Goal: Task Accomplishment & Management: Complete application form

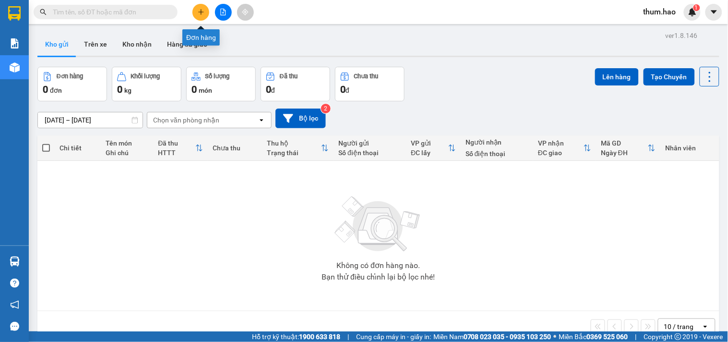
click at [203, 15] on icon "plus" at bounding box center [201, 12] width 7 height 7
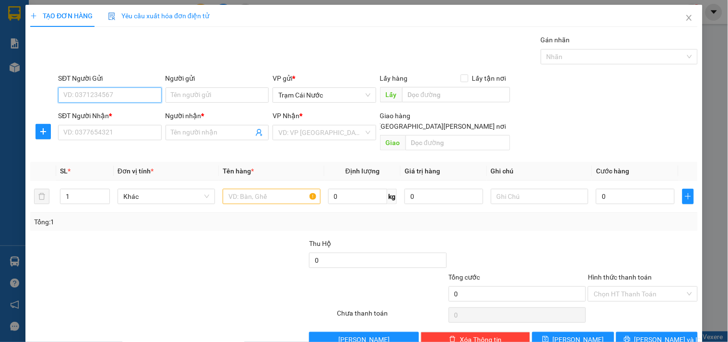
click at [121, 102] on input "SĐT Người Gửi" at bounding box center [109, 94] width 103 height 15
type input "09421246818"
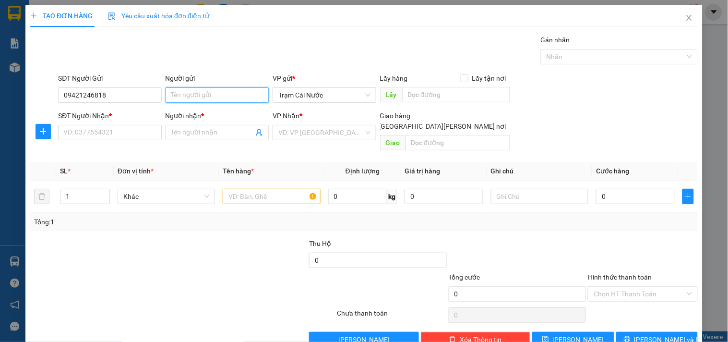
click at [218, 93] on input "Người gửi" at bounding box center [217, 94] width 103 height 15
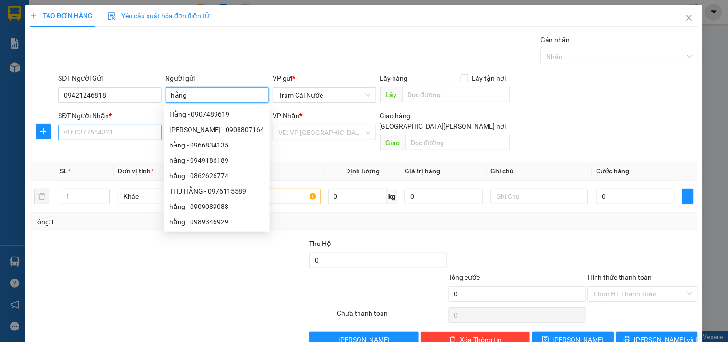
type input "hằng"
click at [115, 131] on input "SĐT Người Nhận *" at bounding box center [109, 132] width 103 height 15
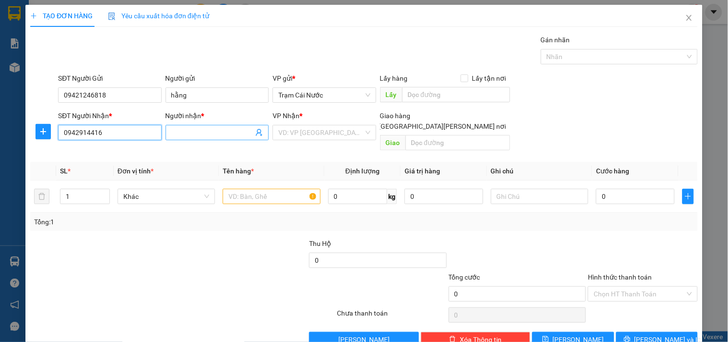
type input "0942914416"
click at [203, 131] on input "Người nhận *" at bounding box center [212, 132] width 82 height 11
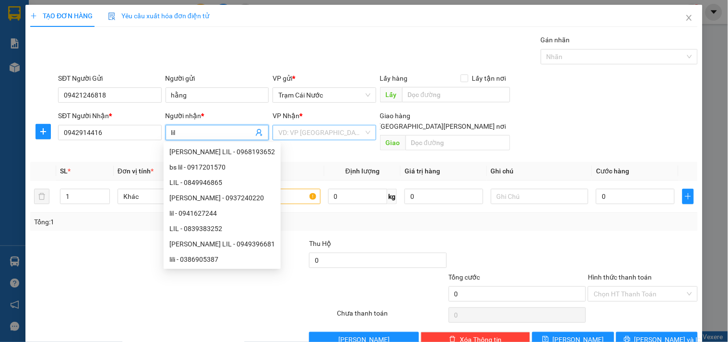
click at [275, 133] on div "VD: VP [GEOGRAPHIC_DATA]" at bounding box center [324, 132] width 103 height 15
type input "lil"
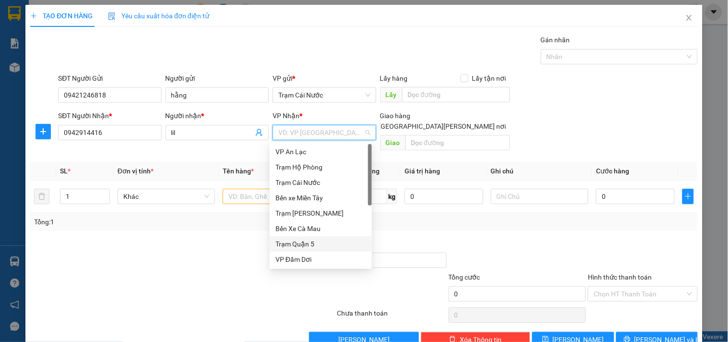
click at [302, 242] on div "Trạm Quận 5" at bounding box center [321, 244] width 91 height 11
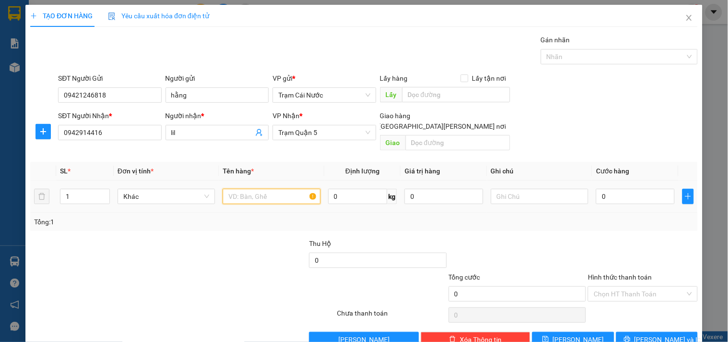
click at [239, 189] on input "text" at bounding box center [271, 196] width 97 height 15
type input "g8 kê"
click at [626, 189] on input "0" at bounding box center [635, 196] width 79 height 15
type input "005"
type input "5"
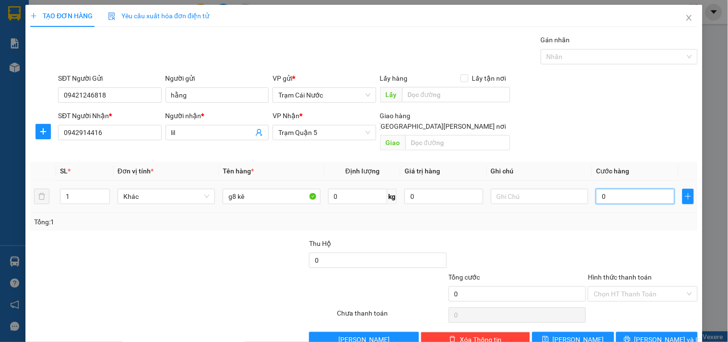
type input "5"
type input "0.050"
type input "50"
type input "50.000"
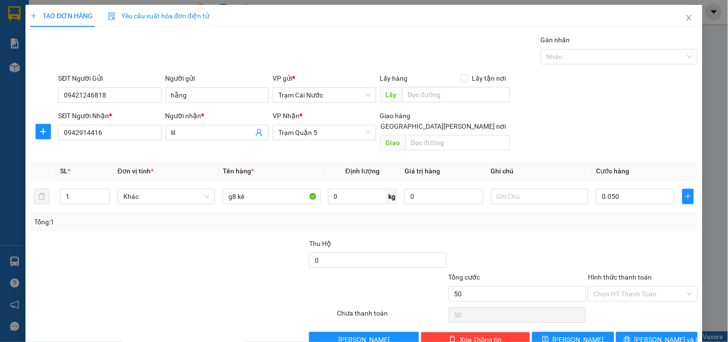
type input "50.000"
click at [496, 221] on div "Transit Pickup Surcharge Ids Transit Deliver Surcharge Ids Transit Deliver Surc…" at bounding box center [364, 191] width 668 height 313
click at [633, 289] on input "Hình thức thanh toán" at bounding box center [639, 294] width 91 height 14
click at [627, 296] on div "Tại văn phòng" at bounding box center [637, 302] width 109 height 15
type input "0"
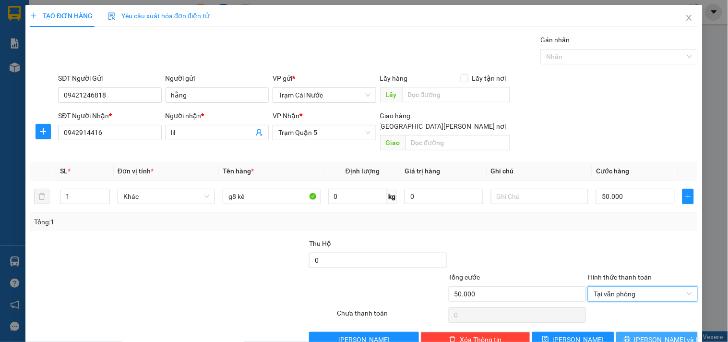
click at [647, 334] on span "[PERSON_NAME] và In" at bounding box center [668, 339] width 67 height 11
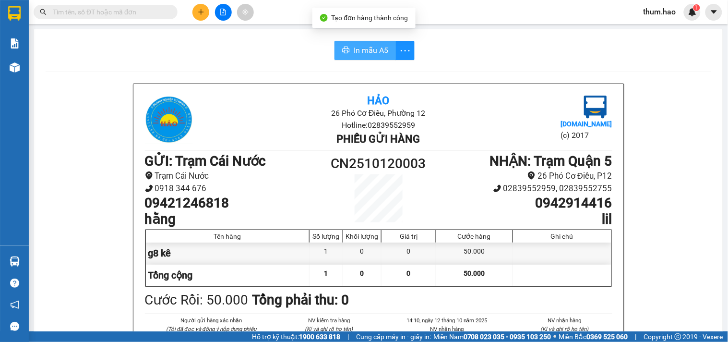
click at [358, 55] on span "In mẫu A5" at bounding box center [371, 50] width 35 height 12
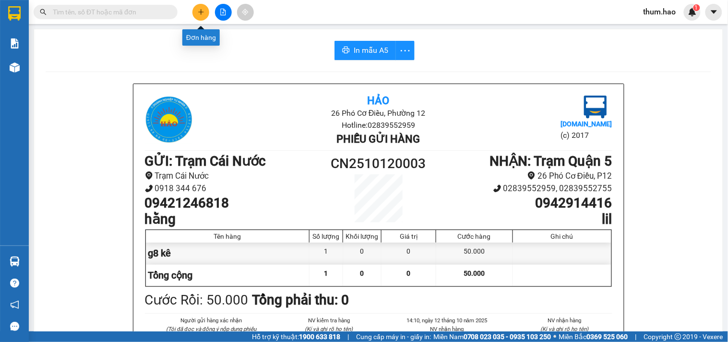
click at [194, 8] on button at bounding box center [201, 12] width 17 height 17
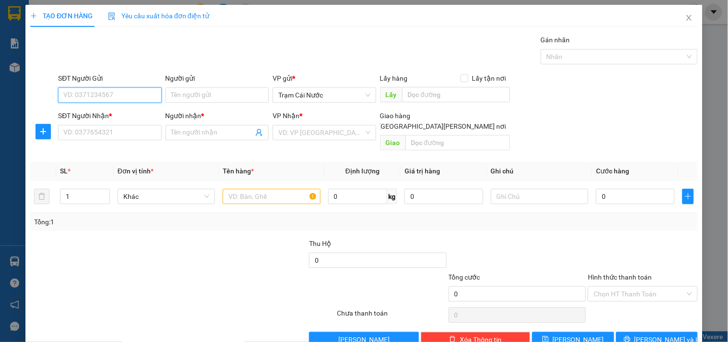
click at [97, 92] on input "SĐT Người Gửi" at bounding box center [109, 94] width 103 height 15
type input "0947644100"
click at [97, 113] on div "0947644100 - HÃI" at bounding box center [108, 114] width 91 height 11
type input "HÃI"
type input "0917520617"
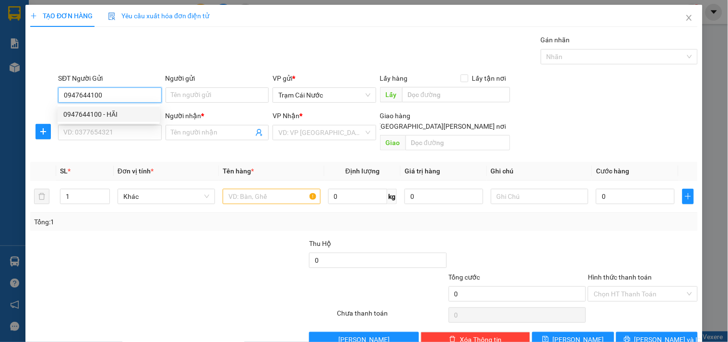
type input "KHUYÊN"
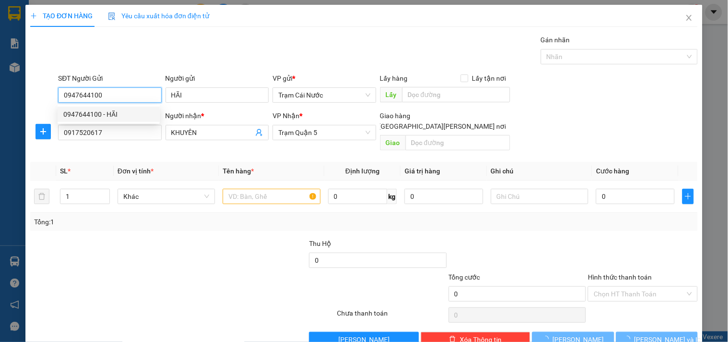
type input "50.000"
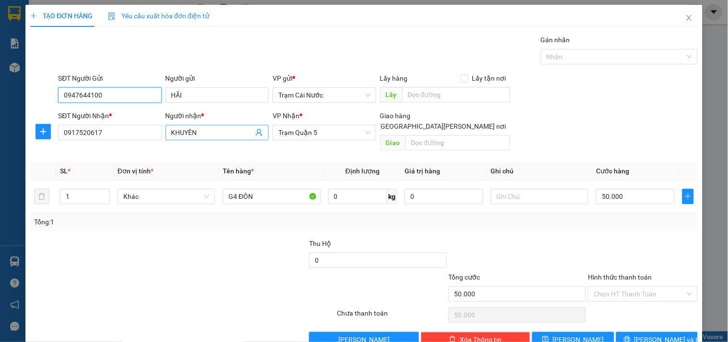
type input "0947644100"
click at [231, 132] on input "KHUYÊN" at bounding box center [212, 132] width 82 height 11
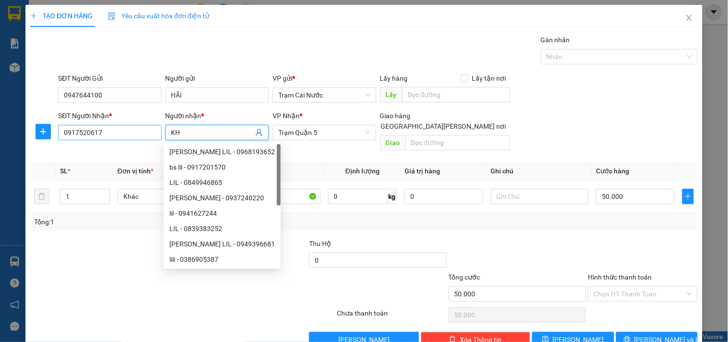
type input "K"
click at [140, 135] on input "0917520" at bounding box center [109, 132] width 103 height 15
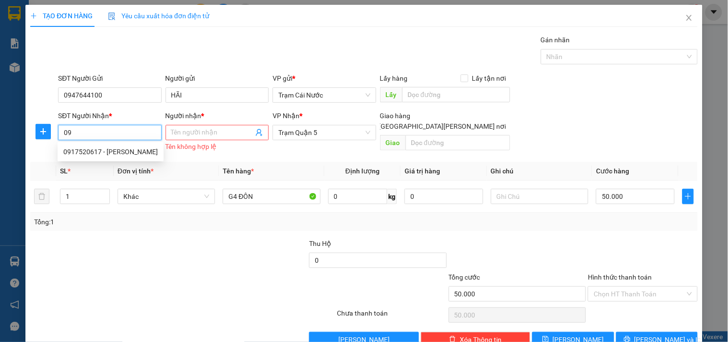
type input "0"
click at [104, 152] on div "0918644855 - XUÂN" at bounding box center [108, 151] width 91 height 11
type input "0918644855"
type input "XUÂN"
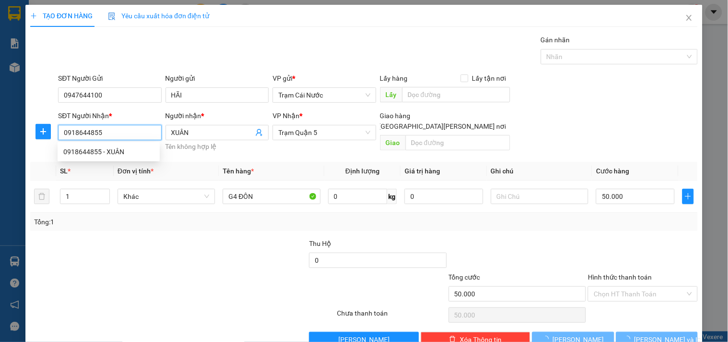
type input "60.000"
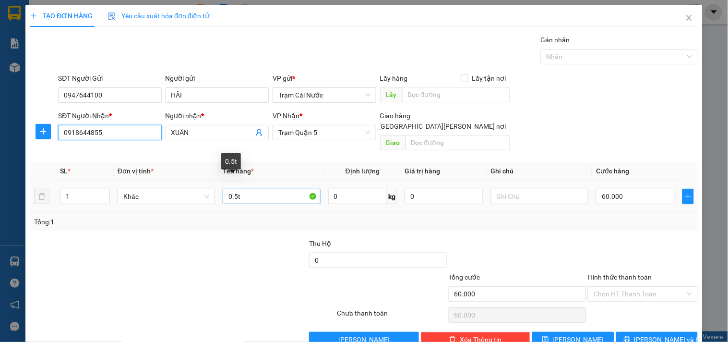
type input "0918644855"
click at [254, 189] on input "0.5t" at bounding box center [271, 196] width 97 height 15
type input "0"
type input "cục"
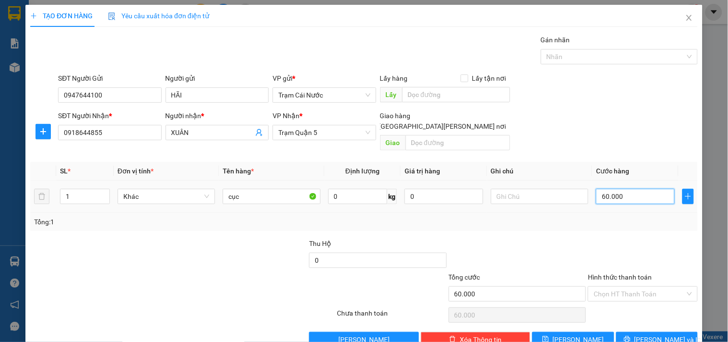
click at [636, 189] on input "60.000" at bounding box center [635, 196] width 79 height 15
type input "0"
type input "003"
type input "3"
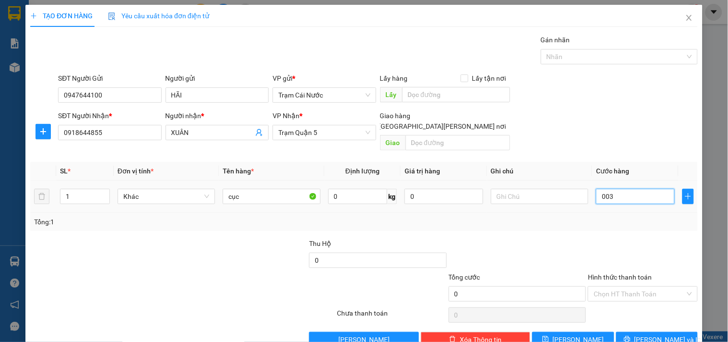
type input "3"
type input "30"
type input "0.030"
type input "30.000"
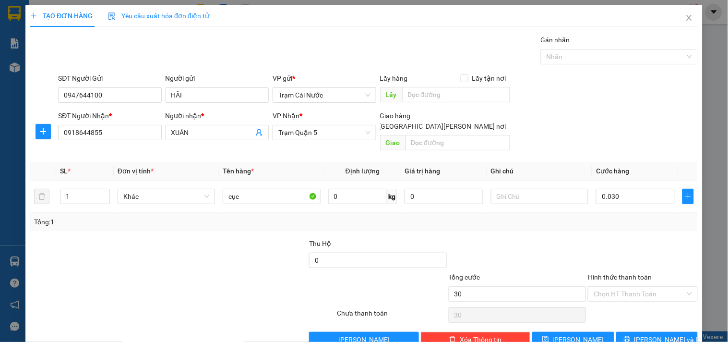
type input "30.000"
click at [645, 238] on div at bounding box center [642, 255] width 111 height 34
click at [627, 287] on input "Hình thức thanh toán" at bounding box center [639, 294] width 91 height 14
click at [616, 299] on div "Tại văn phòng" at bounding box center [637, 302] width 97 height 11
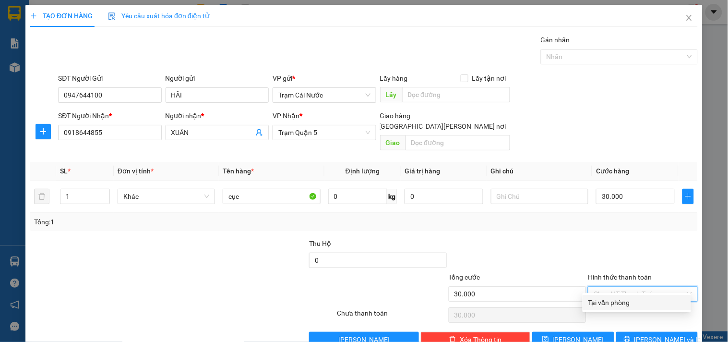
type input "0"
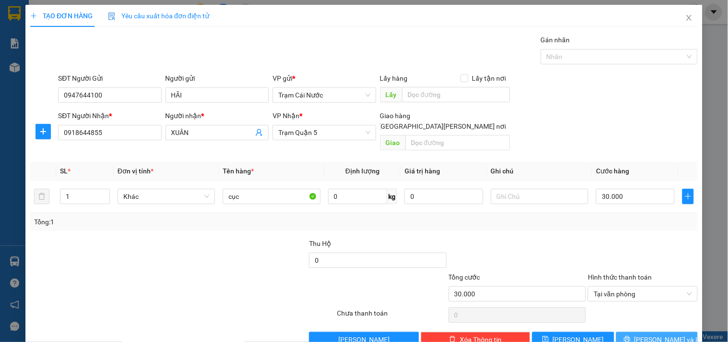
click at [659, 334] on span "[PERSON_NAME] và In" at bounding box center [668, 339] width 67 height 11
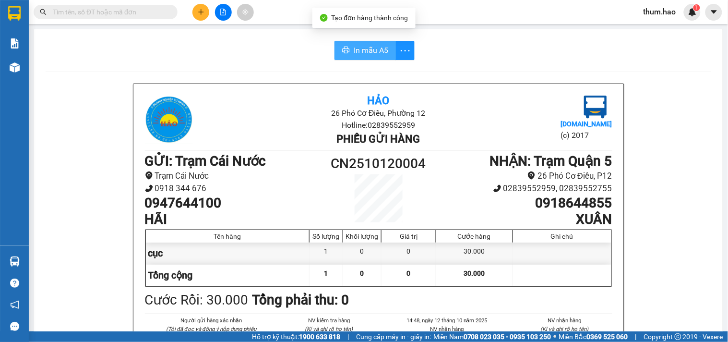
click at [356, 48] on span "In mẫu A5" at bounding box center [371, 50] width 35 height 12
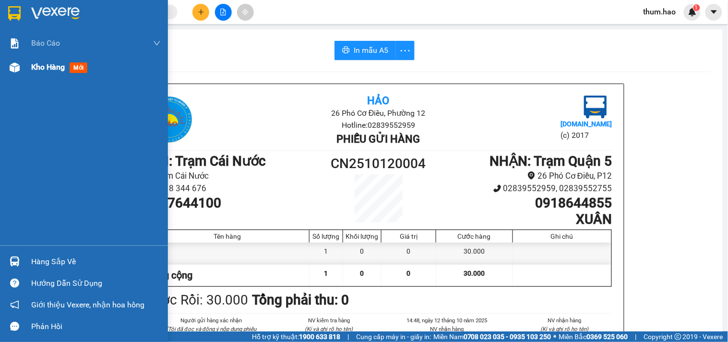
drag, startPoint x: 54, startPoint y: 78, endPoint x: 52, endPoint y: 73, distance: 5.4
click at [53, 75] on div "Kho hàng mới" at bounding box center [96, 67] width 130 height 24
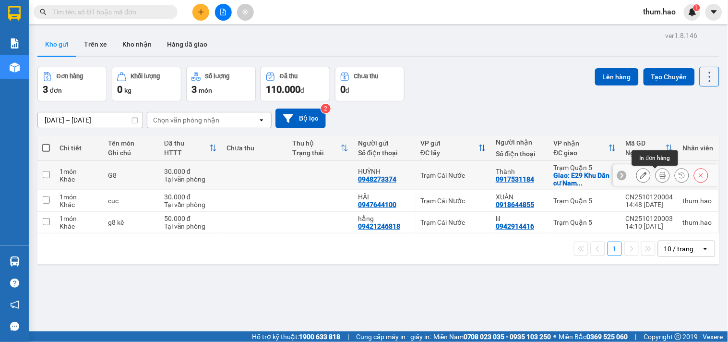
click at [660, 178] on icon at bounding box center [663, 175] width 7 height 7
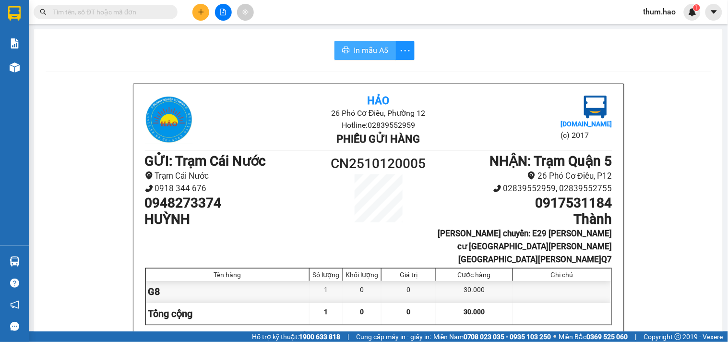
click at [355, 51] on span "In mẫu A5" at bounding box center [371, 50] width 35 height 12
click at [197, 11] on button at bounding box center [201, 12] width 17 height 17
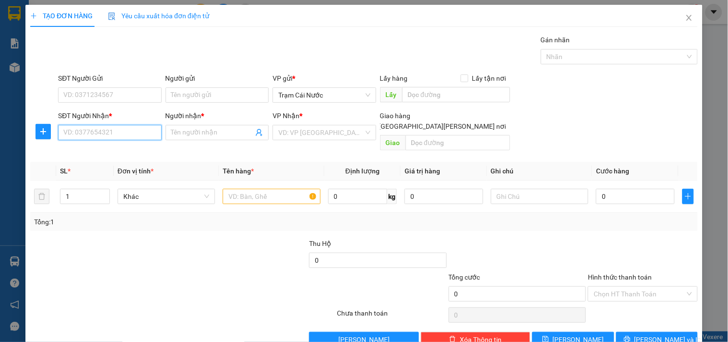
click at [99, 132] on input "SĐT Người Nhận *" at bounding box center [109, 132] width 103 height 15
drag, startPoint x: 101, startPoint y: 128, endPoint x: 180, endPoint y: 348, distance: 233.1
click at [180, 341] on html "Kết quả [PERSON_NAME] ( 0 ) Bộ lọc No Data thum.hao 1 [PERSON_NAME] BC [PERSON_…" at bounding box center [364, 171] width 728 height 342
type input "0855430473"
click at [119, 152] on div "0855430473 - [PERSON_NAME]" at bounding box center [110, 151] width 95 height 11
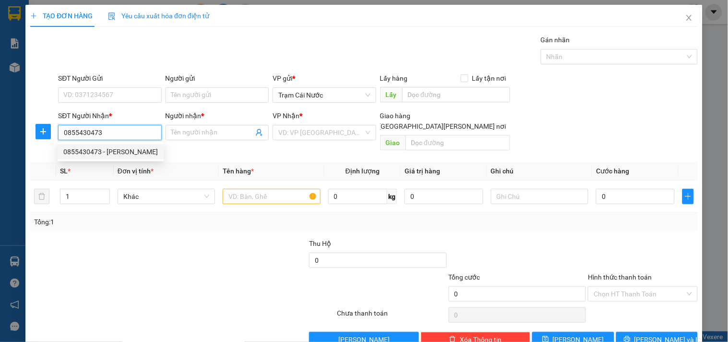
type input "THẢO"
type input "70.000"
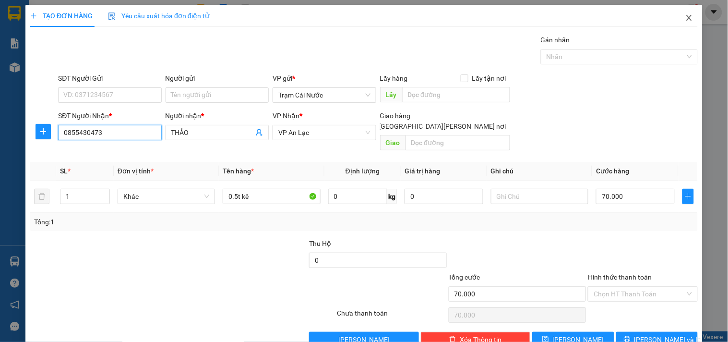
type input "0855430473"
click at [686, 17] on icon "close" at bounding box center [690, 18] width 8 height 8
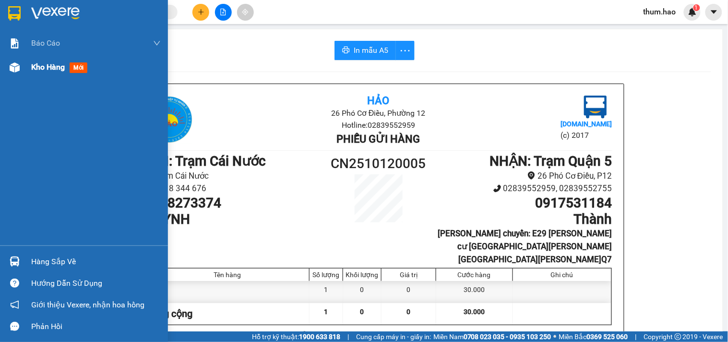
click at [37, 68] on span "Kho hàng" at bounding box center [48, 66] width 34 height 9
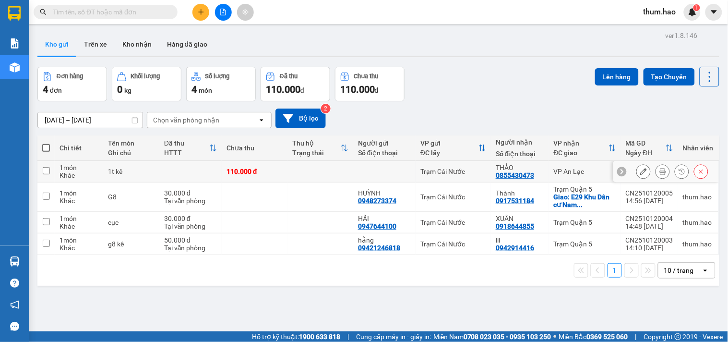
click at [660, 170] on icon at bounding box center [663, 171] width 7 height 7
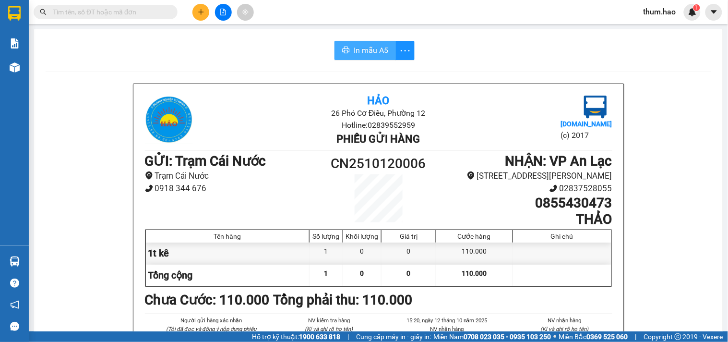
click at [371, 58] on button "In mẫu A5" at bounding box center [365, 50] width 61 height 19
click at [354, 49] on span "In mẫu A5" at bounding box center [371, 50] width 35 height 12
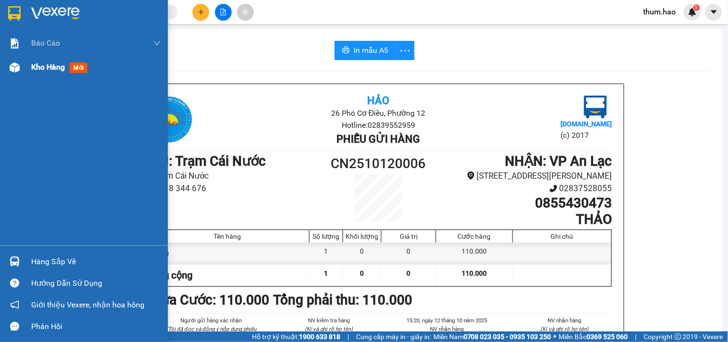
click at [20, 67] on div at bounding box center [14, 67] width 17 height 17
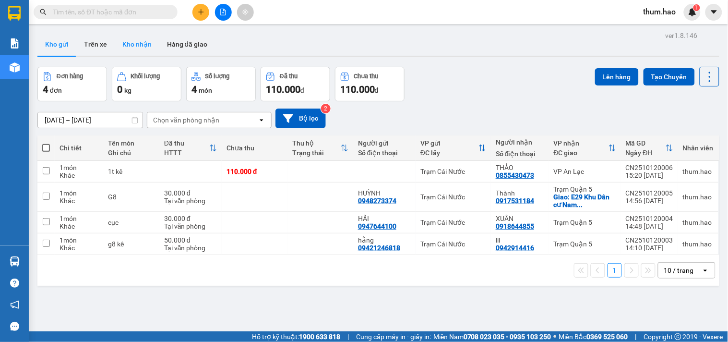
click at [132, 37] on button "Kho nhận" at bounding box center [137, 44] width 45 height 23
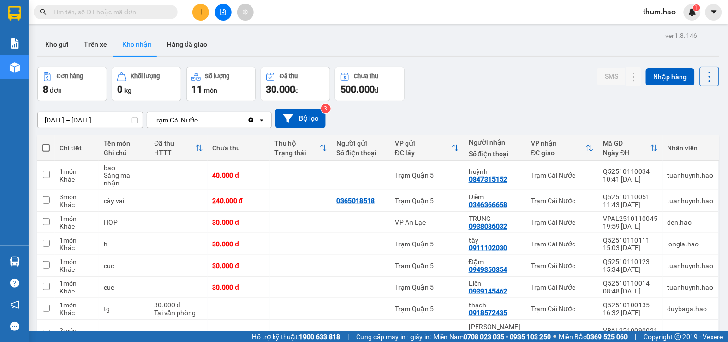
click at [53, 117] on input "[DATE] – [DATE]" at bounding box center [90, 119] width 105 height 15
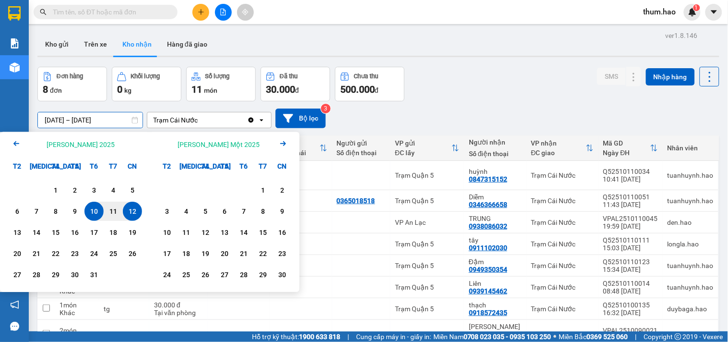
click at [26, 138] on div "Arrow Left [PERSON_NAME] 2025" at bounding box center [75, 144] width 150 height 24
click at [17, 144] on icon "Arrow Left" at bounding box center [17, 144] width 12 height 12
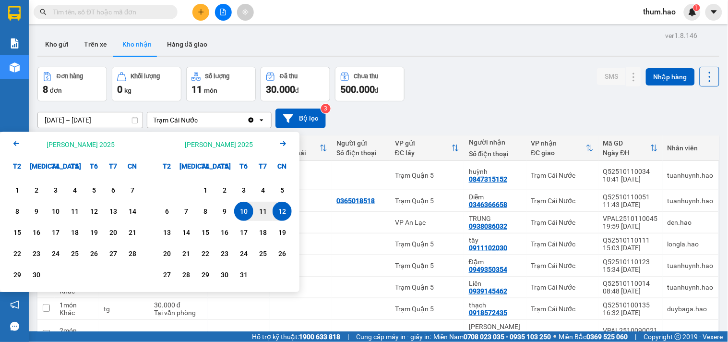
click at [12, 145] on icon "Arrow Left" at bounding box center [17, 144] width 12 height 12
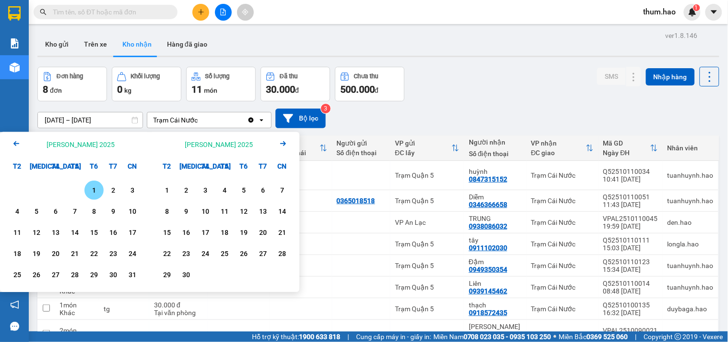
click at [97, 187] on div "1" at bounding box center [93, 190] width 13 height 12
click at [282, 138] on icon "Arrow Right" at bounding box center [284, 144] width 12 height 12
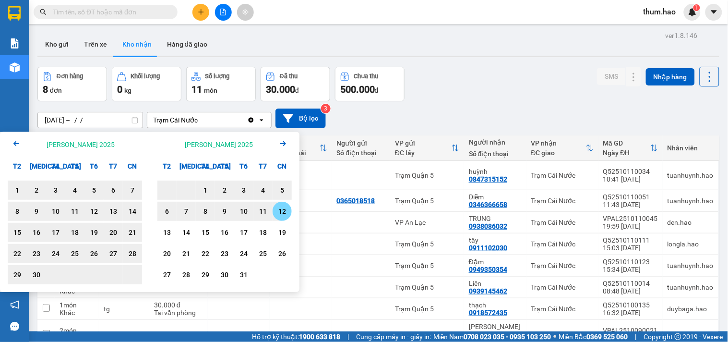
click at [287, 209] on div "12" at bounding box center [282, 211] width 13 height 12
type input "[DATE] – [DATE]"
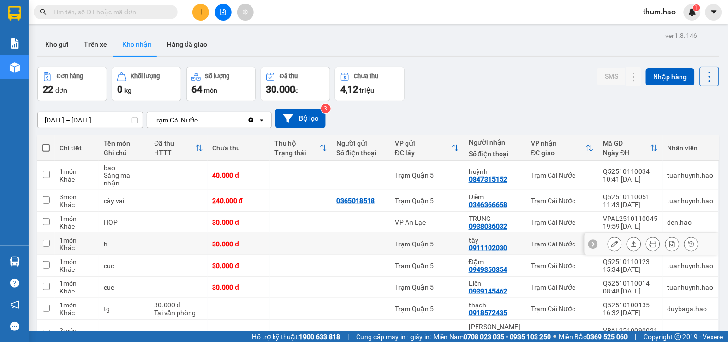
scroll to position [93, 0]
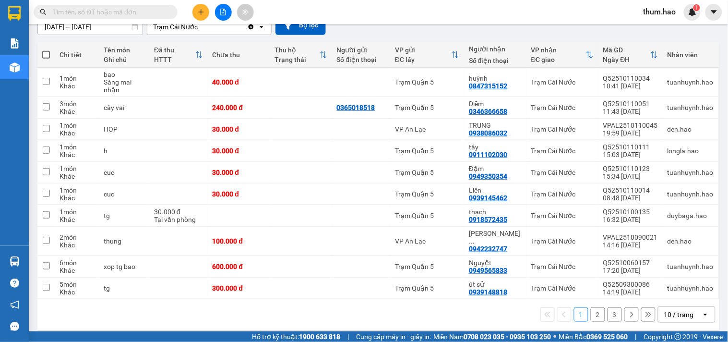
click at [628, 311] on button at bounding box center [632, 314] width 14 height 14
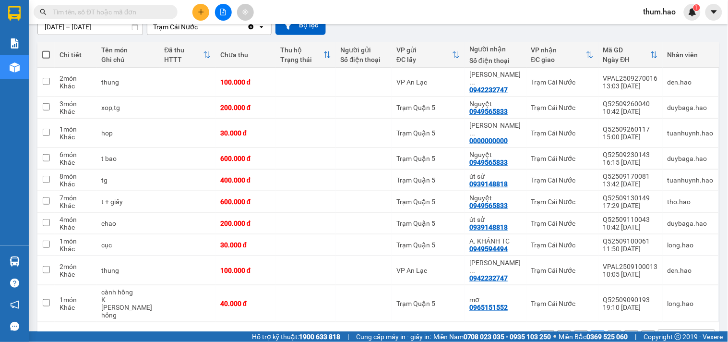
click at [628, 334] on icon at bounding box center [631, 337] width 7 height 7
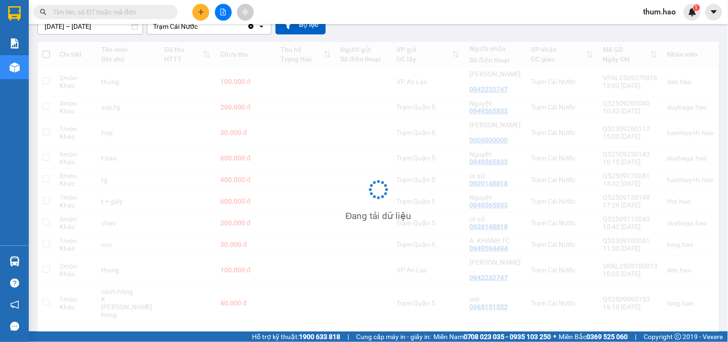
scroll to position [44, 0]
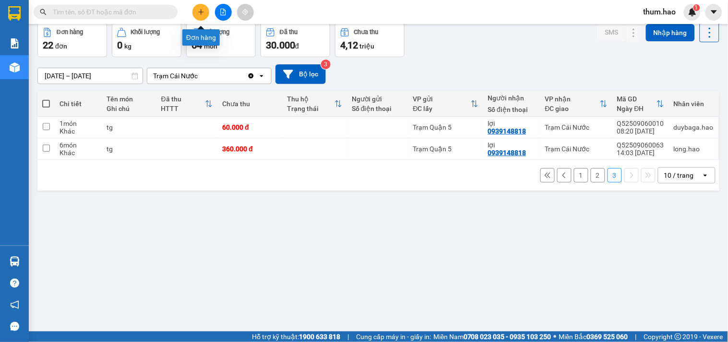
click at [203, 12] on icon "plus" at bounding box center [200, 12] width 5 height 0
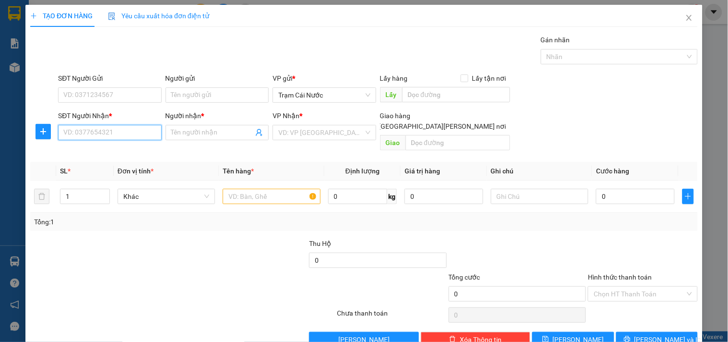
click at [97, 134] on input "SĐT Người Nhận *" at bounding box center [109, 132] width 103 height 15
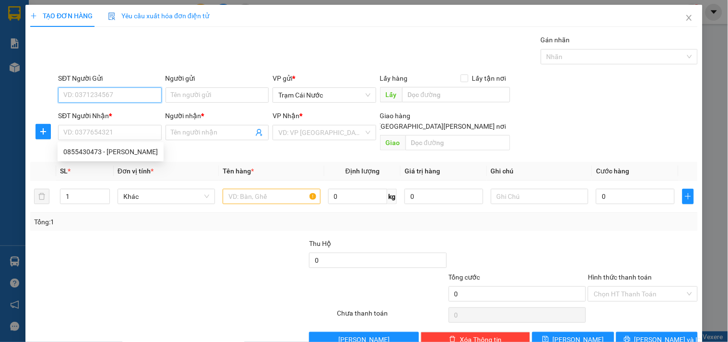
click at [136, 97] on input "SĐT Người Gửi" at bounding box center [109, 94] width 103 height 15
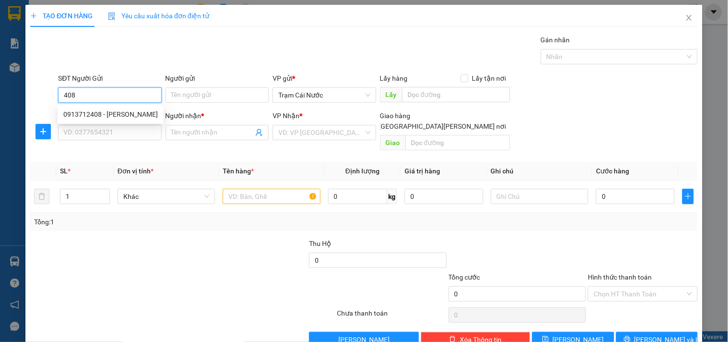
click at [114, 114] on div "0913712408 - [PERSON_NAME]" at bounding box center [110, 114] width 95 height 11
type input "0913712408"
type input "PHONG"
type input "0933823381"
type input "VĨNH"
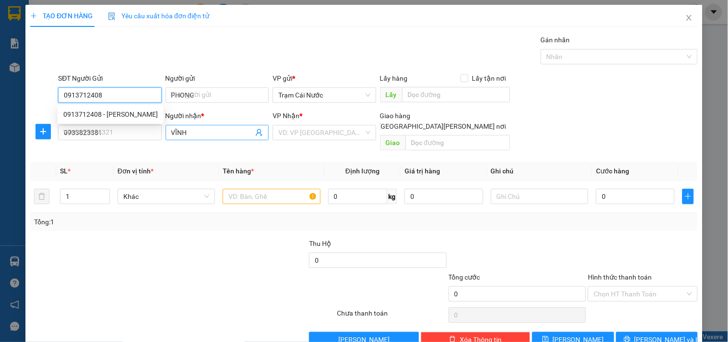
type input "120.000"
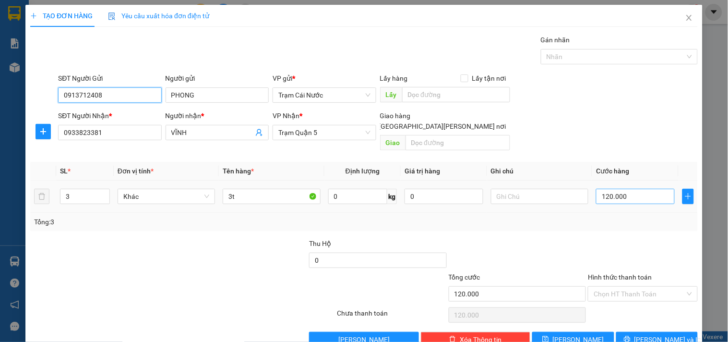
type input "0913712408"
click at [629, 189] on input "120.000" at bounding box center [635, 196] width 79 height 15
type input "0"
type input "003"
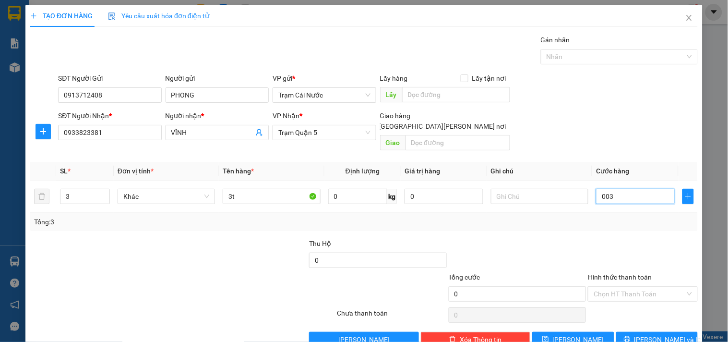
type input "3"
type input "0.030"
type input "30"
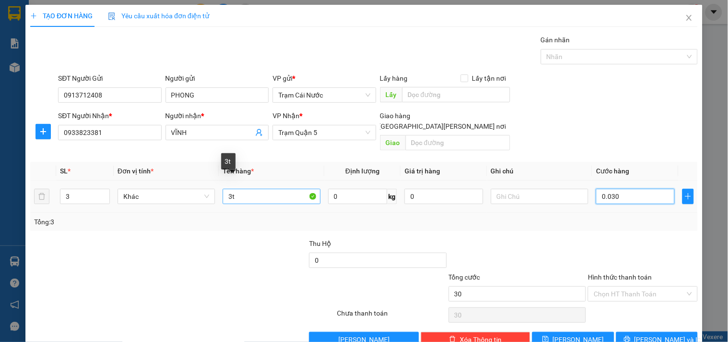
type input "0.030"
click at [248, 189] on input "3t" at bounding box center [271, 196] width 97 height 15
type input "30.000"
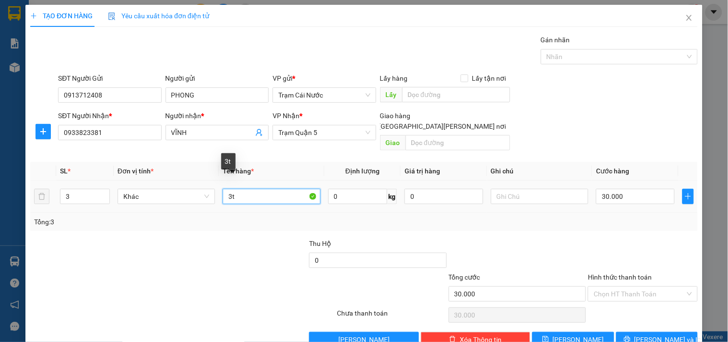
type input "3"
type input "g8"
click at [106, 197] on span "down" at bounding box center [105, 200] width 6 height 6
type input "1"
click at [106, 197] on span "down" at bounding box center [105, 200] width 6 height 6
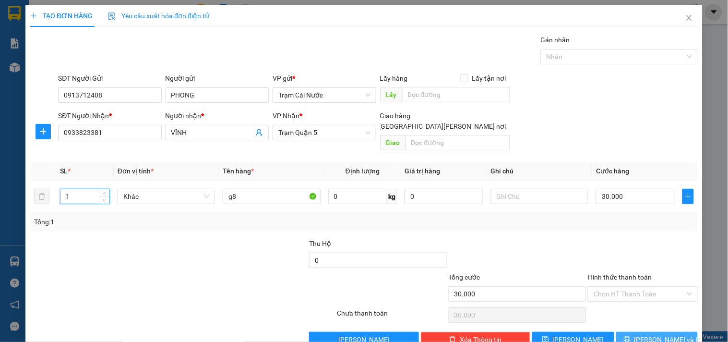
click at [671, 332] on button "[PERSON_NAME] và In" at bounding box center [657, 339] width 82 height 15
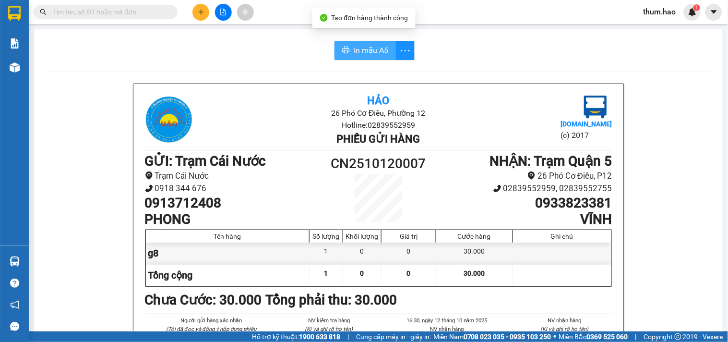
click at [361, 49] on span "In mẫu A5" at bounding box center [371, 50] width 35 height 12
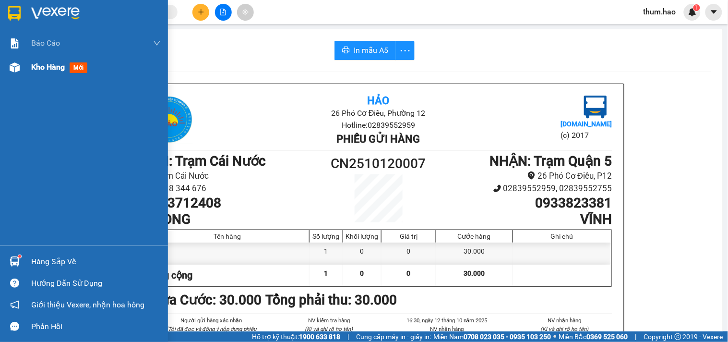
click at [36, 69] on span "Kho hàng" at bounding box center [48, 66] width 34 height 9
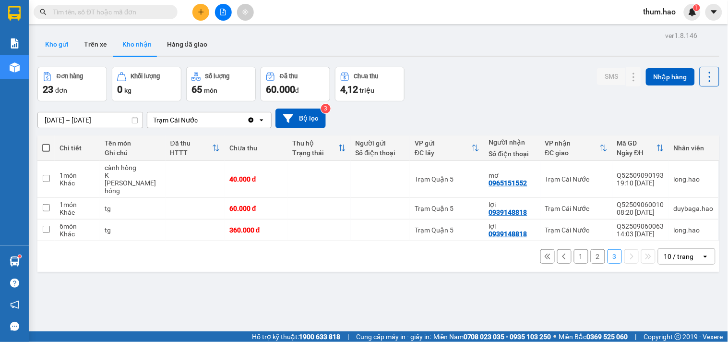
click at [59, 44] on button "Kho gửi" at bounding box center [56, 44] width 39 height 23
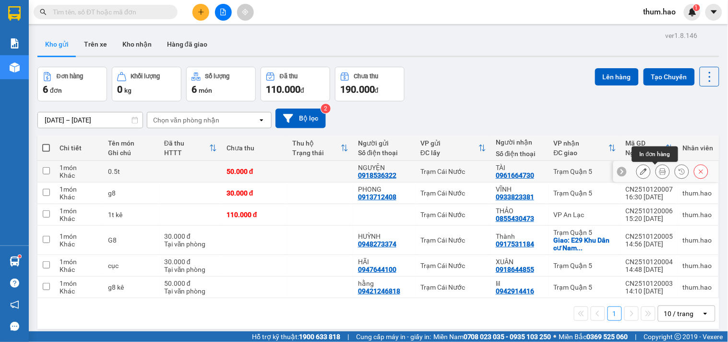
click at [660, 173] on icon at bounding box center [663, 171] width 7 height 7
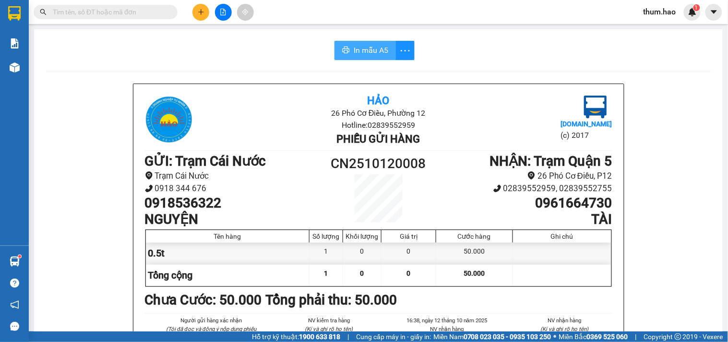
click at [363, 50] on span "In mẫu A5" at bounding box center [371, 50] width 35 height 12
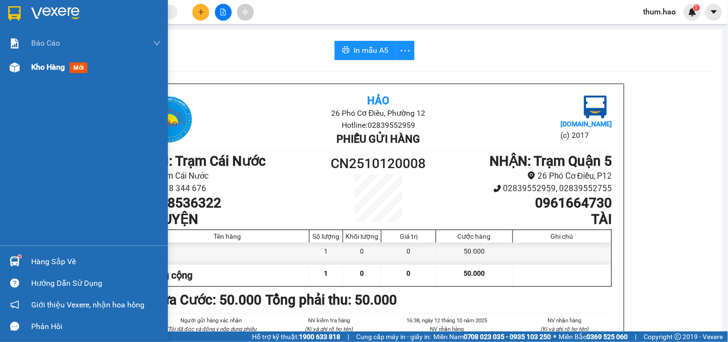
click at [39, 75] on div "Kho hàng mới" at bounding box center [96, 67] width 130 height 24
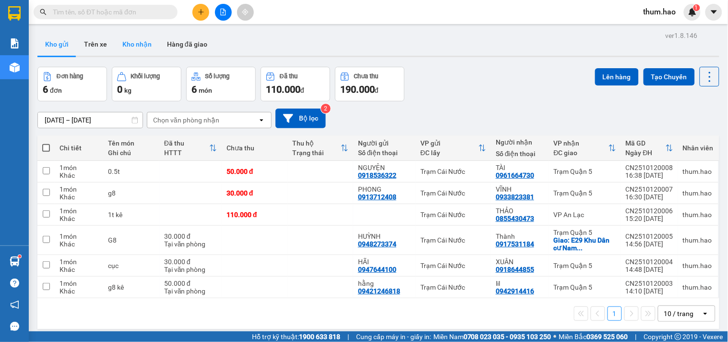
click at [128, 51] on button "Kho nhận" at bounding box center [137, 44] width 45 height 23
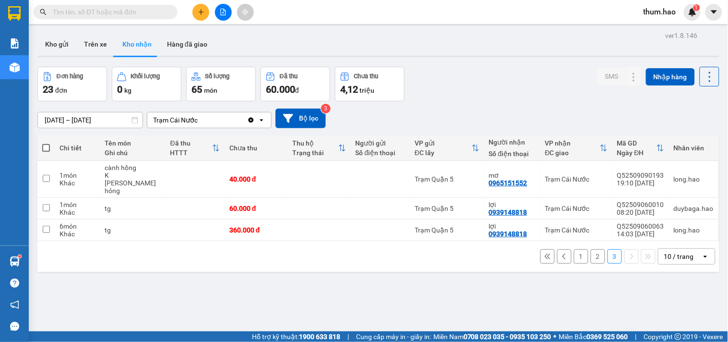
click at [561, 253] on icon at bounding box center [564, 256] width 7 height 7
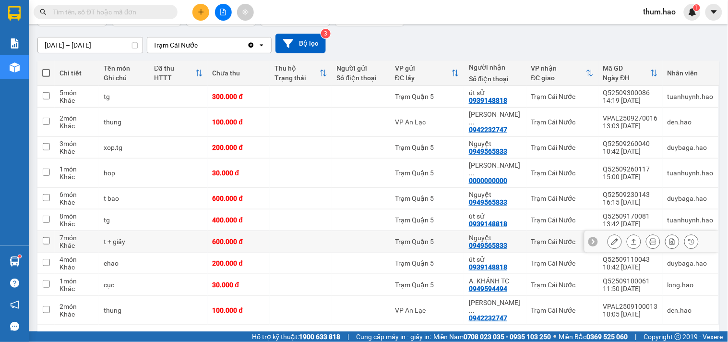
scroll to position [85, 0]
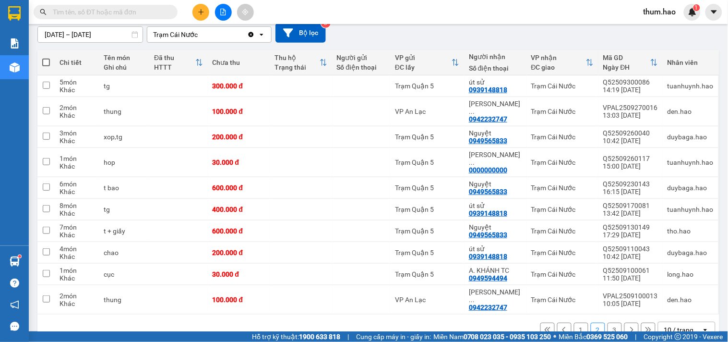
click at [574, 323] on button "1" at bounding box center [581, 330] width 14 height 14
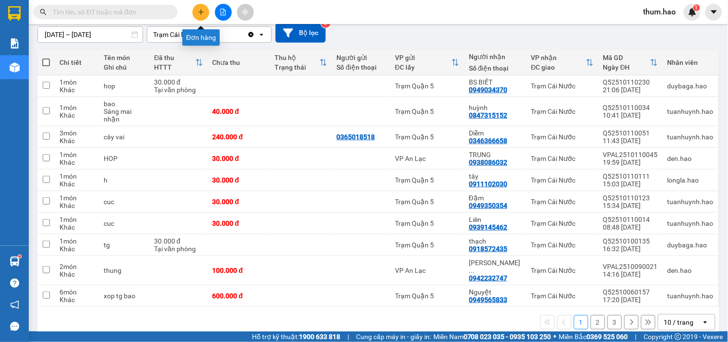
click at [200, 12] on icon "plus" at bounding box center [201, 12] width 7 height 7
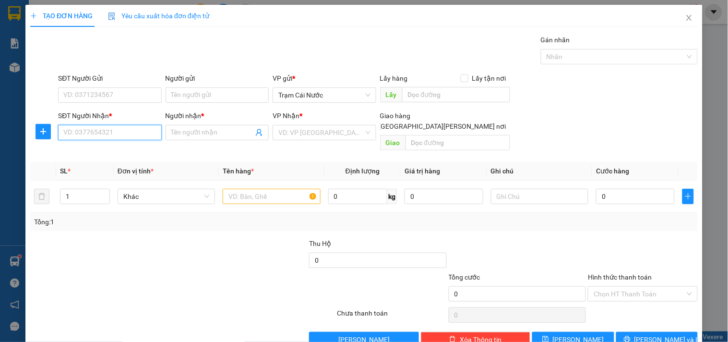
click at [97, 137] on input "SĐT Người Nhận *" at bounding box center [109, 132] width 103 height 15
click at [94, 148] on div "0779999618 - TOÀN" at bounding box center [108, 151] width 91 height 11
type input "0779999618"
type input "TOÀN"
type input "50.000"
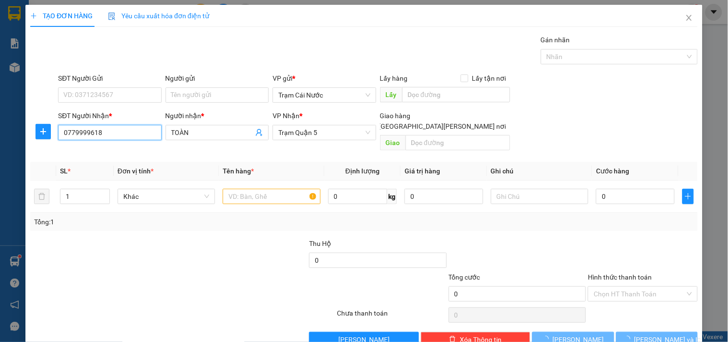
type input "50.000"
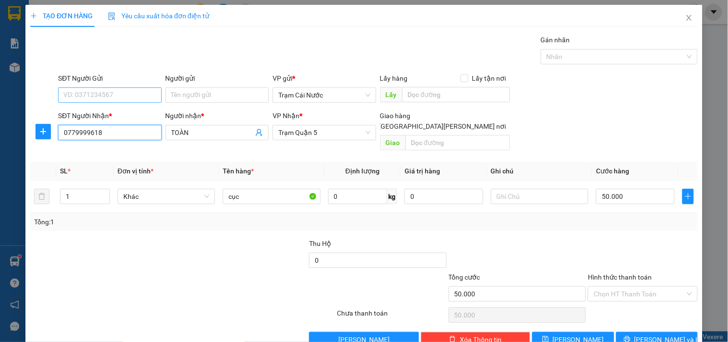
type input "0779999618"
click at [116, 97] on input "SĐT Người Gửi" at bounding box center [109, 94] width 103 height 15
click at [108, 116] on div "0911102030 - tây" at bounding box center [108, 114] width 91 height 11
type input "0911102030"
type input "tây"
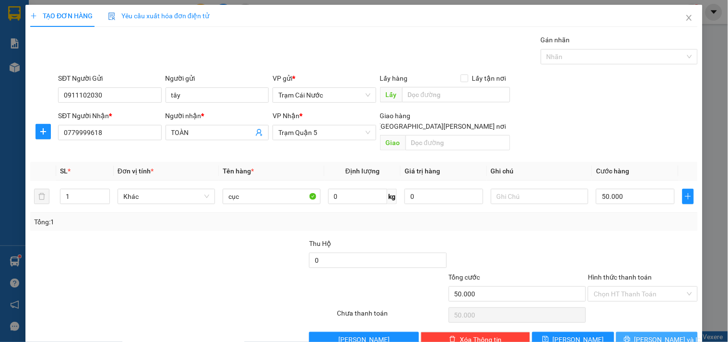
click at [645, 334] on span "[PERSON_NAME] và In" at bounding box center [668, 339] width 67 height 11
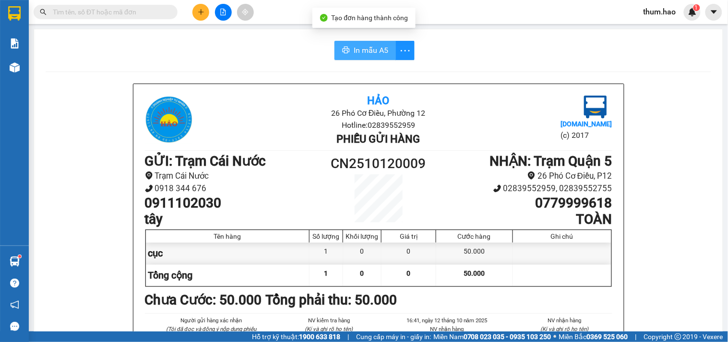
click at [367, 49] on span "In mẫu A5" at bounding box center [371, 50] width 35 height 12
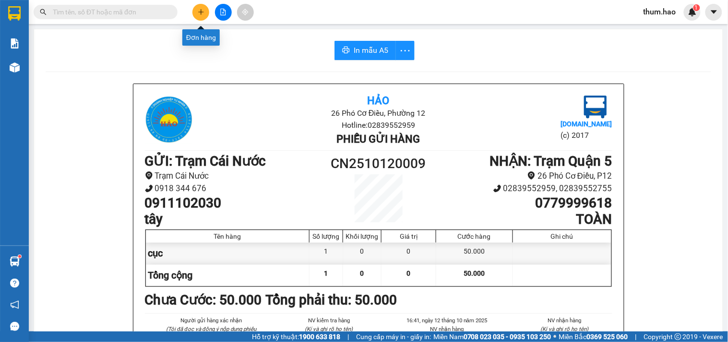
click at [204, 7] on button at bounding box center [201, 12] width 17 height 17
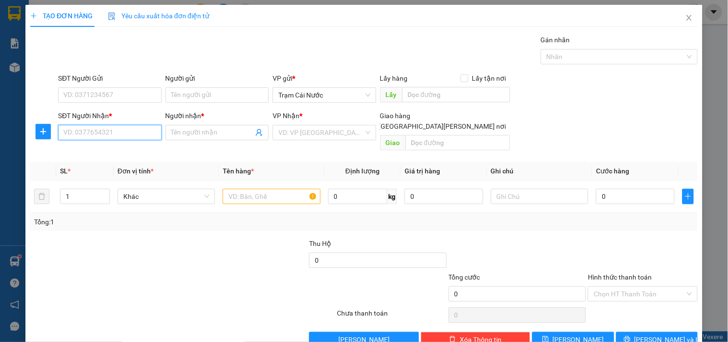
click at [88, 127] on input "SĐT Người Nhận *" at bounding box center [109, 132] width 103 height 15
click at [97, 133] on input "SĐT Người Nhận *" at bounding box center [109, 132] width 103 height 15
click at [98, 133] on input "SĐT Người Nhận *" at bounding box center [109, 132] width 103 height 15
click at [99, 152] on div "0793123456 - [PERSON_NAME]" at bounding box center [110, 151] width 95 height 11
type input "0793123456"
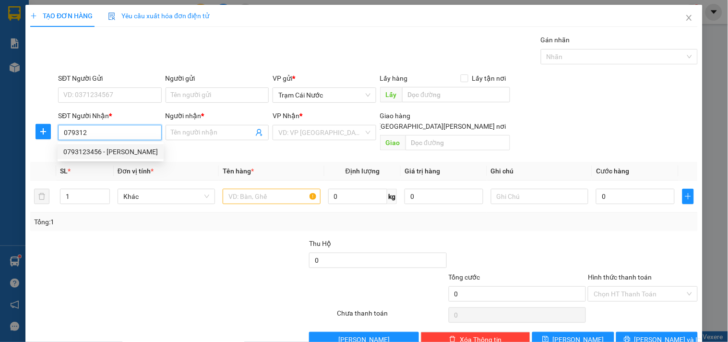
type input "[PERSON_NAME]"
type input "50.000"
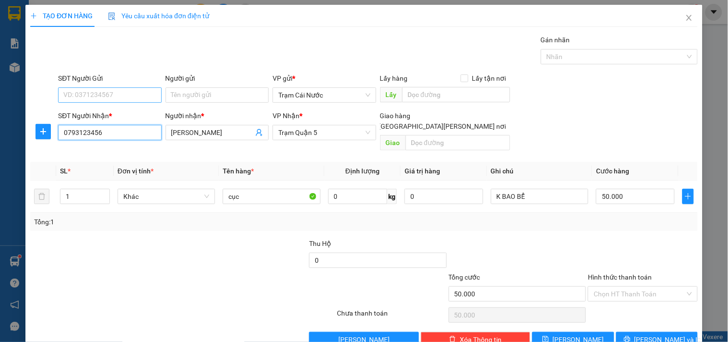
type input "0793123456"
click at [129, 95] on input "SĐT Người Gửi" at bounding box center [109, 94] width 103 height 15
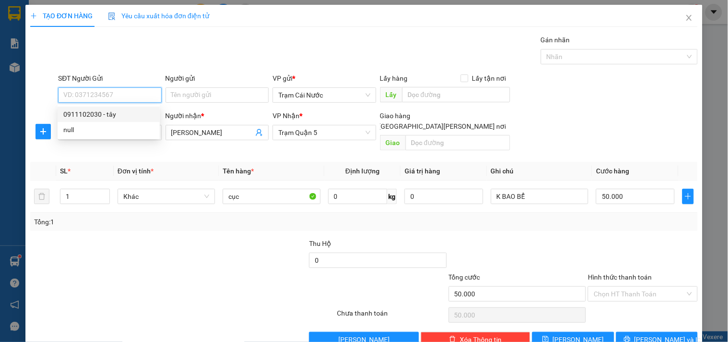
click at [108, 115] on div "0911102030 - tây" at bounding box center [108, 114] width 91 height 11
type input "0911102030"
type input "tây"
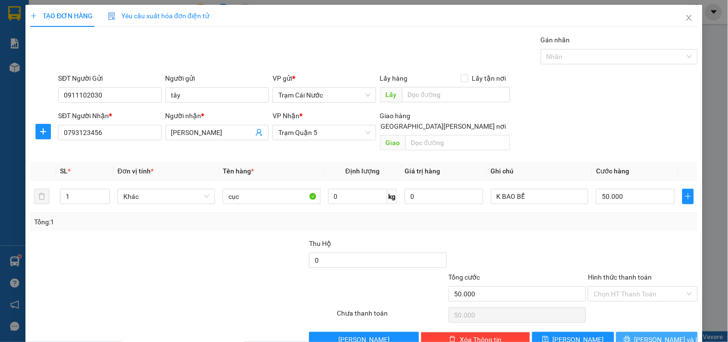
click at [646, 334] on span "[PERSON_NAME] và In" at bounding box center [668, 339] width 67 height 11
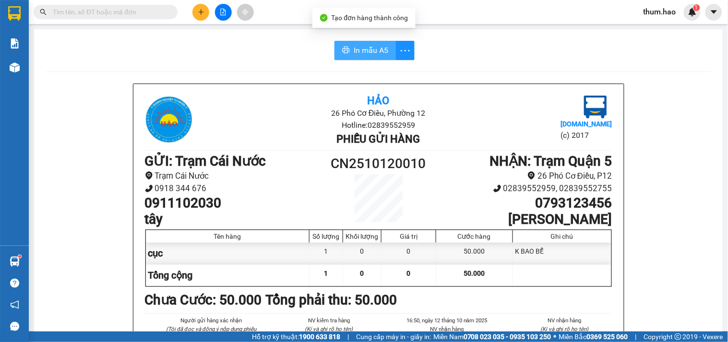
click at [376, 55] on span "In mẫu A5" at bounding box center [371, 50] width 35 height 12
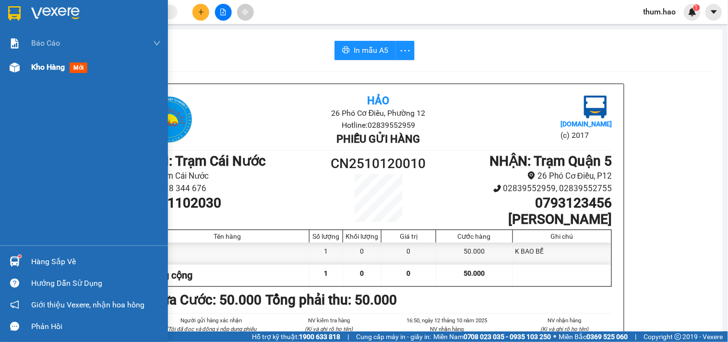
click at [41, 59] on div "Kho hàng mới" at bounding box center [96, 67] width 130 height 24
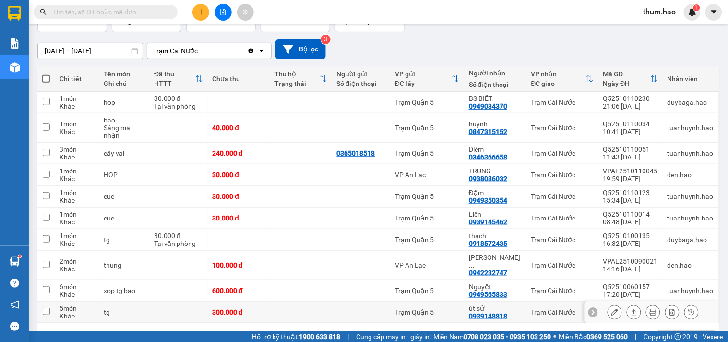
scroll to position [93, 0]
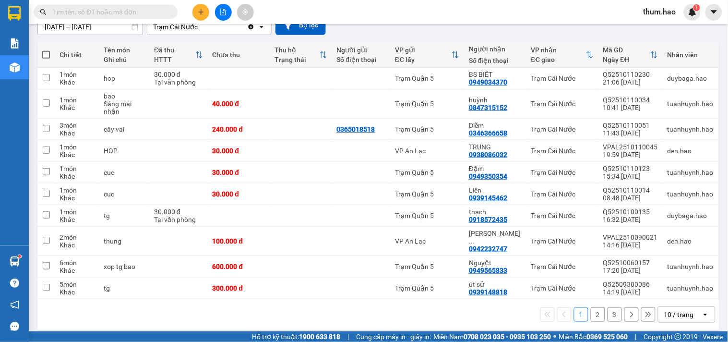
click at [628, 311] on icon at bounding box center [631, 314] width 7 height 7
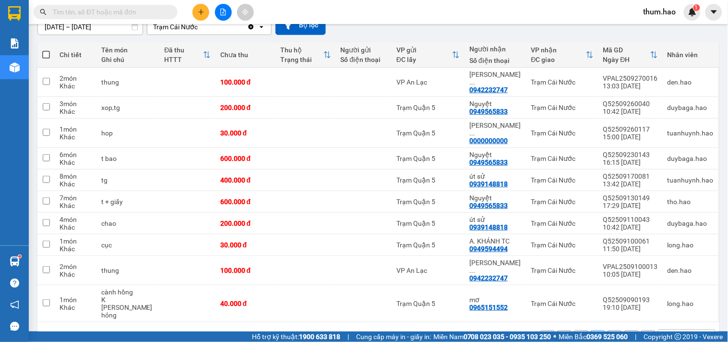
click at [628, 334] on icon at bounding box center [631, 337] width 7 height 7
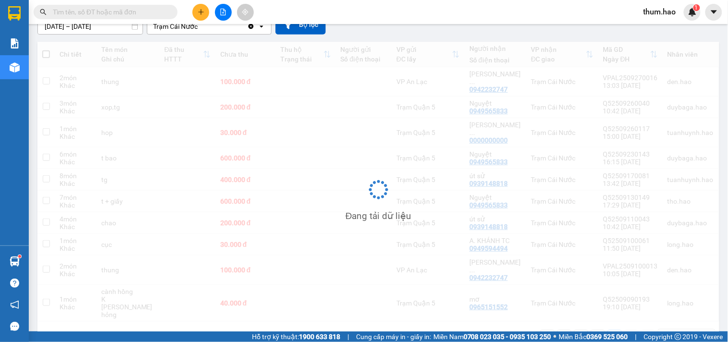
scroll to position [44, 0]
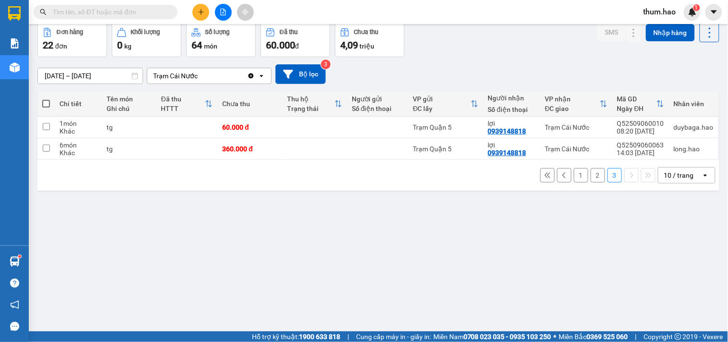
click at [592, 176] on button "2" at bounding box center [598, 175] width 14 height 14
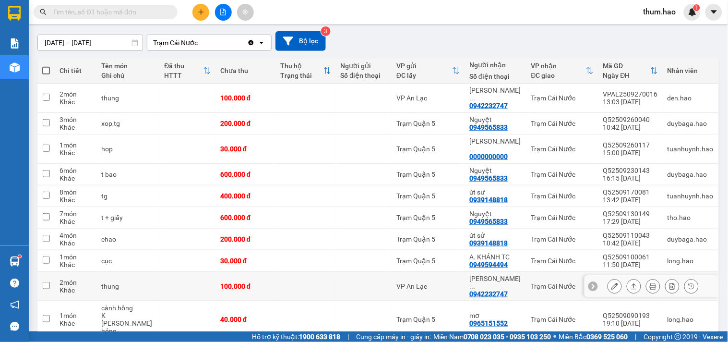
scroll to position [93, 0]
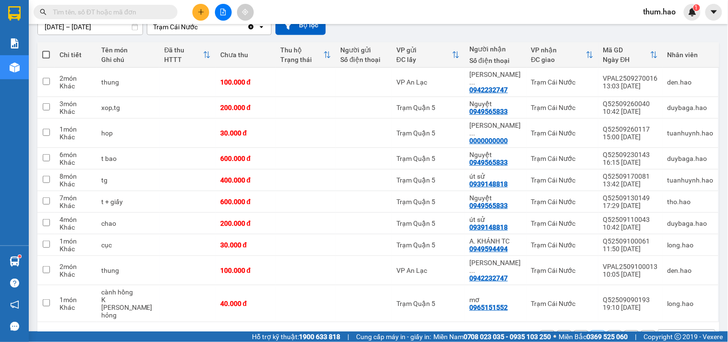
click at [628, 334] on icon at bounding box center [631, 337] width 7 height 7
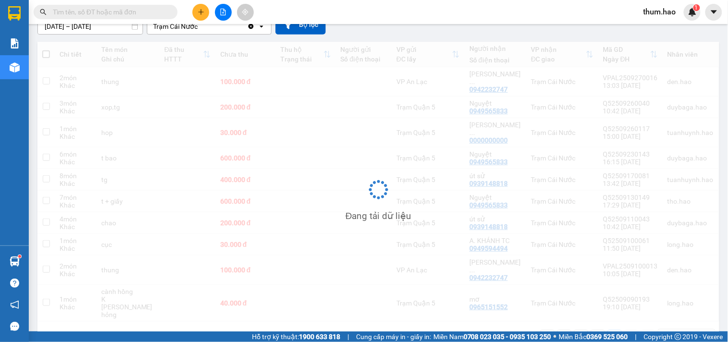
scroll to position [44, 0]
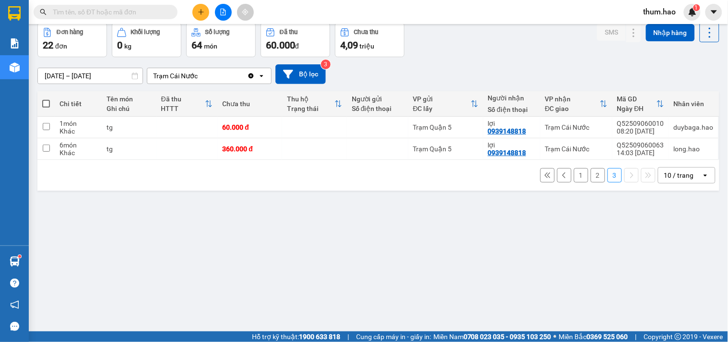
click at [544, 175] on icon at bounding box center [547, 175] width 7 height 7
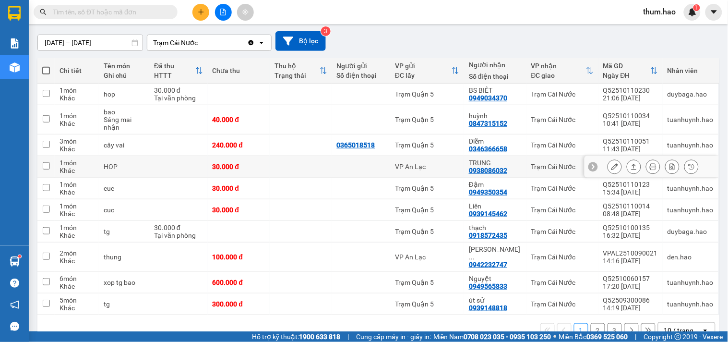
scroll to position [93, 0]
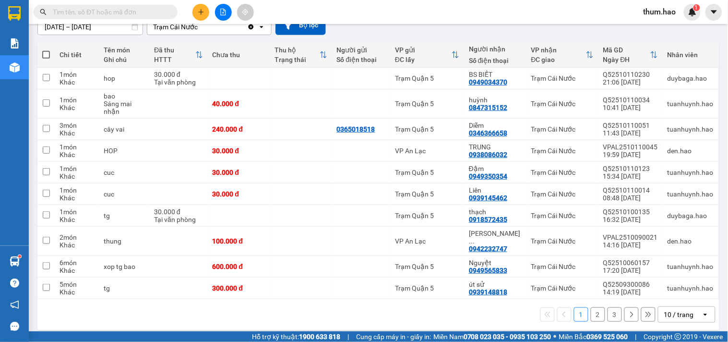
click at [645, 311] on icon at bounding box center [648, 314] width 7 height 7
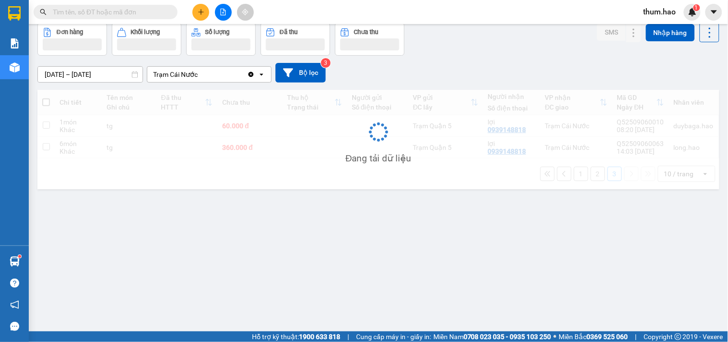
scroll to position [44, 0]
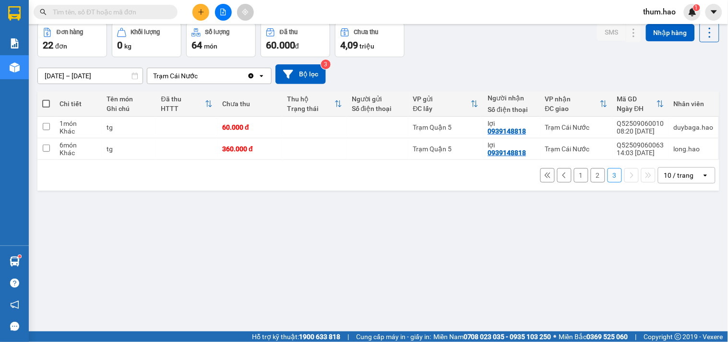
click at [561, 173] on icon at bounding box center [564, 175] width 7 height 7
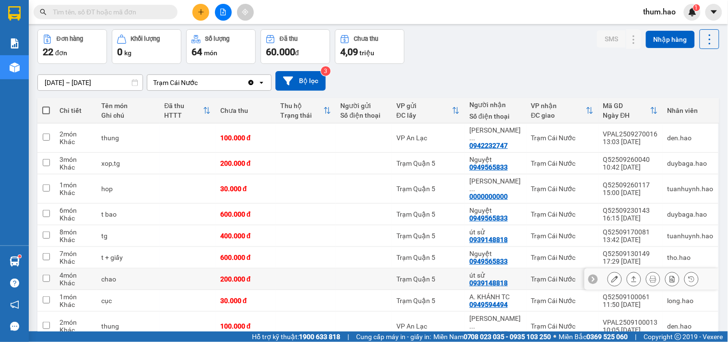
scroll to position [93, 0]
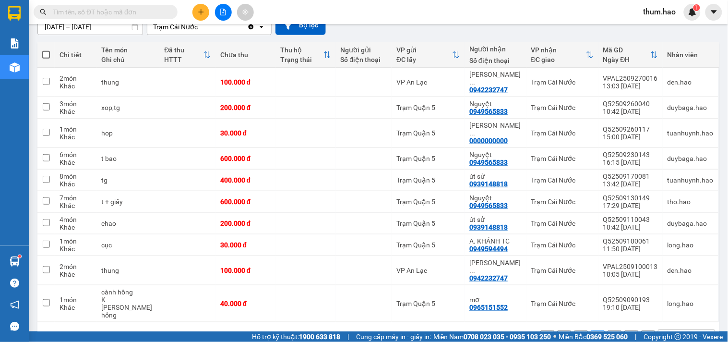
click at [561, 334] on icon at bounding box center [564, 337] width 7 height 7
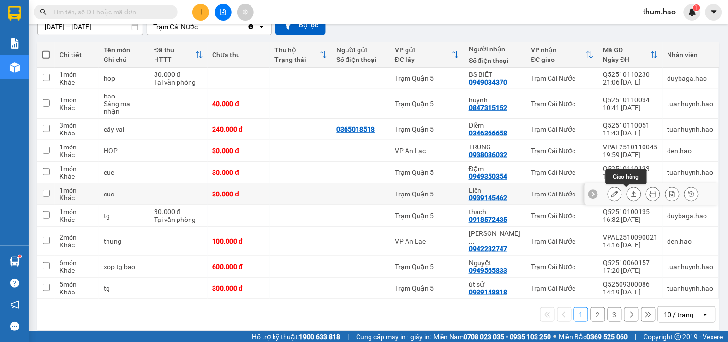
click at [628, 189] on button at bounding box center [634, 194] width 13 height 17
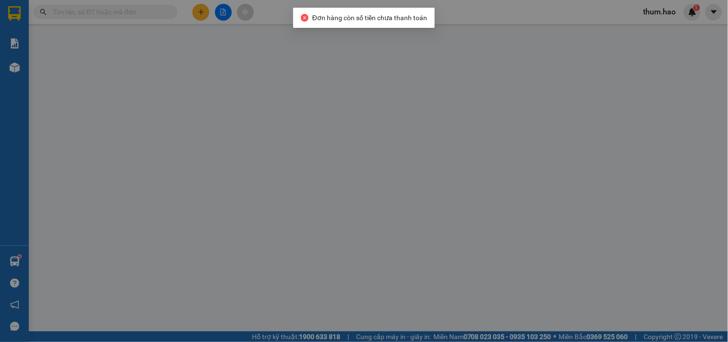
type input "0939145462"
type input "Liên"
type input "30.000"
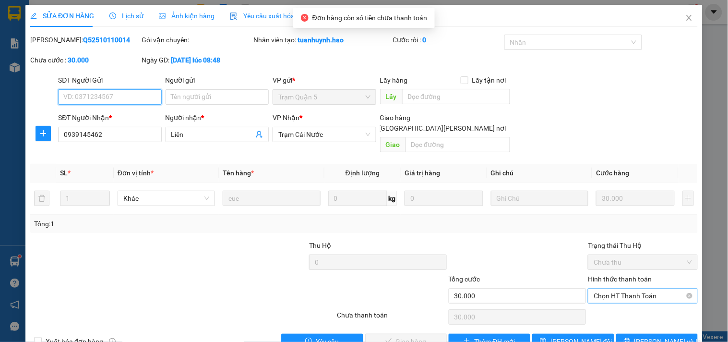
click at [604, 289] on span "Chọn HT Thanh Toán" at bounding box center [643, 296] width 98 height 14
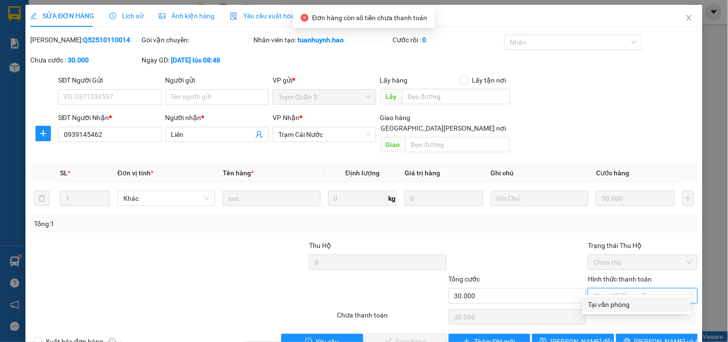
click at [602, 305] on div "Tại văn phòng" at bounding box center [637, 304] width 97 height 11
type input "0"
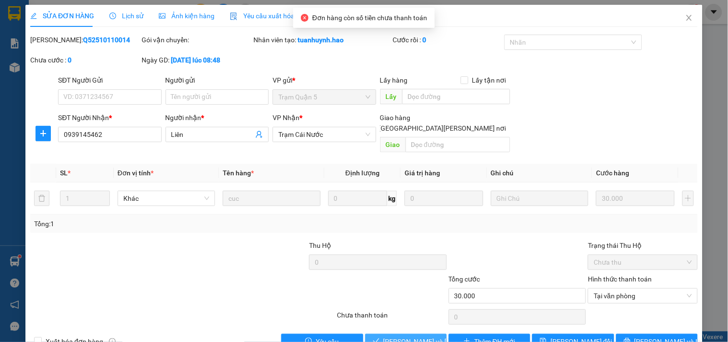
drag, startPoint x: 396, startPoint y: 330, endPoint x: 419, endPoint y: 318, distance: 25.8
click at [397, 336] on span "[PERSON_NAME] và [PERSON_NAME] hàng" at bounding box center [449, 341] width 130 height 11
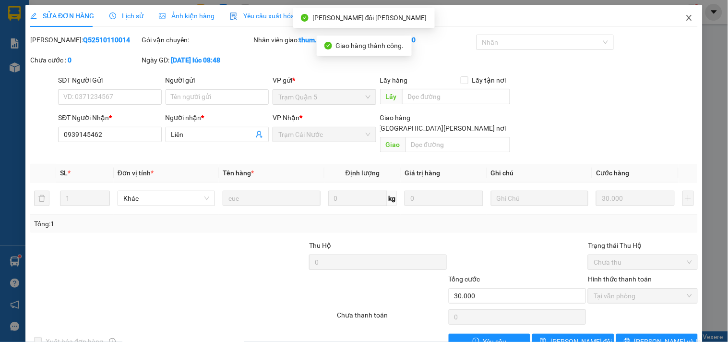
click at [686, 20] on icon "close" at bounding box center [690, 18] width 8 height 8
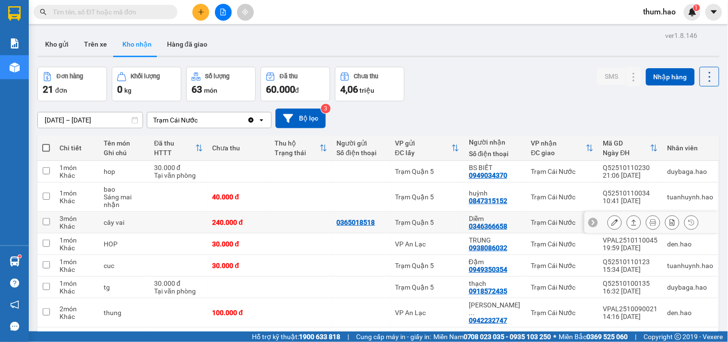
scroll to position [93, 0]
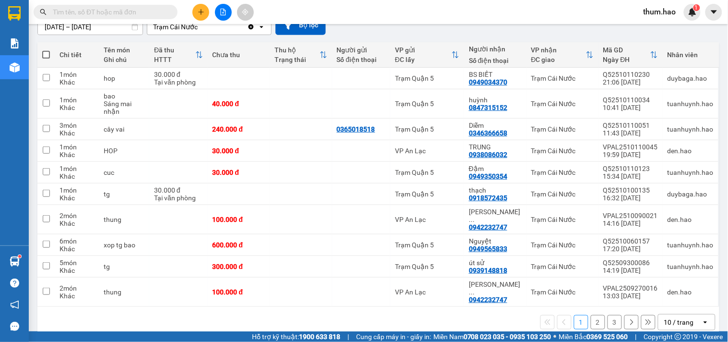
click at [628, 319] on icon at bounding box center [631, 322] width 7 height 7
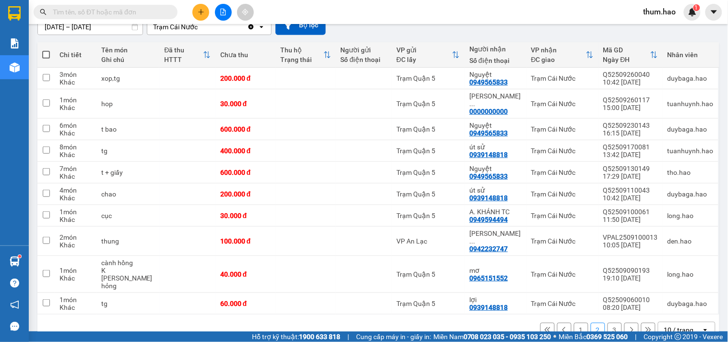
click at [628, 326] on icon at bounding box center [631, 329] width 7 height 7
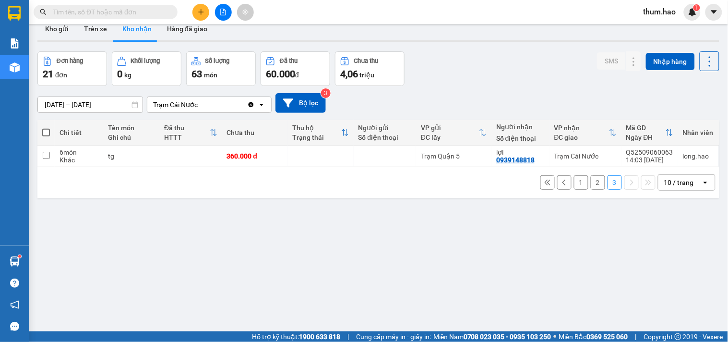
scroll to position [0, 0]
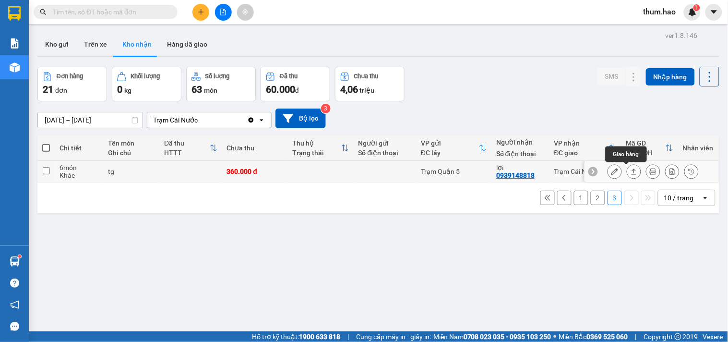
click at [628, 172] on button at bounding box center [634, 171] width 13 height 17
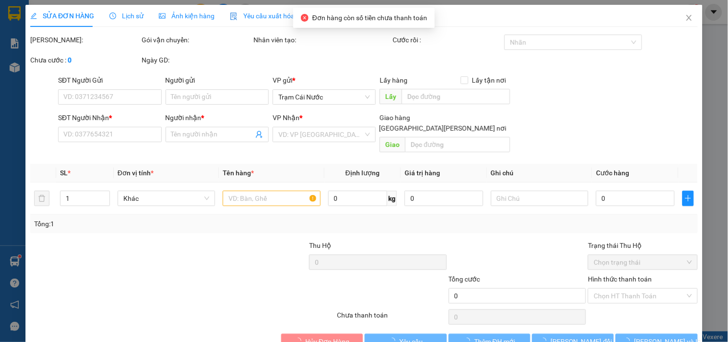
type input "0939148818"
type input "lợi"
type input "360.000"
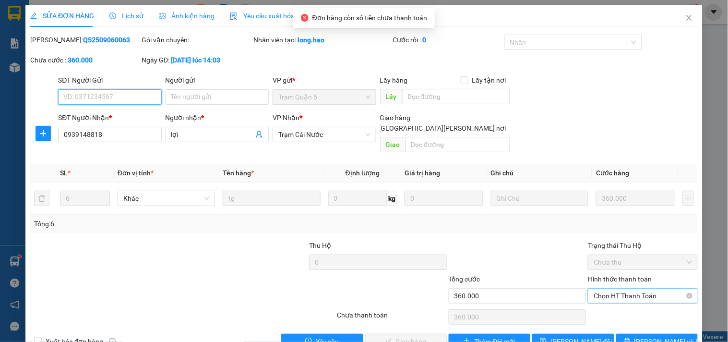
click at [648, 289] on span "Chọn HT Thanh Toán" at bounding box center [643, 296] width 98 height 14
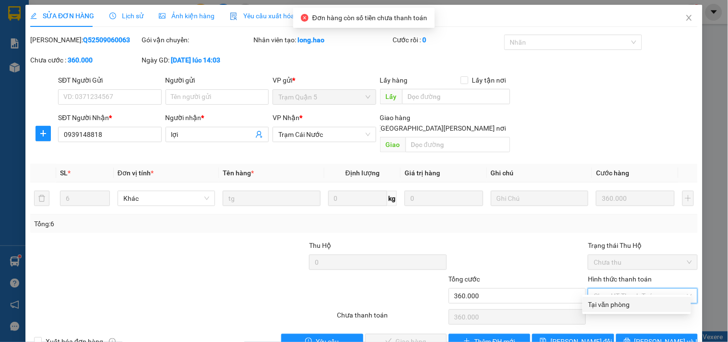
drag, startPoint x: 635, startPoint y: 304, endPoint x: 631, endPoint y: 299, distance: 5.9
click at [635, 301] on div "Tại văn phòng" at bounding box center [637, 304] width 97 height 11
type input "0"
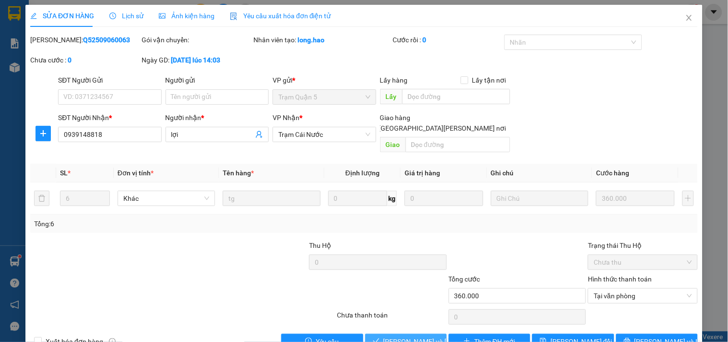
click at [406, 334] on button "[PERSON_NAME] và [PERSON_NAME] hàng" at bounding box center [406, 341] width 82 height 15
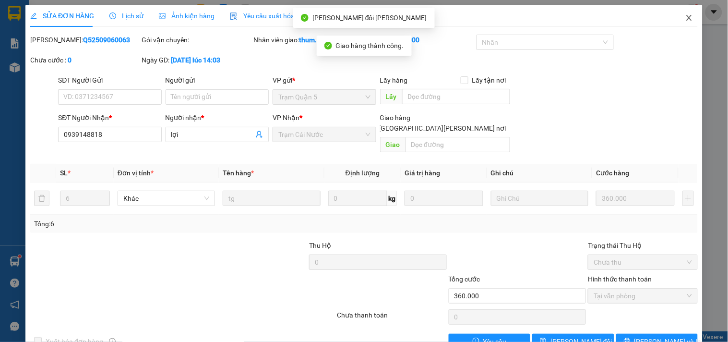
click at [686, 18] on icon "close" at bounding box center [690, 18] width 8 height 8
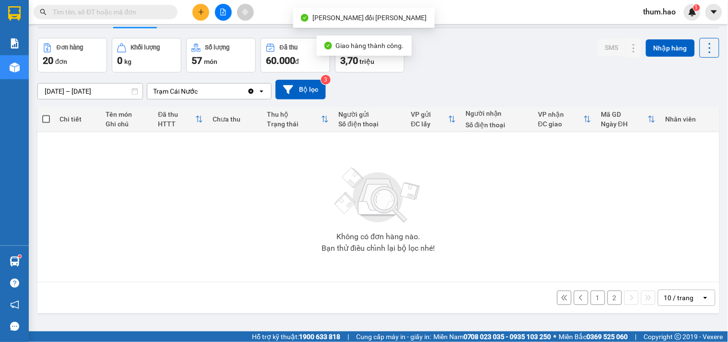
scroll to position [44, 0]
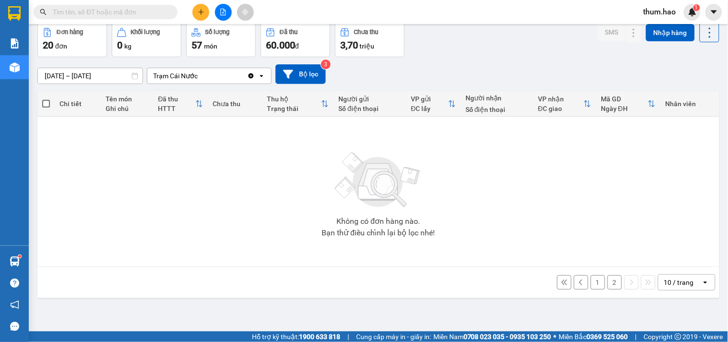
click at [608, 284] on button "2" at bounding box center [615, 282] width 14 height 14
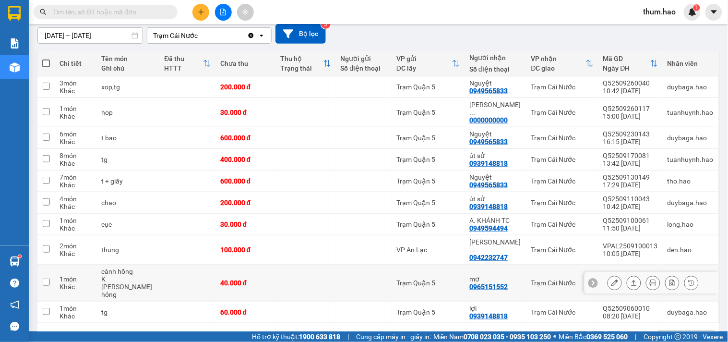
scroll to position [93, 0]
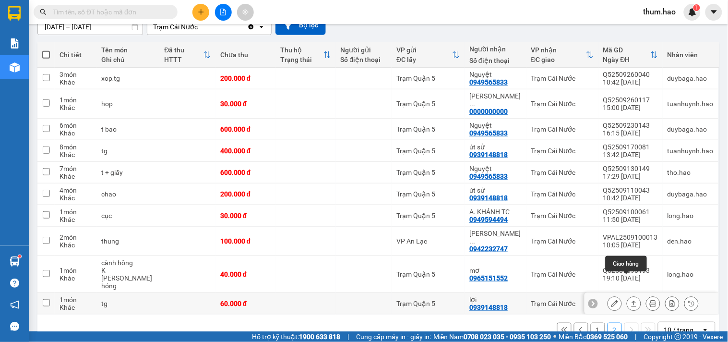
click at [630, 295] on button at bounding box center [634, 303] width 13 height 17
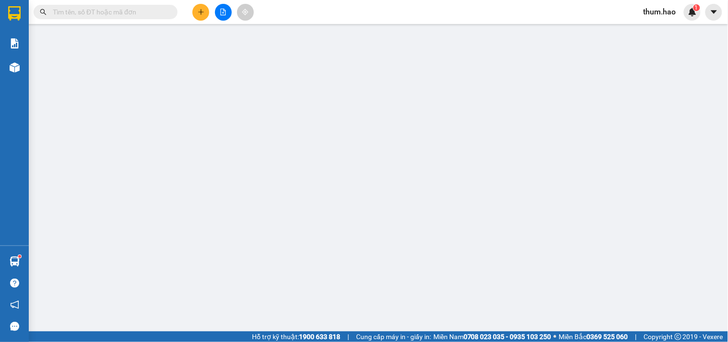
type input "0939148818"
type input "lợi"
type input "60.000"
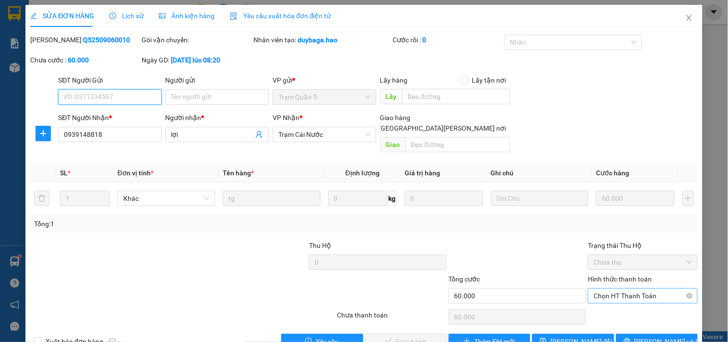
drag, startPoint x: 622, startPoint y: 279, endPoint x: 627, endPoint y: 290, distance: 12.5
click at [621, 289] on span "Chọn HT Thanh Toán" at bounding box center [643, 296] width 98 height 14
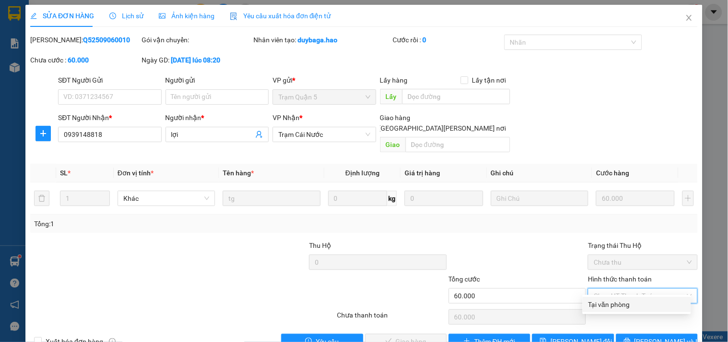
drag, startPoint x: 622, startPoint y: 302, endPoint x: 499, endPoint y: 302, distance: 122.4
click at [620, 303] on div "Tại văn phòng" at bounding box center [637, 304] width 97 height 11
type input "0"
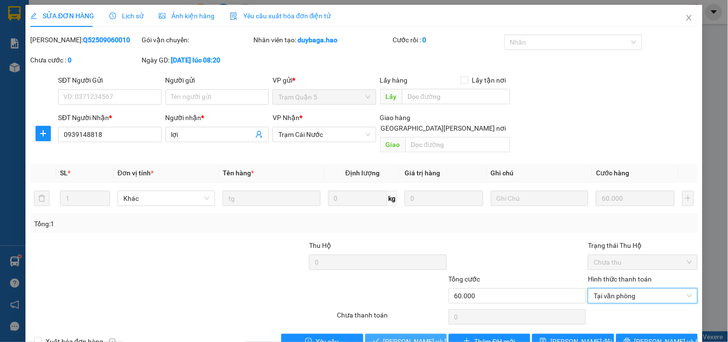
click at [375, 338] on icon "check" at bounding box center [376, 341] width 7 height 7
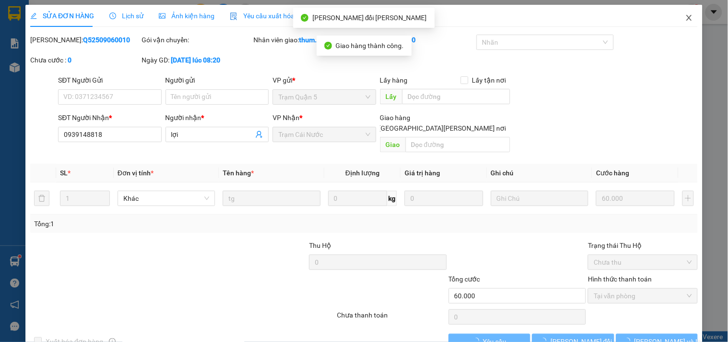
click at [686, 18] on icon "close" at bounding box center [690, 18] width 8 height 8
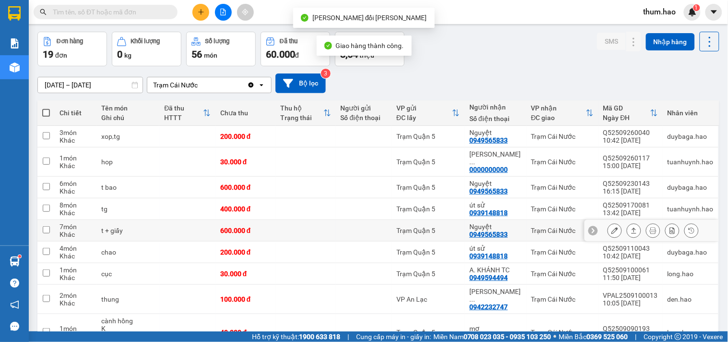
scroll to position [72, 0]
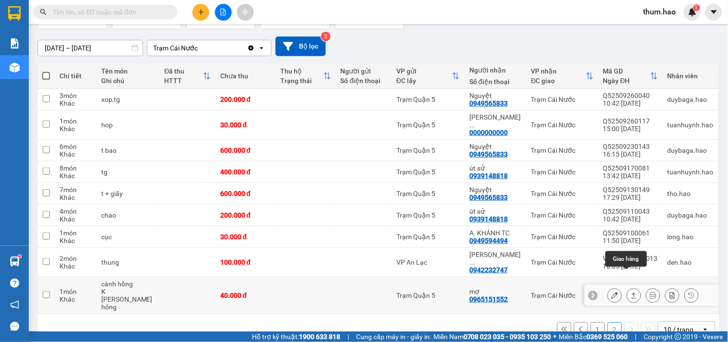
click at [632, 292] on icon at bounding box center [634, 295] width 5 height 6
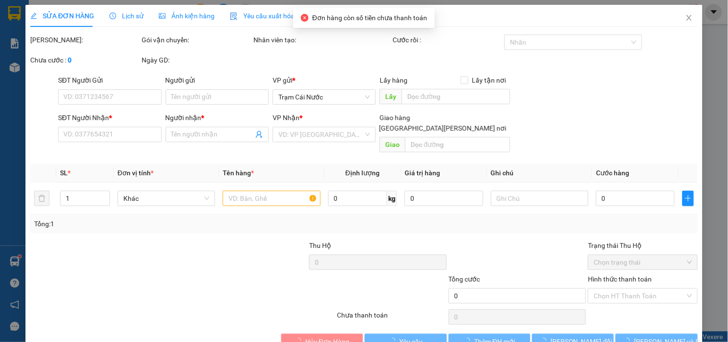
type input "0965151552"
type input "mơ"
type input "40.000"
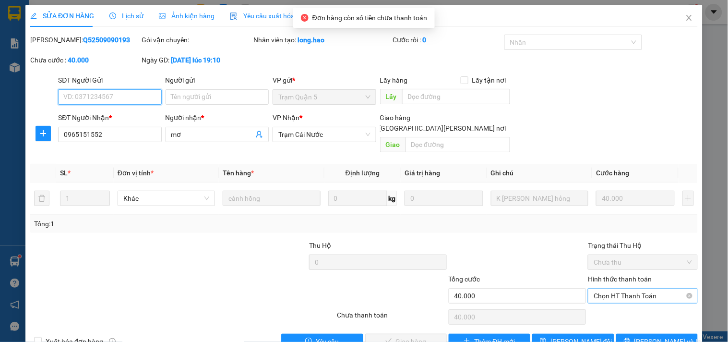
click at [615, 289] on span "Chọn HT Thanh Toán" at bounding box center [643, 296] width 98 height 14
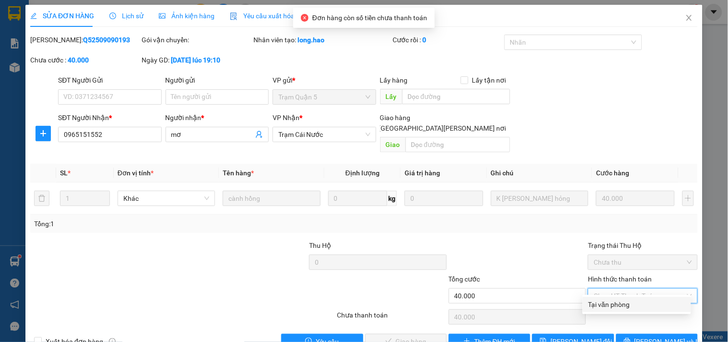
click at [611, 304] on div "Tại văn phòng" at bounding box center [637, 304] width 97 height 11
type input "0"
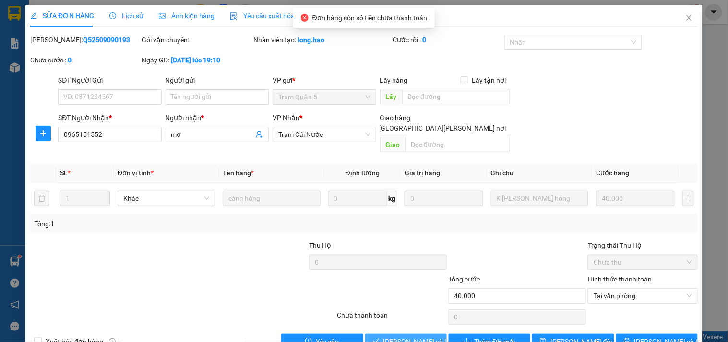
click at [399, 336] on span "[PERSON_NAME] và [PERSON_NAME] hàng" at bounding box center [449, 341] width 130 height 11
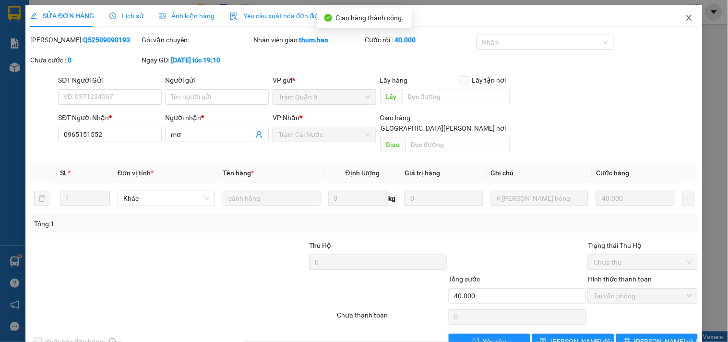
click at [686, 15] on icon "close" at bounding box center [690, 18] width 8 height 8
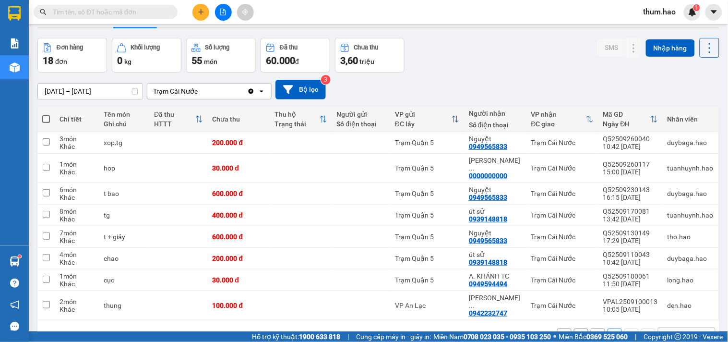
scroll to position [44, 0]
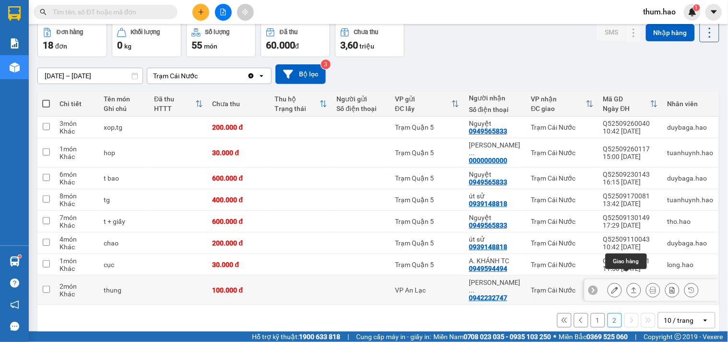
click at [631, 287] on icon at bounding box center [634, 290] width 7 height 7
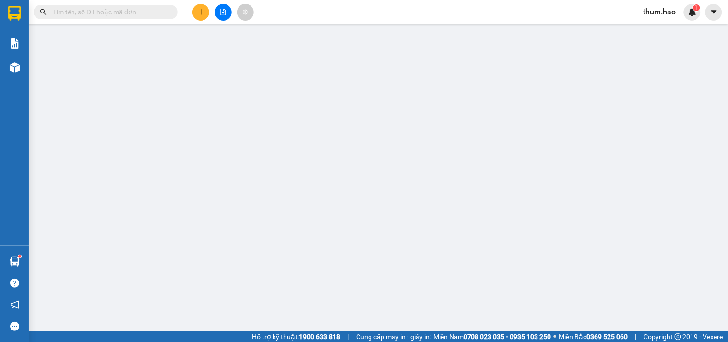
type input "0942232747"
type input "[PERSON_NAME] [PERSON_NAME]"
type input "100.000"
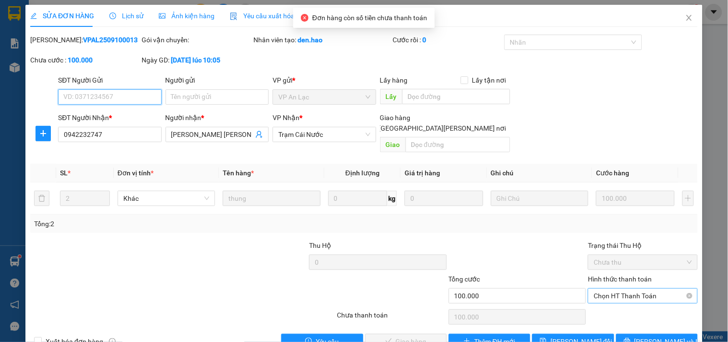
click at [605, 289] on span "Chọn HT Thanh Toán" at bounding box center [643, 296] width 98 height 14
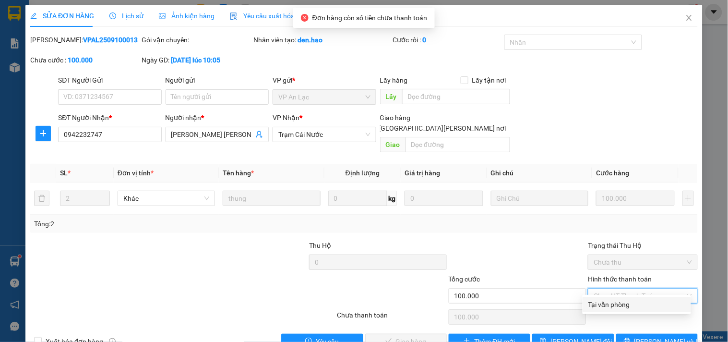
drag, startPoint x: 604, startPoint y: 301, endPoint x: 568, endPoint y: 306, distance: 36.5
click at [602, 301] on div "Tại văn phòng" at bounding box center [637, 304] width 97 height 11
type input "0"
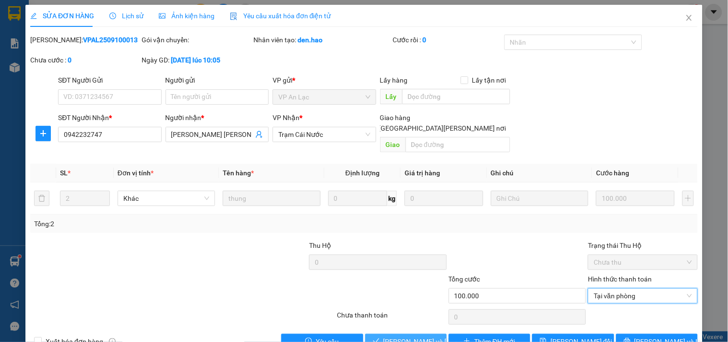
click at [407, 336] on span "[PERSON_NAME] và [PERSON_NAME] hàng" at bounding box center [449, 341] width 130 height 11
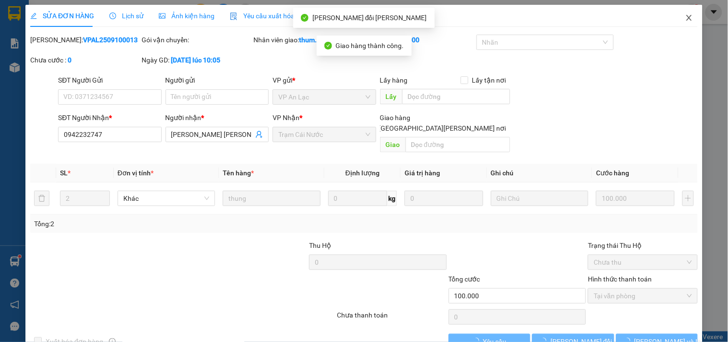
click at [688, 17] on span "Close" at bounding box center [689, 18] width 27 height 27
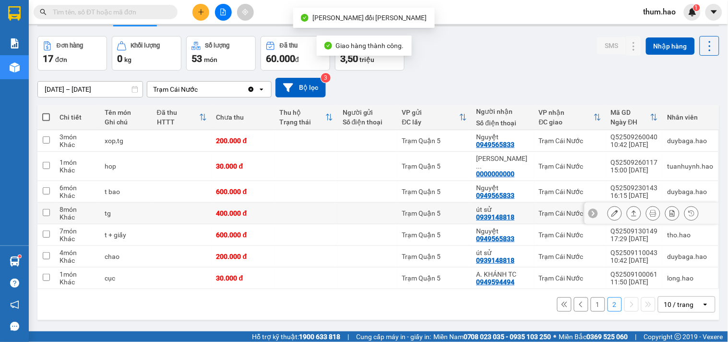
scroll to position [44, 0]
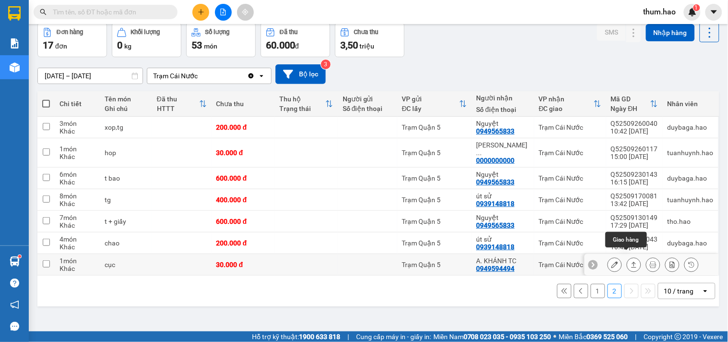
click at [631, 261] on icon at bounding box center [634, 264] width 7 height 7
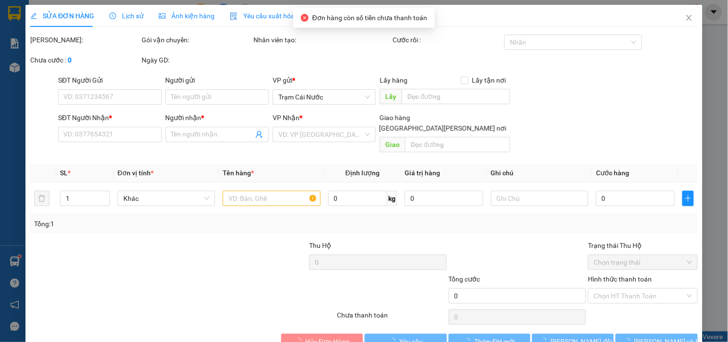
type input "0949594494"
type input "A. KHÁNH TC"
type input "30.000"
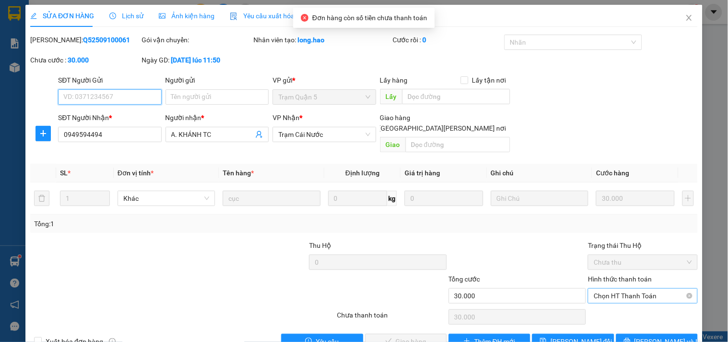
click at [640, 289] on span "Chọn HT Thanh Toán" at bounding box center [643, 296] width 98 height 14
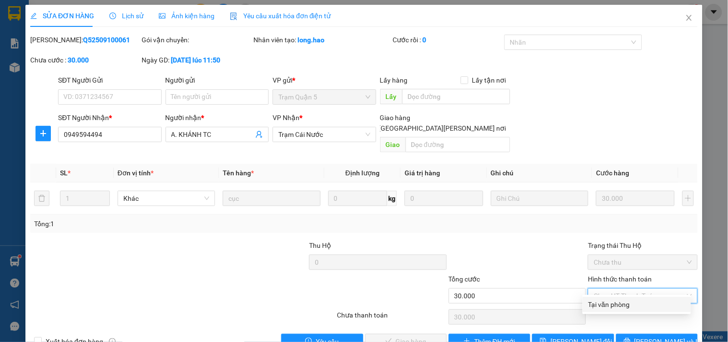
click at [627, 300] on div "Tại văn phòng" at bounding box center [637, 304] width 97 height 11
type input "0"
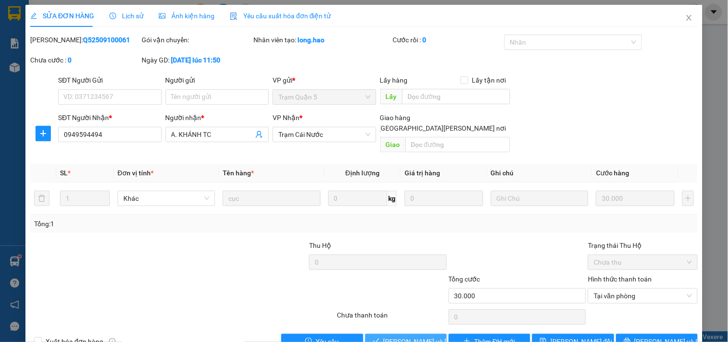
drag, startPoint x: 406, startPoint y: 335, endPoint x: 392, endPoint y: 341, distance: 14.8
click at [404, 336] on span "[PERSON_NAME] và [PERSON_NAME] hàng" at bounding box center [449, 341] width 130 height 11
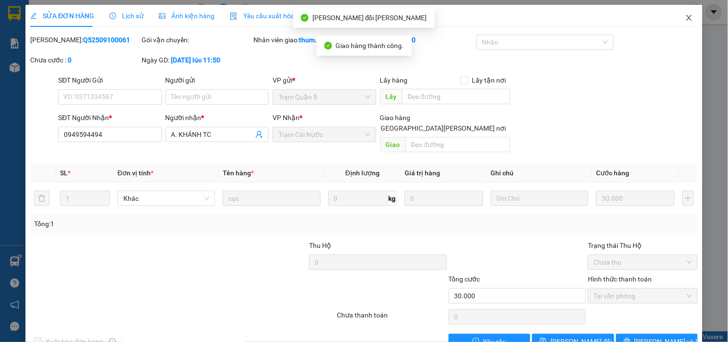
click at [686, 16] on icon "close" at bounding box center [690, 18] width 8 height 8
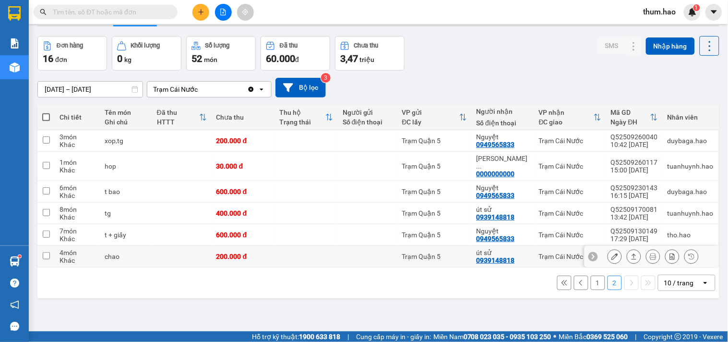
scroll to position [44, 0]
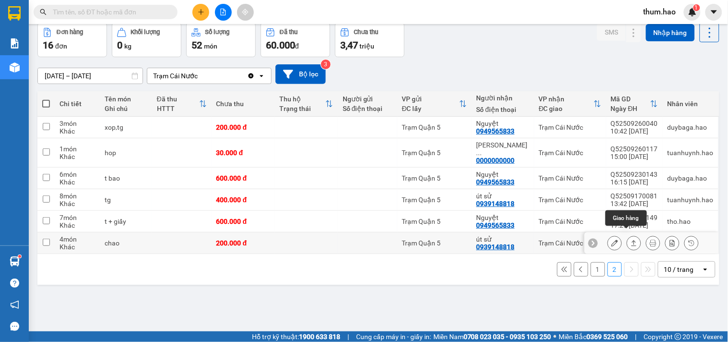
click at [630, 236] on button at bounding box center [634, 243] width 13 height 17
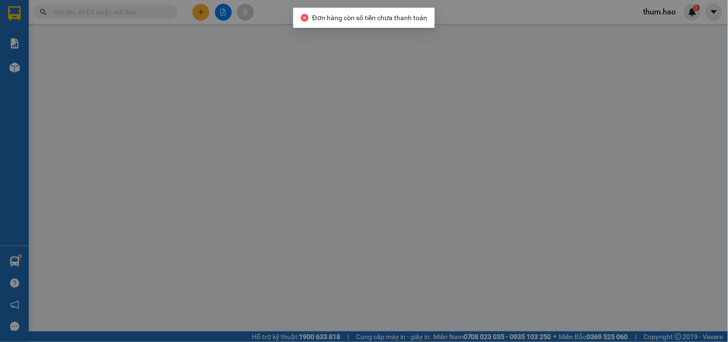
type input "0939148818"
type input "út sử"
type input "200.000"
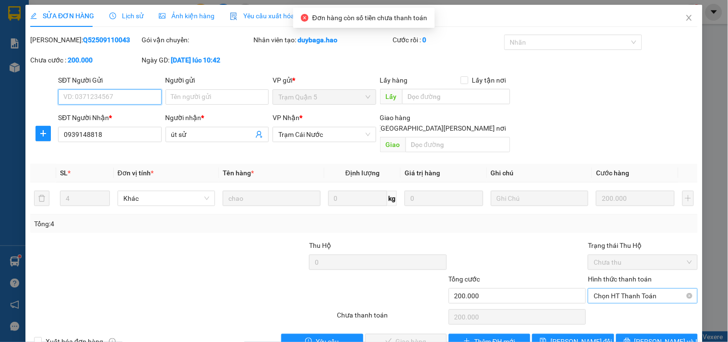
click at [623, 289] on span "Chọn HT Thanh Toán" at bounding box center [643, 296] width 98 height 14
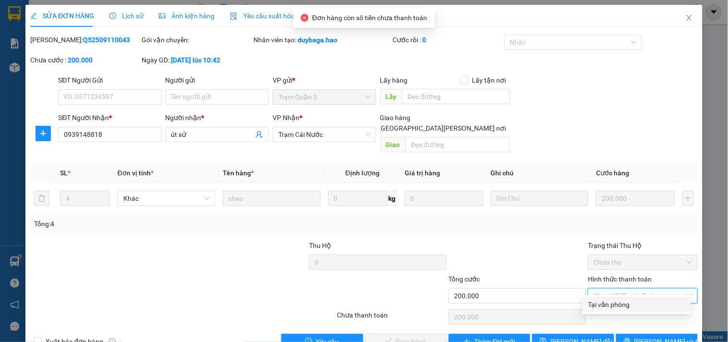
click at [618, 303] on div "Tại văn phòng" at bounding box center [637, 304] width 97 height 11
type input "0"
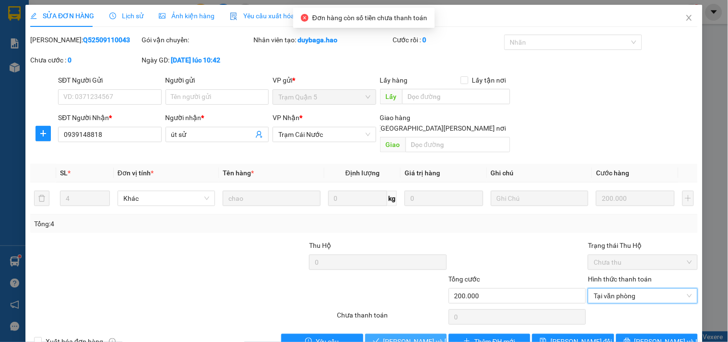
click at [395, 336] on span "[PERSON_NAME] và [PERSON_NAME] hàng" at bounding box center [449, 341] width 130 height 11
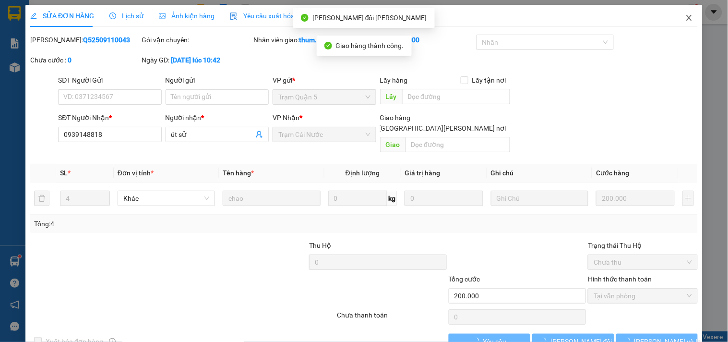
click at [686, 18] on icon "close" at bounding box center [690, 18] width 8 height 8
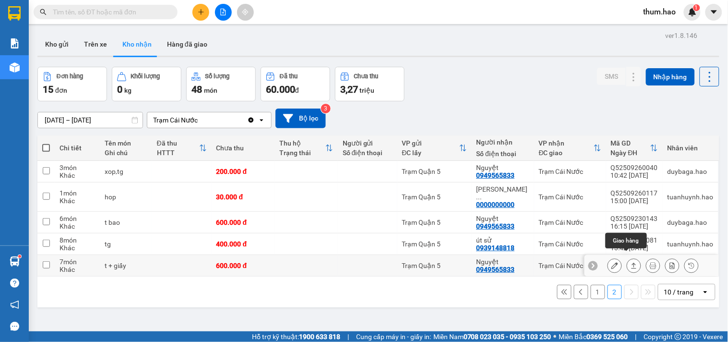
click at [631, 262] on icon at bounding box center [634, 265] width 7 height 7
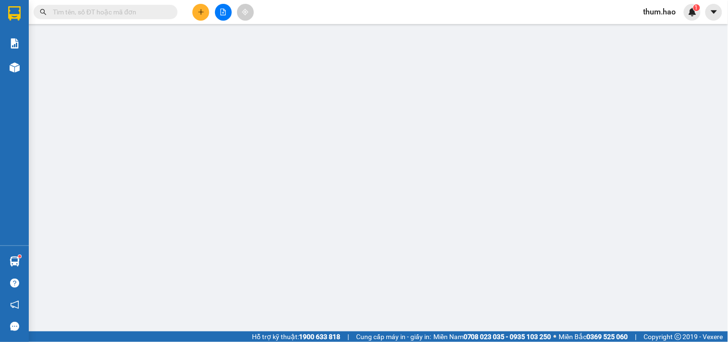
type input "0949565833"
type input "Nguyệt"
type input "600.000"
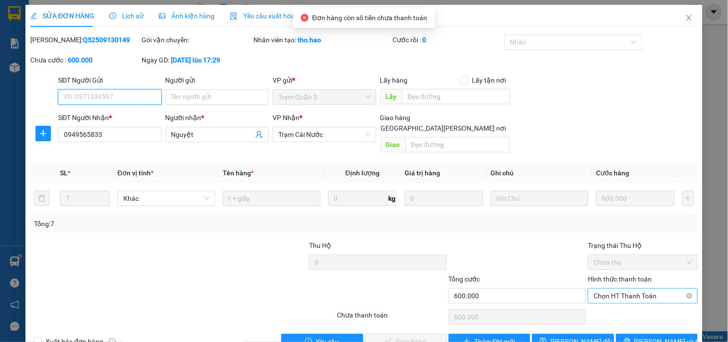
click at [643, 289] on span "Chọn HT Thanh Toán" at bounding box center [643, 296] width 98 height 14
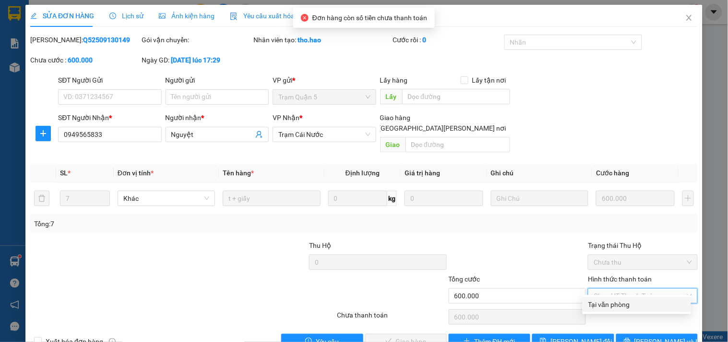
click at [628, 301] on div "Tại văn phòng" at bounding box center [637, 304] width 97 height 11
type input "0"
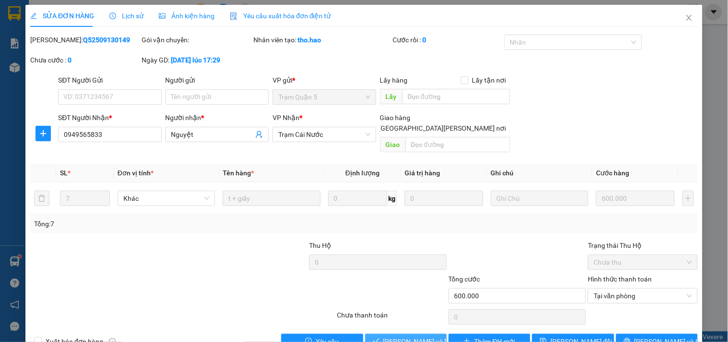
click at [404, 336] on span "[PERSON_NAME] và [PERSON_NAME] hàng" at bounding box center [449, 341] width 130 height 11
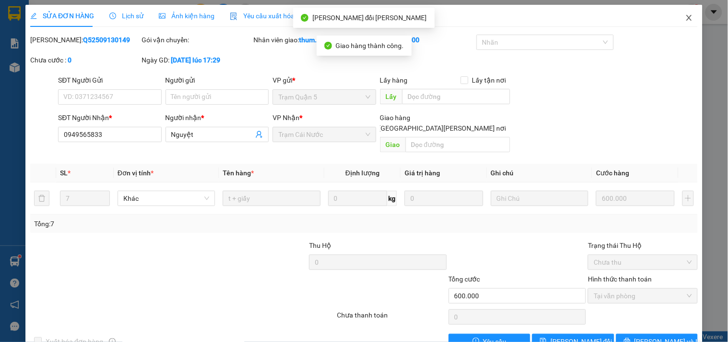
click at [686, 17] on icon "close" at bounding box center [690, 18] width 8 height 8
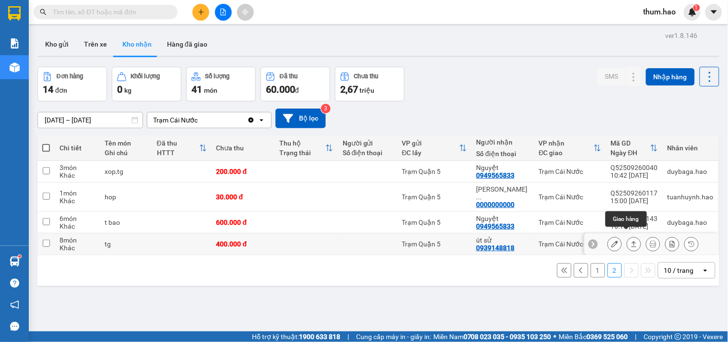
click at [632, 241] on icon at bounding box center [634, 244] width 5 height 6
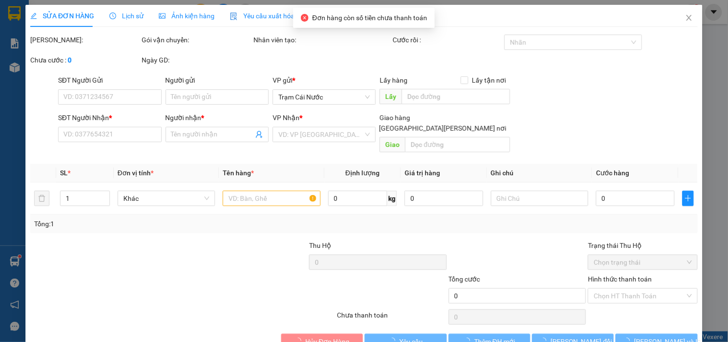
type input "0939148818"
type input "út sử"
type input "400.000"
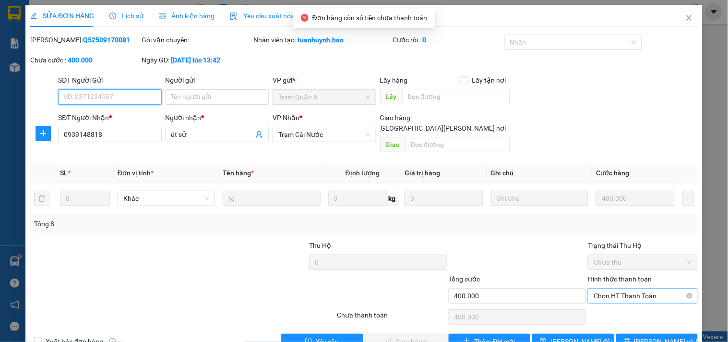
click at [636, 289] on span "Chọn HT Thanh Toán" at bounding box center [643, 296] width 98 height 14
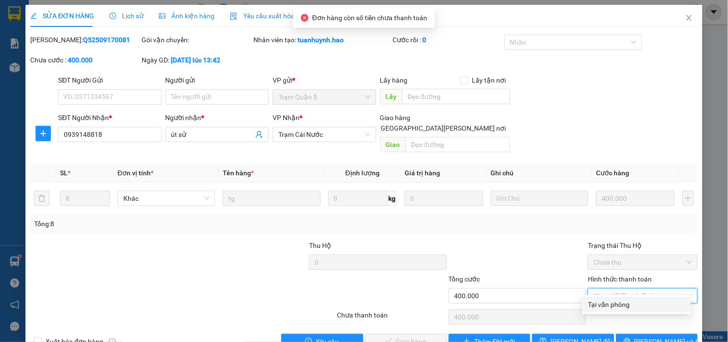
click at [624, 304] on div "Tại văn phòng" at bounding box center [637, 304] width 97 height 11
type input "0"
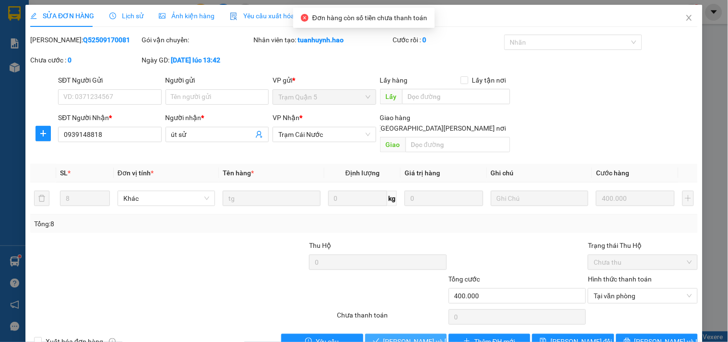
drag, startPoint x: 401, startPoint y: 336, endPoint x: 400, endPoint y: 329, distance: 7.2
click at [401, 336] on span "[PERSON_NAME] và [PERSON_NAME] hàng" at bounding box center [449, 341] width 130 height 11
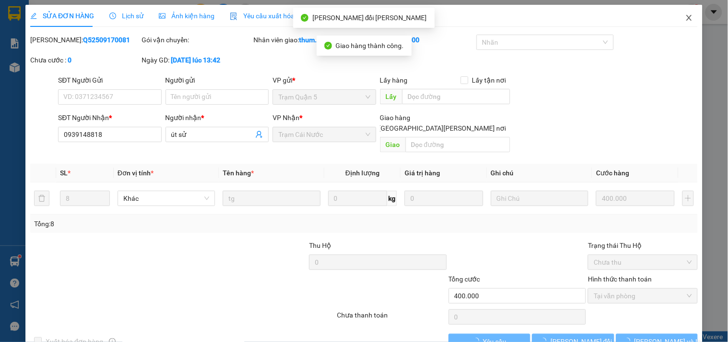
click at [686, 20] on icon "close" at bounding box center [690, 18] width 8 height 8
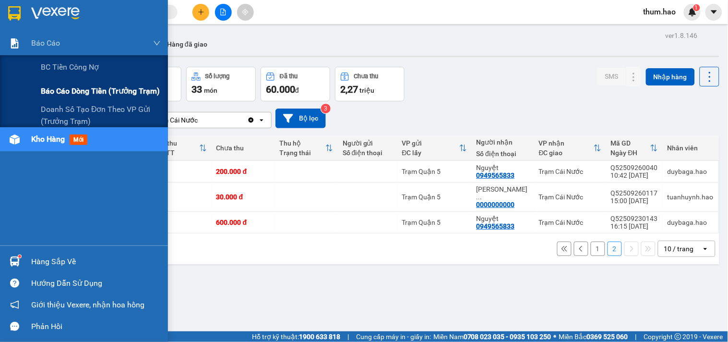
click at [60, 93] on span "Báo cáo dòng tiền (trưởng trạm)" at bounding box center [100, 91] width 119 height 12
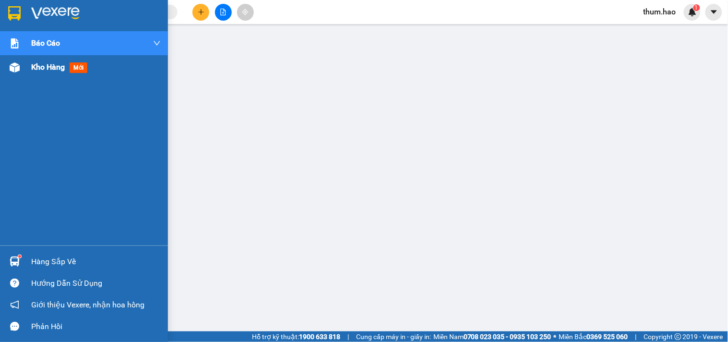
click at [35, 63] on span "Kho hàng" at bounding box center [48, 66] width 34 height 9
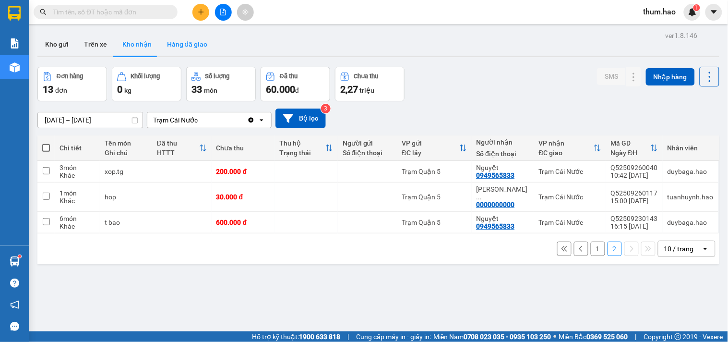
click at [171, 41] on button "Hàng đã giao" at bounding box center [187, 44] width 56 height 23
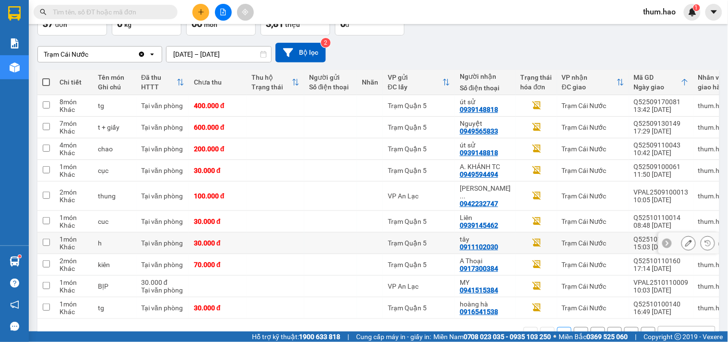
scroll to position [89, 0]
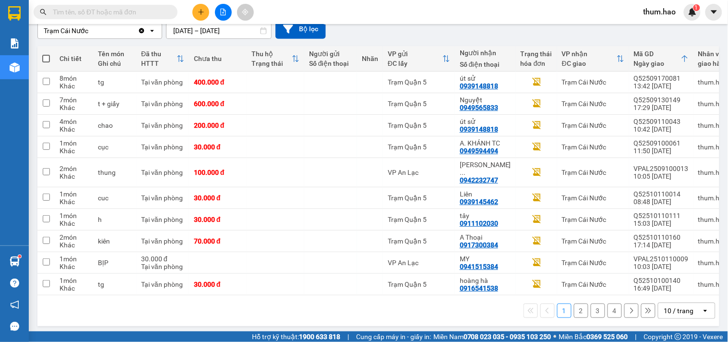
click at [574, 305] on button "2" at bounding box center [581, 310] width 14 height 14
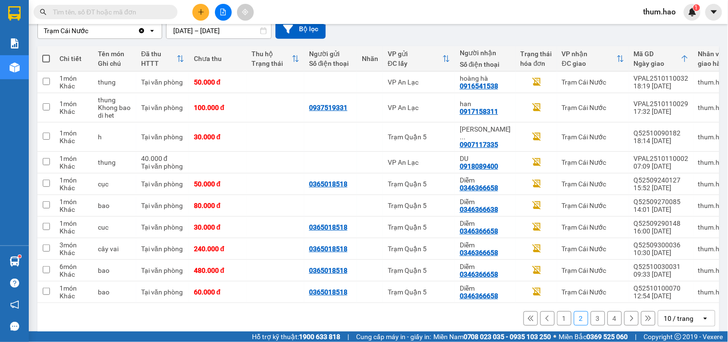
click at [591, 314] on button "3" at bounding box center [598, 318] width 14 height 14
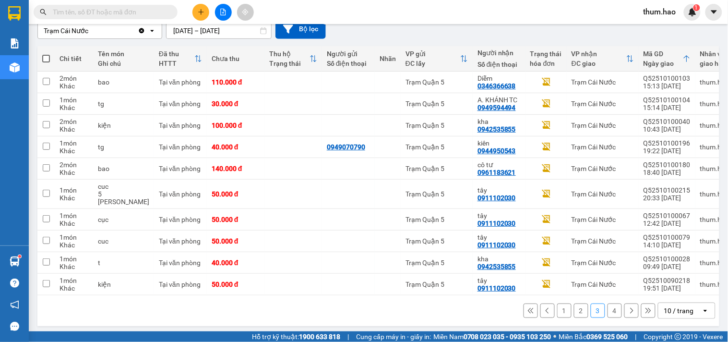
click at [528, 309] on icon at bounding box center [530, 310] width 5 height 5
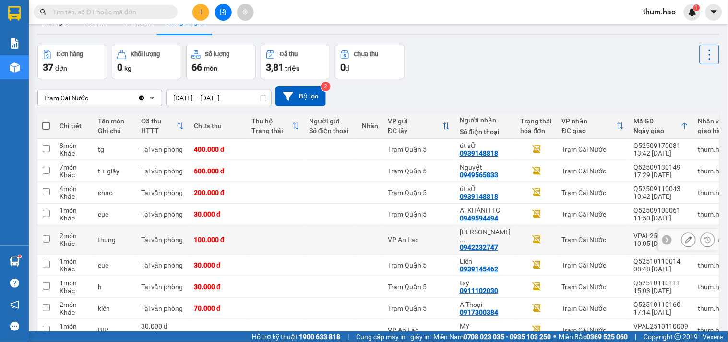
scroll to position [0, 0]
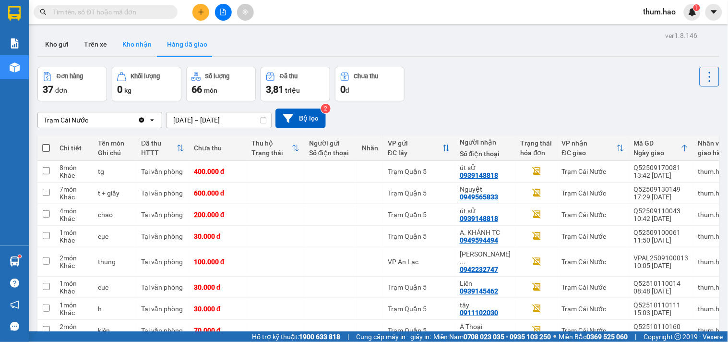
click at [138, 48] on button "Kho nhận" at bounding box center [137, 44] width 45 height 23
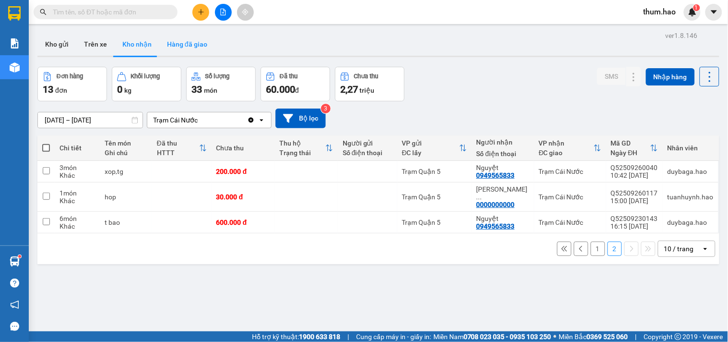
click at [190, 41] on button "Hàng đã giao" at bounding box center [187, 44] width 56 height 23
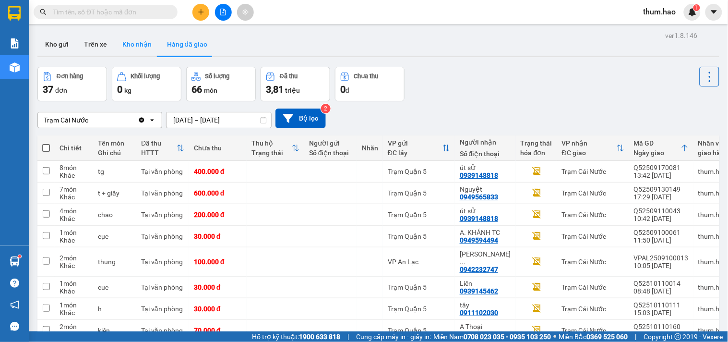
click at [131, 46] on button "Kho nhận" at bounding box center [137, 44] width 45 height 23
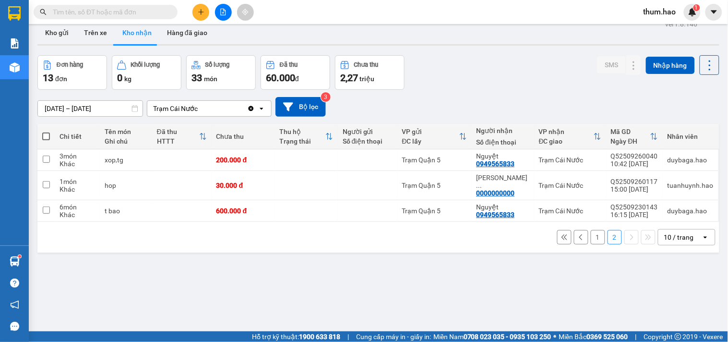
scroll to position [44, 0]
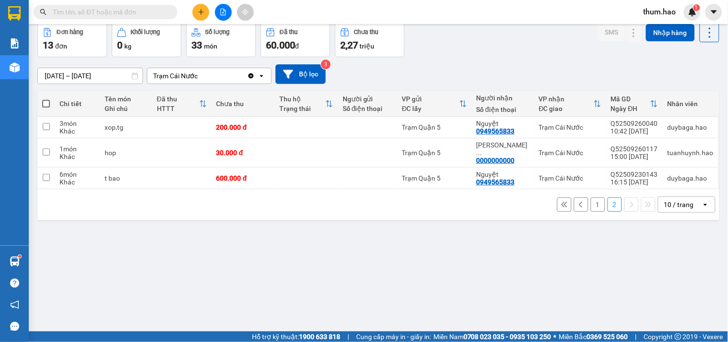
click at [574, 197] on button at bounding box center [581, 204] width 14 height 14
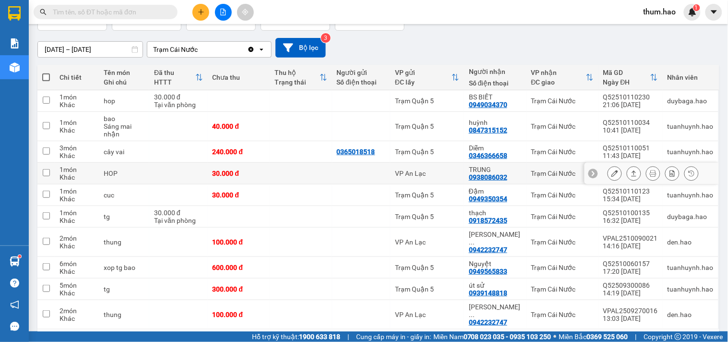
scroll to position [93, 0]
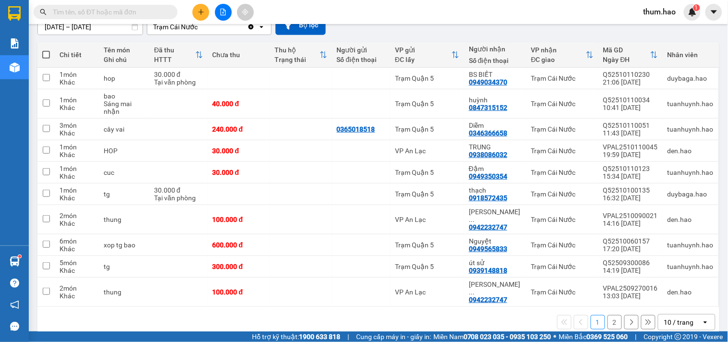
click at [628, 319] on icon at bounding box center [631, 322] width 7 height 7
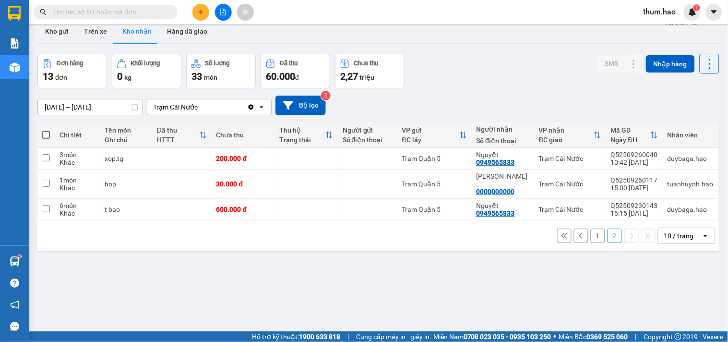
scroll to position [0, 0]
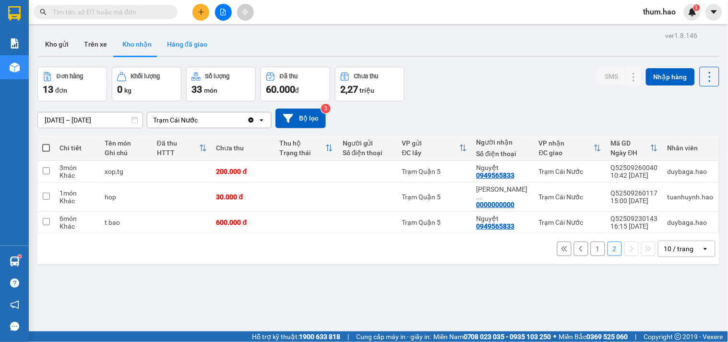
click at [197, 49] on button "Hàng đã giao" at bounding box center [187, 44] width 56 height 23
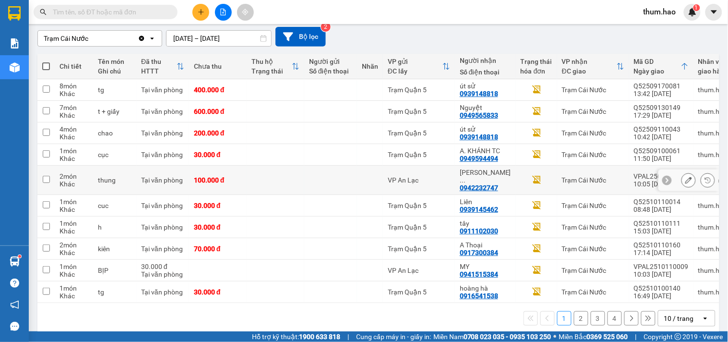
scroll to position [89, 0]
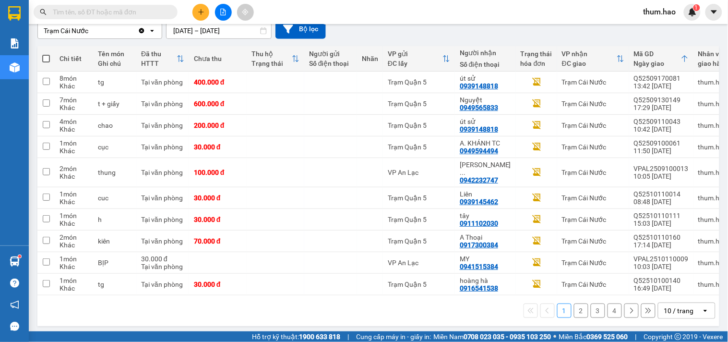
click at [574, 306] on button "2" at bounding box center [581, 310] width 14 height 14
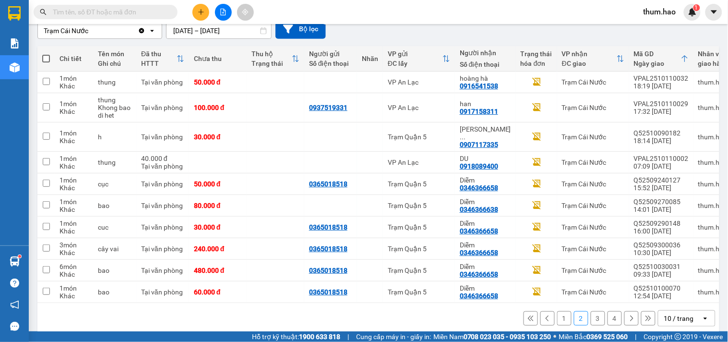
click at [592, 317] on button "3" at bounding box center [598, 318] width 14 height 14
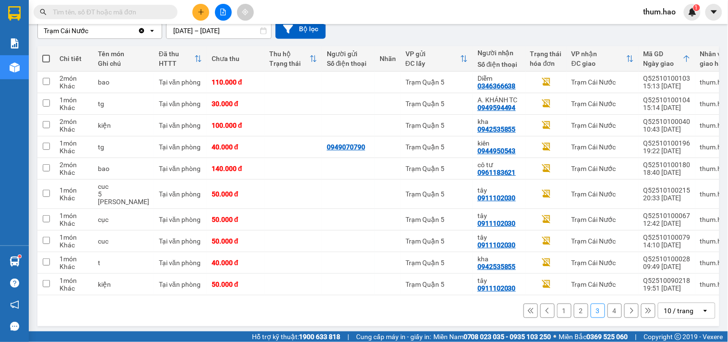
click at [608, 308] on button "4" at bounding box center [615, 310] width 14 height 14
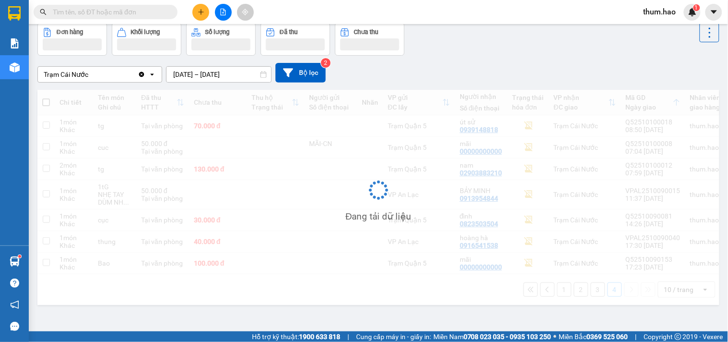
scroll to position [44, 0]
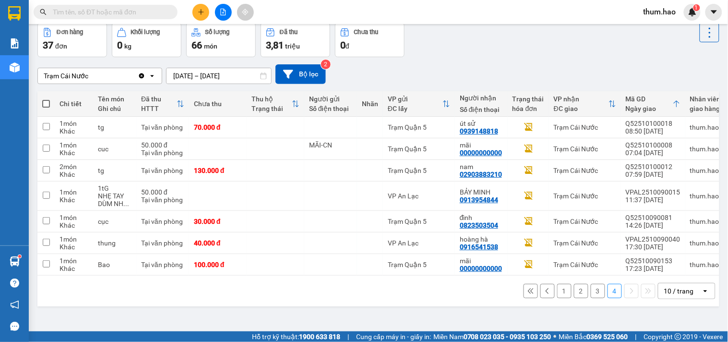
click at [527, 293] on button at bounding box center [531, 291] width 14 height 14
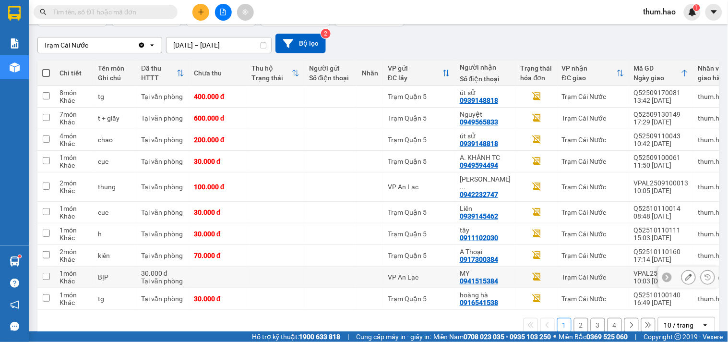
scroll to position [89, 0]
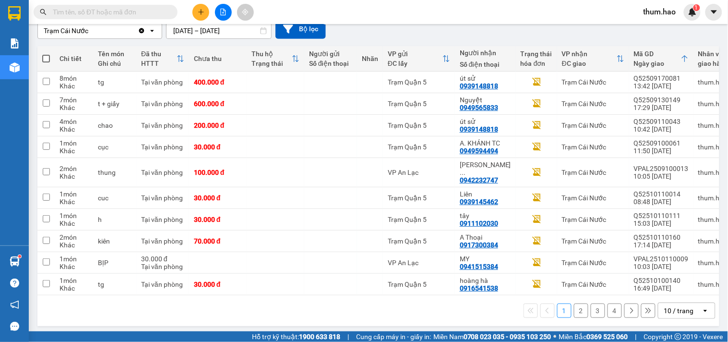
click at [575, 305] on button "2" at bounding box center [581, 310] width 14 height 14
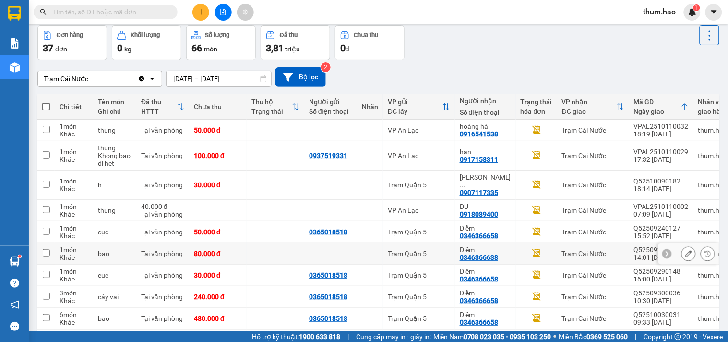
scroll to position [0, 0]
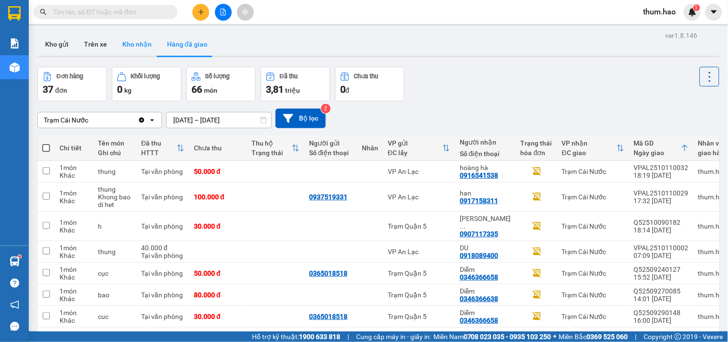
click at [133, 36] on button "Kho nhận" at bounding box center [137, 44] width 45 height 23
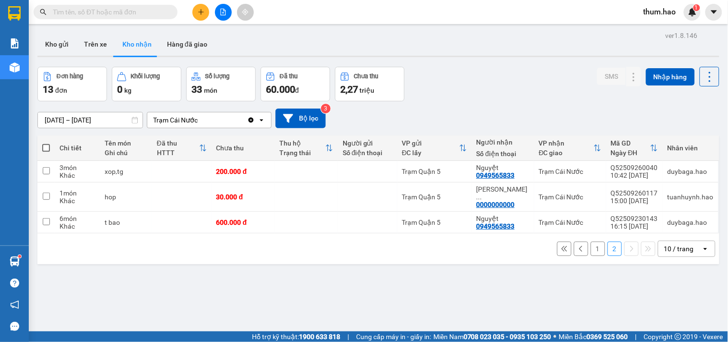
click at [557, 242] on button at bounding box center [564, 249] width 14 height 14
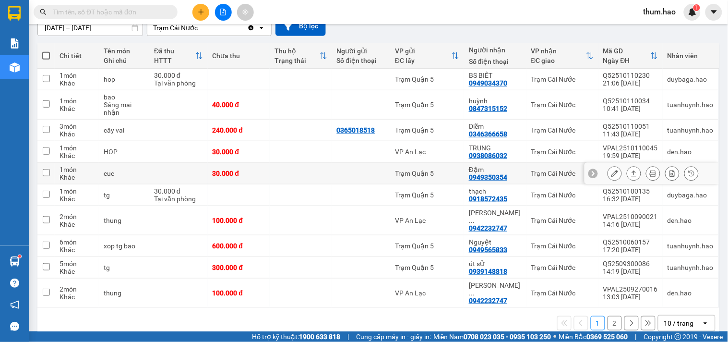
scroll to position [93, 0]
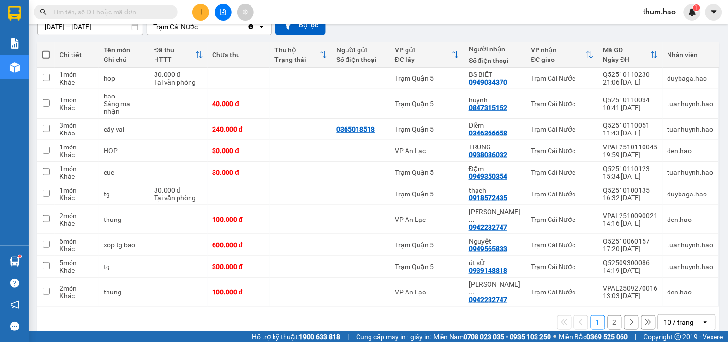
click at [628, 319] on icon at bounding box center [631, 322] width 7 height 7
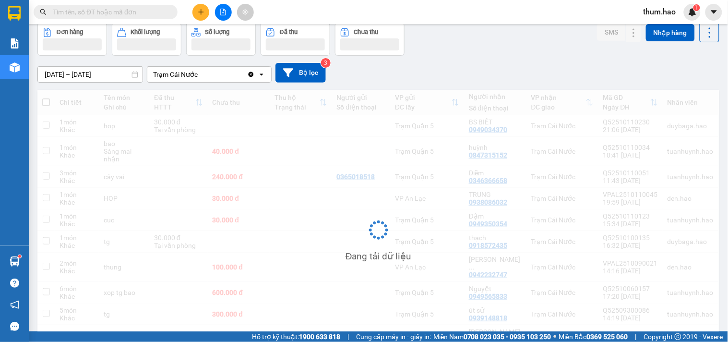
scroll to position [44, 0]
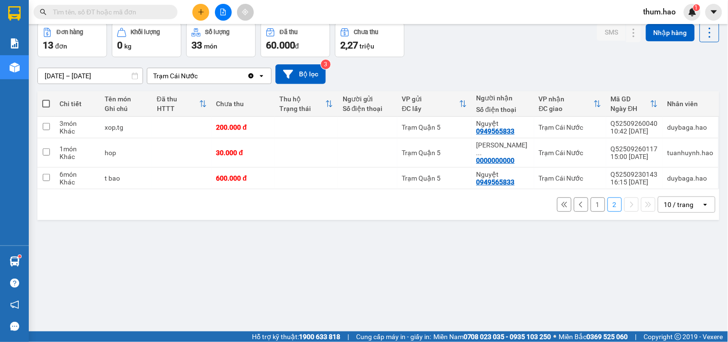
click at [561, 201] on icon at bounding box center [564, 204] width 7 height 7
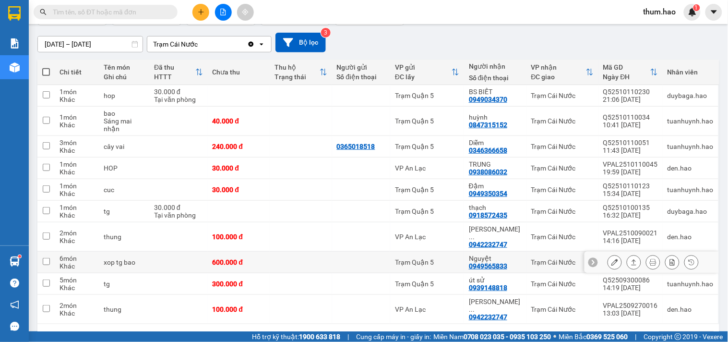
scroll to position [93, 0]
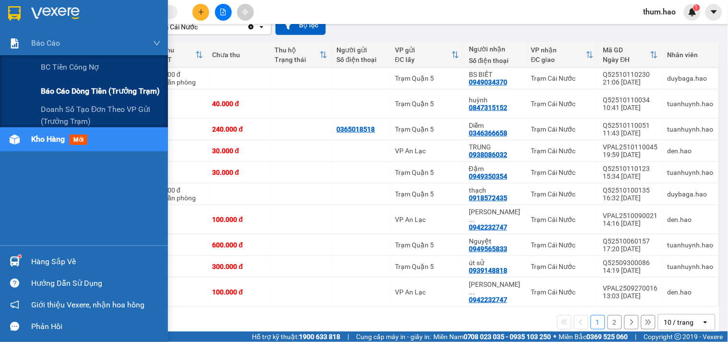
click at [74, 96] on span "Báo cáo dòng tiền (trưởng trạm)" at bounding box center [100, 91] width 119 height 12
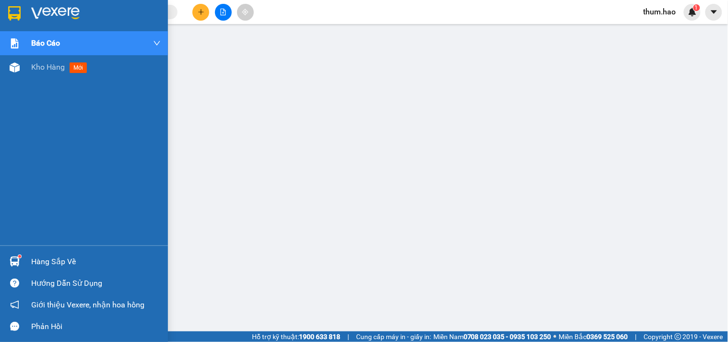
drag, startPoint x: 40, startPoint y: 69, endPoint x: 161, endPoint y: 124, distance: 133.0
click at [36, 67] on span "Kho hàng" at bounding box center [48, 66] width 34 height 9
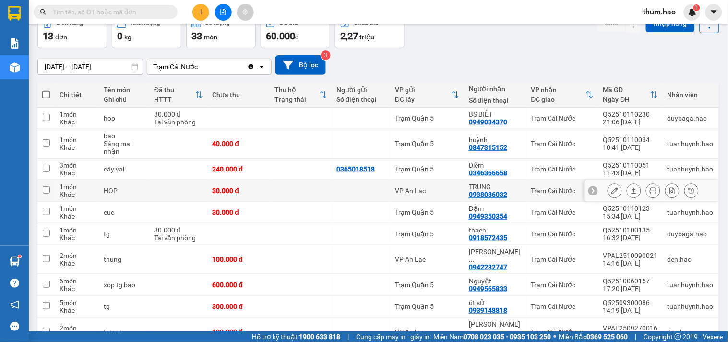
scroll to position [93, 0]
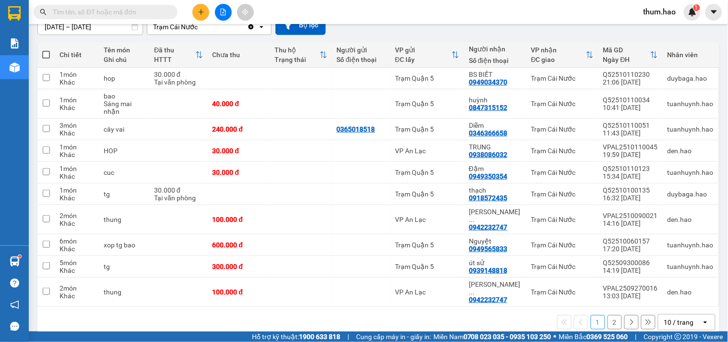
click at [611, 315] on button "2" at bounding box center [615, 322] width 14 height 14
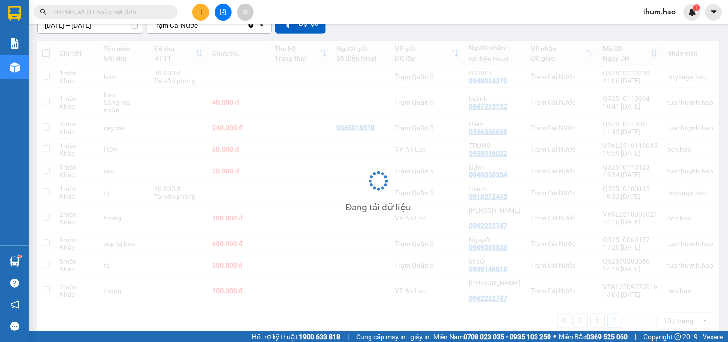
scroll to position [44, 0]
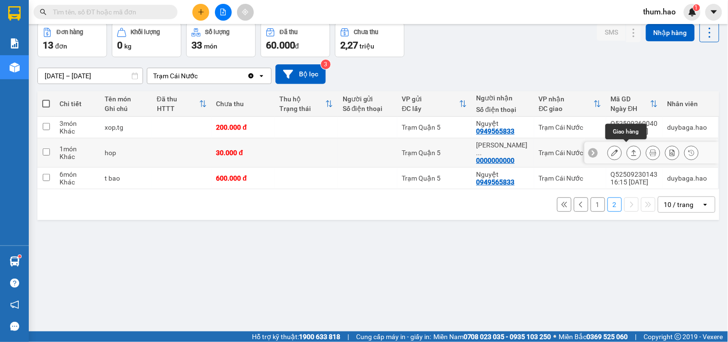
click at [632, 150] on icon at bounding box center [634, 153] width 5 height 6
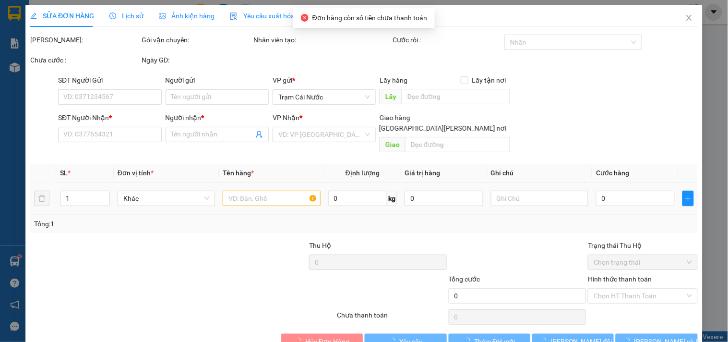
type input "0000000000"
type input "[PERSON_NAME] chuyển"
type input "30.000"
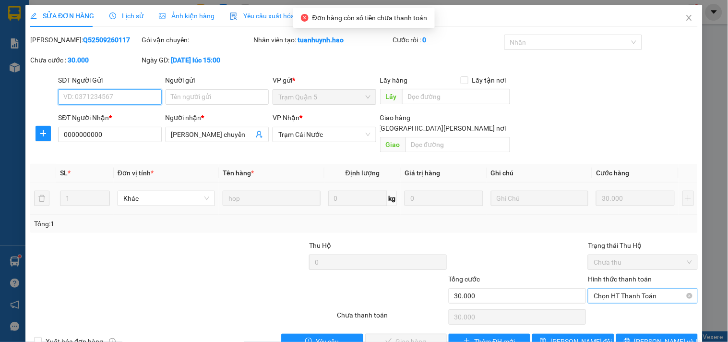
click at [616, 289] on span "Chọn HT Thanh Toán" at bounding box center [643, 296] width 98 height 14
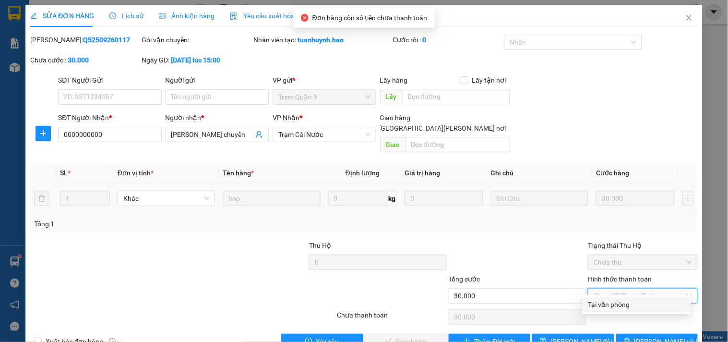
click at [608, 302] on div "Tại văn phòng" at bounding box center [637, 304] width 97 height 11
type input "0"
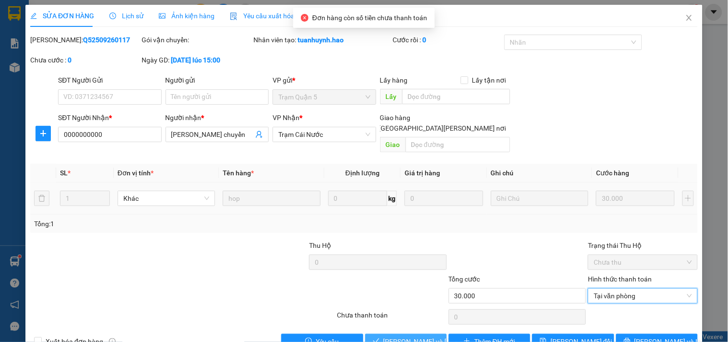
click at [423, 336] on span "[PERSON_NAME] và [PERSON_NAME] hàng" at bounding box center [449, 341] width 130 height 11
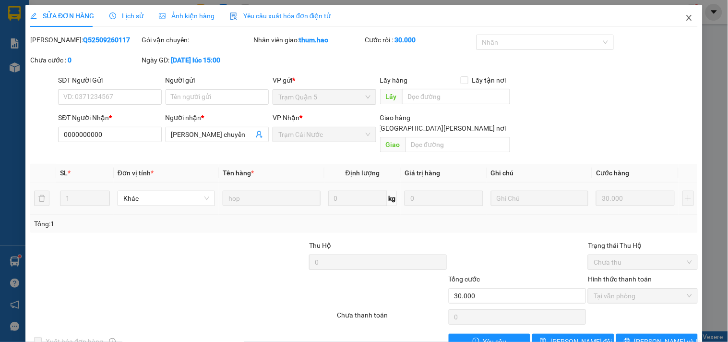
click at [688, 20] on span "Close" at bounding box center [689, 18] width 27 height 27
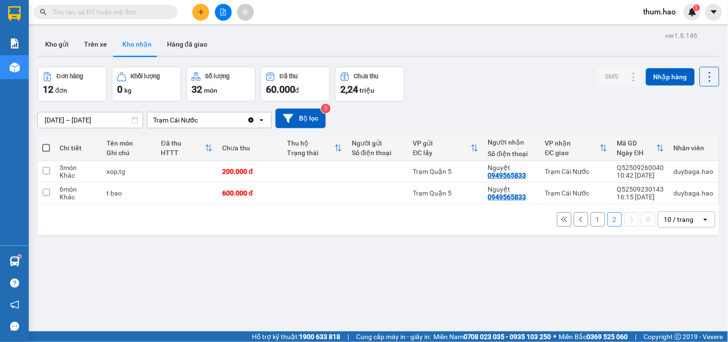
drag, startPoint x: 575, startPoint y: 210, endPoint x: 577, endPoint y: 218, distance: 8.3
click at [577, 218] on div "1 2 10 / trang open" at bounding box center [378, 219] width 682 height 31
click at [576, 226] on button at bounding box center [581, 219] width 14 height 14
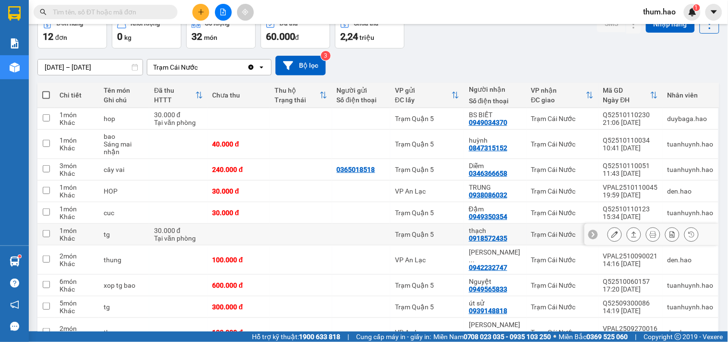
scroll to position [53, 0]
drag, startPoint x: 447, startPoint y: 8, endPoint x: 444, endPoint y: 59, distance: 51.0
click at [444, 59] on div "[DATE] – [DATE] Press the down arrow key to interact with the calendar and sele…" at bounding box center [378, 65] width 682 height 20
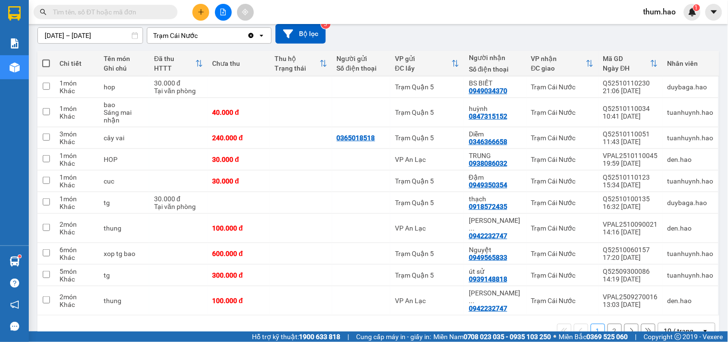
scroll to position [93, 0]
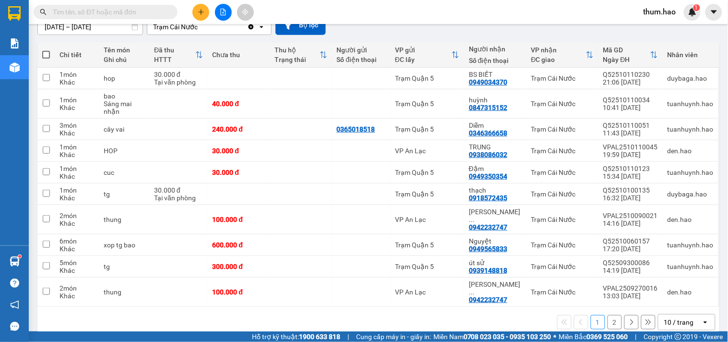
click at [608, 315] on button "2" at bounding box center [615, 322] width 14 height 14
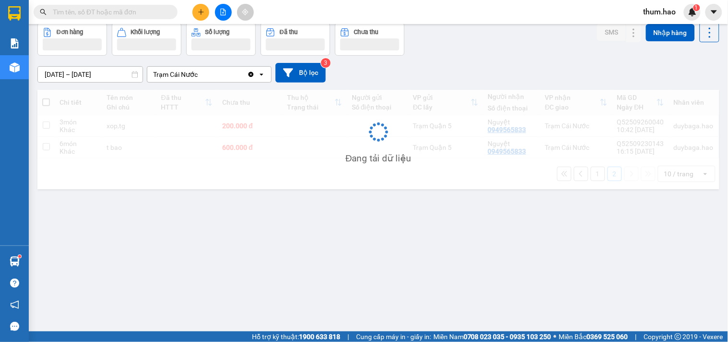
scroll to position [44, 0]
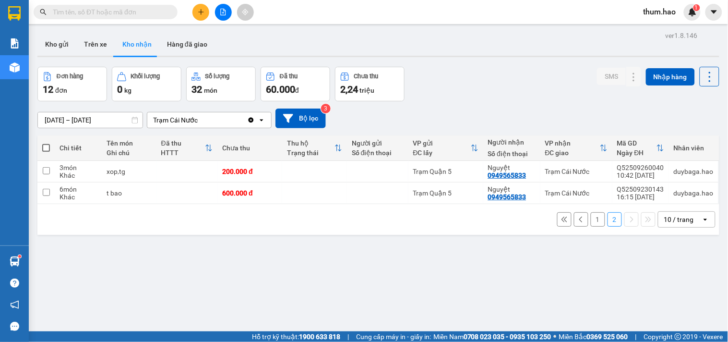
scroll to position [44, 0]
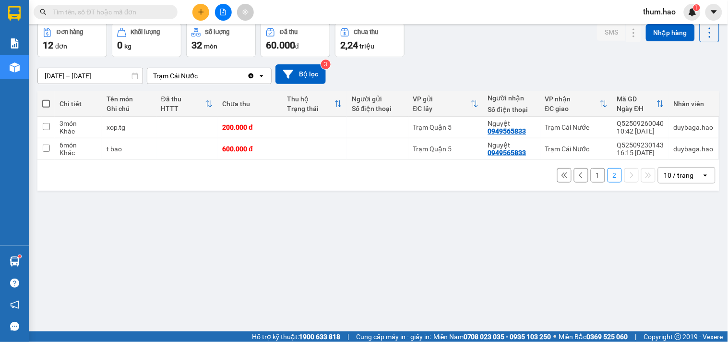
click at [591, 177] on button "1" at bounding box center [598, 175] width 14 height 14
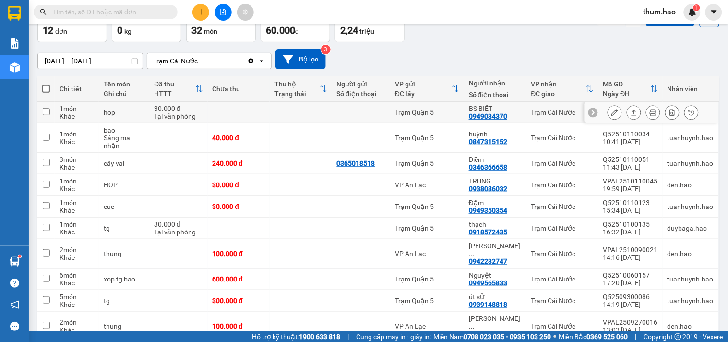
scroll to position [0, 0]
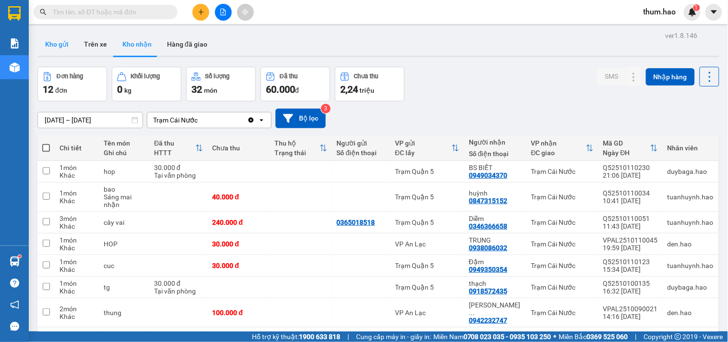
click at [50, 41] on button "Kho gửi" at bounding box center [56, 44] width 39 height 23
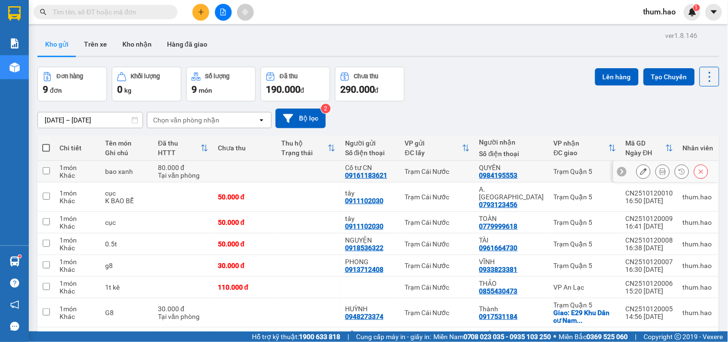
click at [660, 170] on icon at bounding box center [663, 171] width 7 height 7
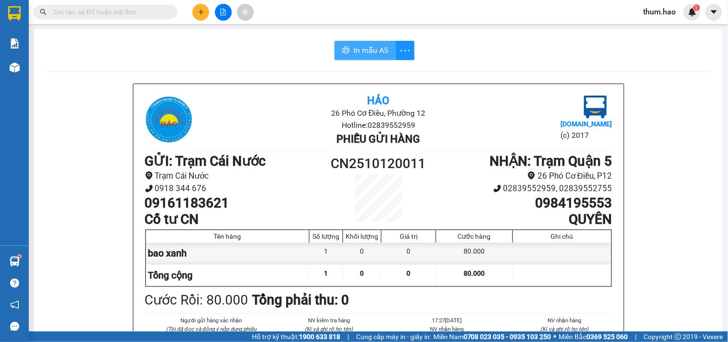
click at [358, 53] on span "In mẫu A5" at bounding box center [371, 50] width 35 height 12
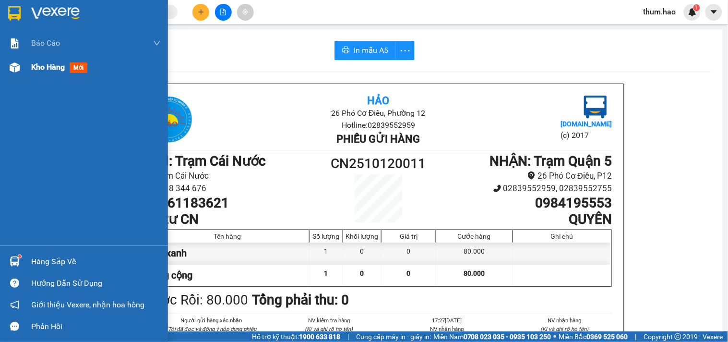
click at [37, 71] on span "Kho hàng" at bounding box center [48, 66] width 34 height 9
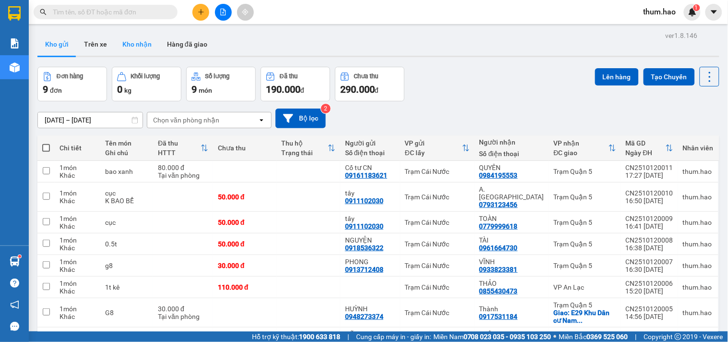
click at [121, 47] on button "Kho nhận" at bounding box center [137, 44] width 45 height 23
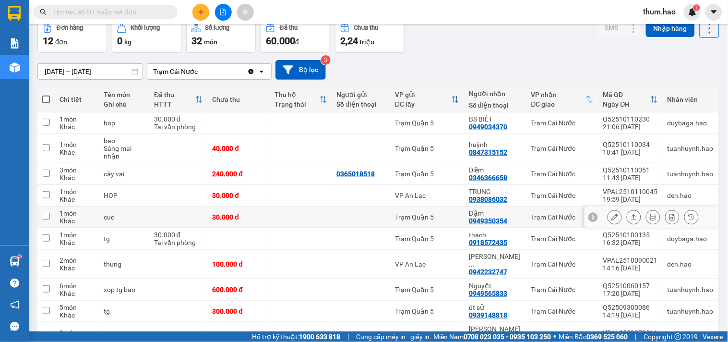
scroll to position [93, 0]
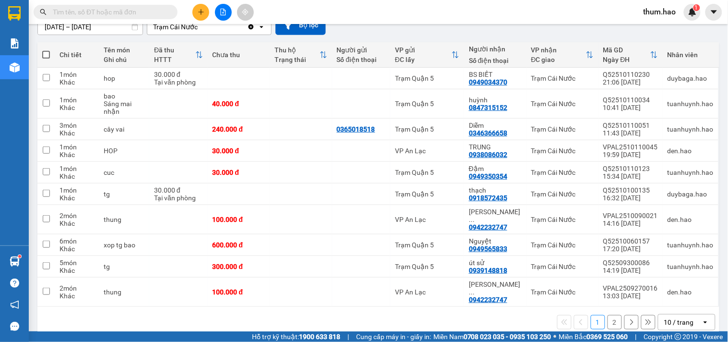
click at [608, 315] on button "2" at bounding box center [615, 322] width 14 height 14
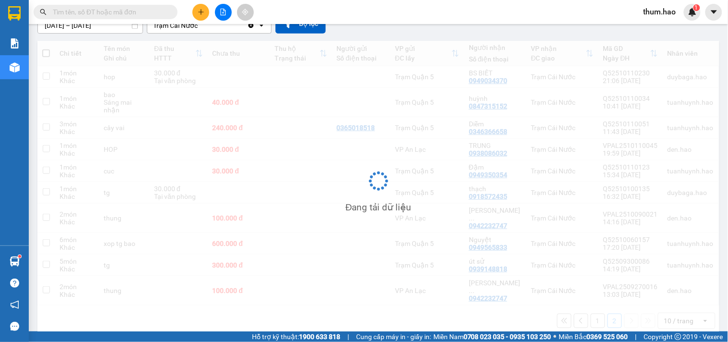
scroll to position [44, 0]
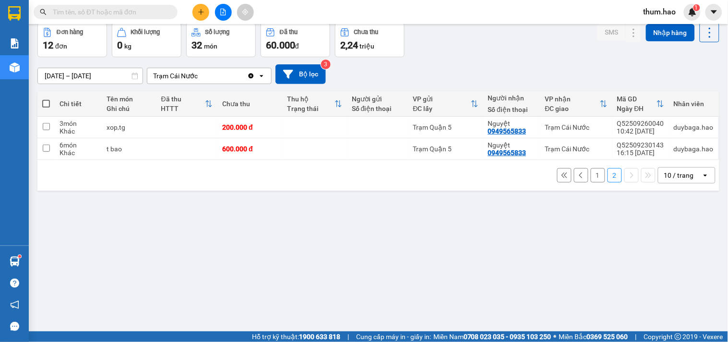
click at [593, 180] on button "1" at bounding box center [598, 175] width 14 height 14
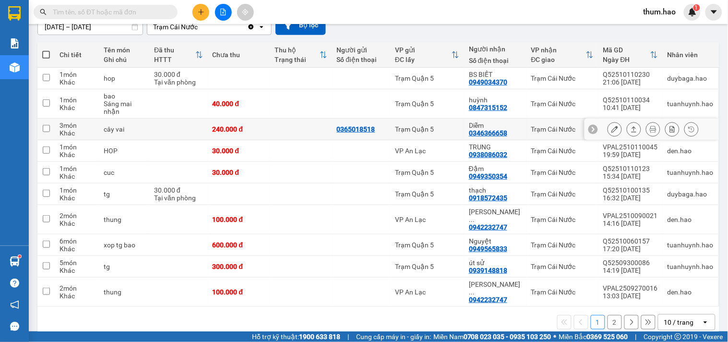
scroll to position [0, 0]
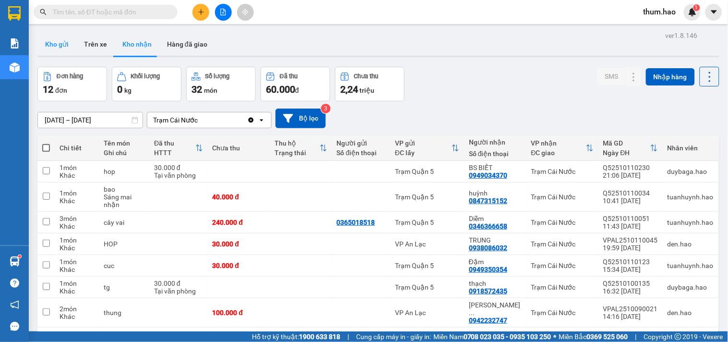
click at [60, 43] on button "Kho gửi" at bounding box center [56, 44] width 39 height 23
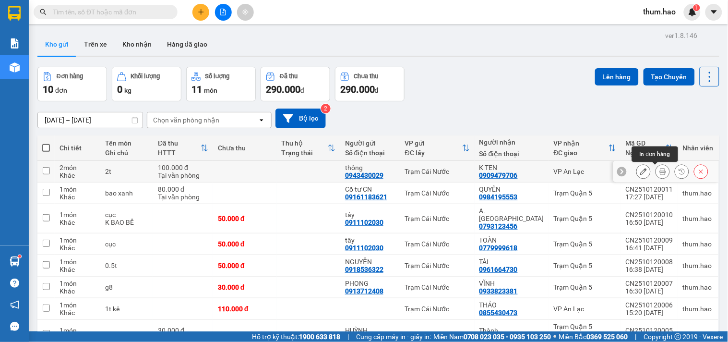
click at [660, 174] on icon at bounding box center [663, 171] width 7 height 7
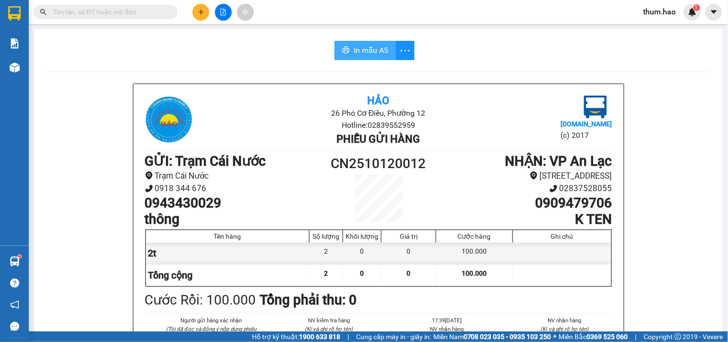
click at [361, 46] on span "In mẫu A5" at bounding box center [371, 50] width 35 height 12
click at [194, 16] on button at bounding box center [201, 12] width 17 height 17
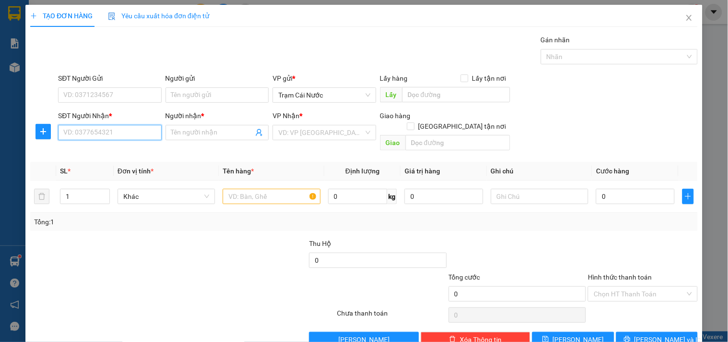
click at [78, 136] on input "SĐT Người Nhận *" at bounding box center [109, 132] width 103 height 15
click at [103, 150] on div "02837559898 - HÀ MINH" at bounding box center [119, 151] width 112 height 11
type input "02837559898"
type input "HÀ MINH"
type input "30.000"
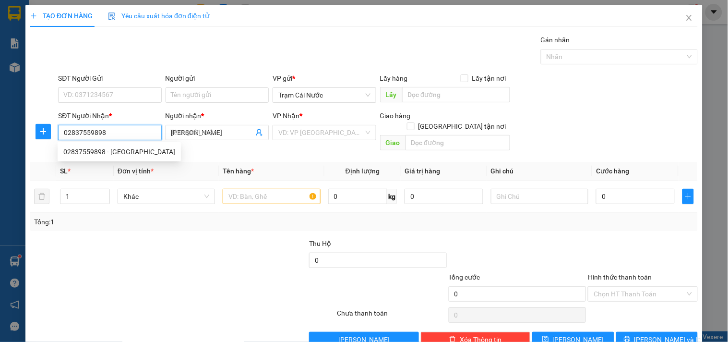
type input "30.000"
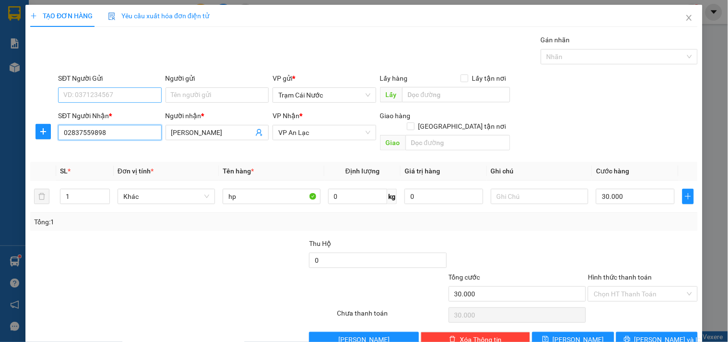
type input "02837559898"
click at [99, 93] on input "SĐT Người Gửi" at bounding box center [109, 94] width 103 height 15
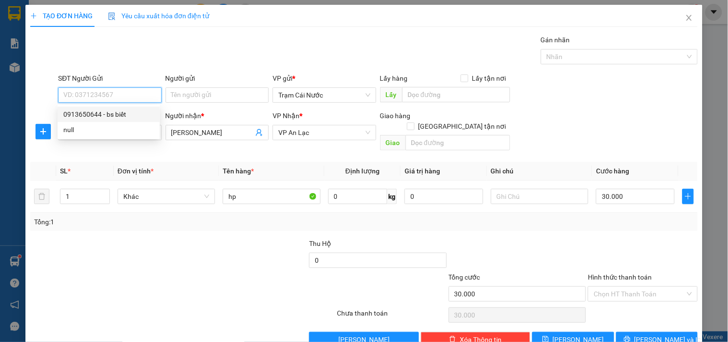
click at [101, 111] on div "0913650644 - bs biết" at bounding box center [108, 114] width 91 height 11
type input "0913650644"
type input "bs biết"
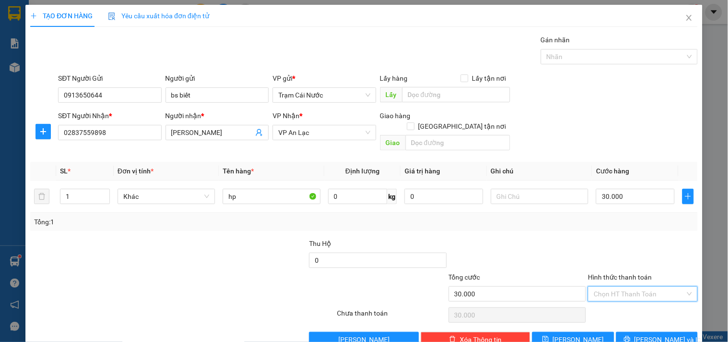
click at [625, 287] on input "Hình thức thanh toán" at bounding box center [639, 294] width 91 height 14
click at [618, 302] on div "Tại văn phòng" at bounding box center [637, 302] width 97 height 11
type input "0"
click at [641, 334] on span "[PERSON_NAME] và In" at bounding box center [668, 339] width 67 height 11
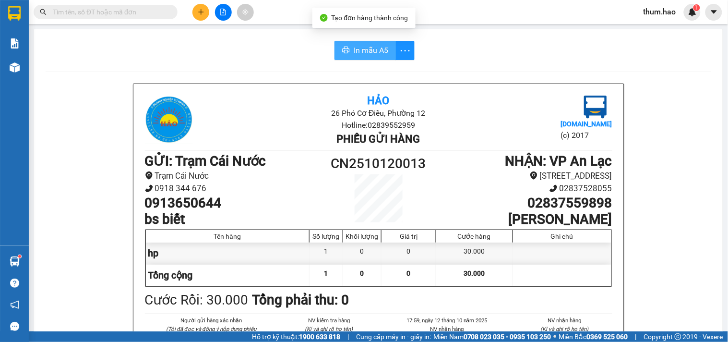
click at [372, 53] on span "In mẫu A5" at bounding box center [371, 50] width 35 height 12
click at [196, 16] on button at bounding box center [201, 12] width 17 height 17
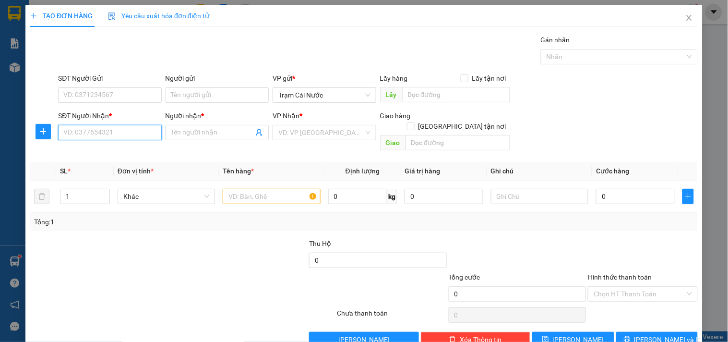
click at [73, 132] on input "SĐT Người Nhận *" at bounding box center [109, 132] width 103 height 15
click at [101, 149] on div "0947816176 - VCM DENTALLAB" at bounding box center [111, 151] width 96 height 11
type input "0947816176"
type input "VCM DENTALLAB"
type input "30.000"
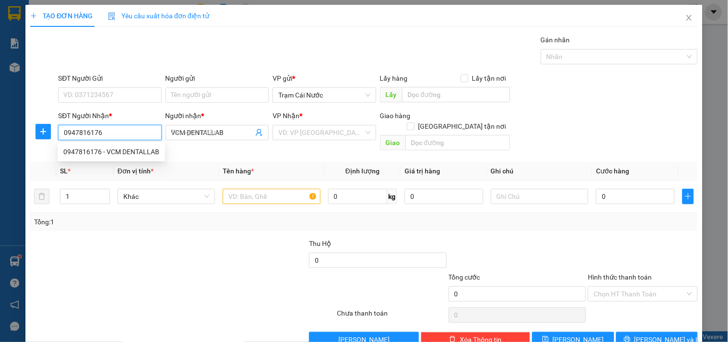
type input "30.000"
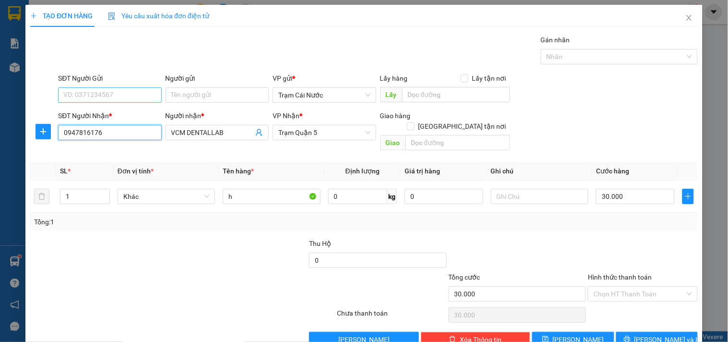
type input "0947816176"
click at [112, 89] on input "SĐT Người Gửi" at bounding box center [109, 94] width 103 height 15
click at [112, 108] on div "0949034370 - BS BIẾT" at bounding box center [109, 114] width 102 height 15
type input "0949034370"
type input "BS BIẾT"
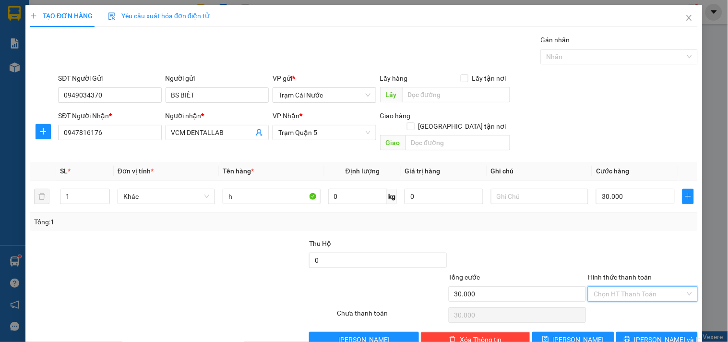
click at [622, 287] on input "Hình thức thanh toán" at bounding box center [639, 294] width 91 height 14
click at [605, 303] on div "Tại văn phòng" at bounding box center [637, 302] width 97 height 11
type input "0"
click at [640, 332] on button "[PERSON_NAME] và In" at bounding box center [657, 339] width 82 height 15
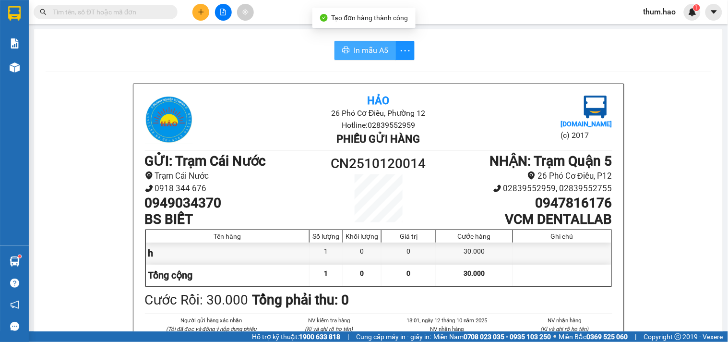
click at [354, 50] on span "In mẫu A5" at bounding box center [371, 50] width 35 height 12
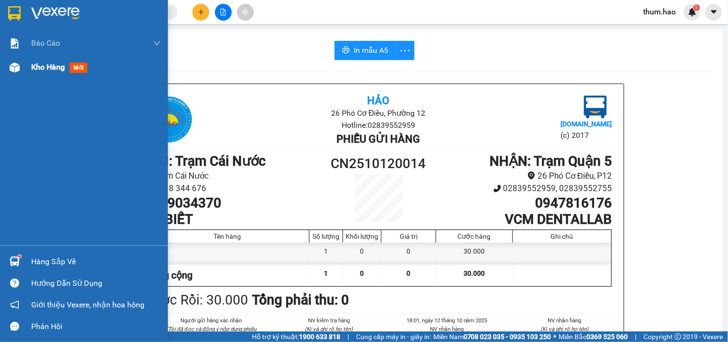
click at [47, 70] on span "Kho hàng" at bounding box center [48, 66] width 34 height 9
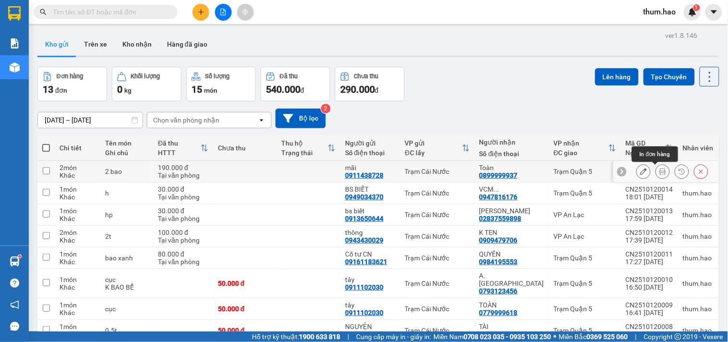
click at [660, 171] on icon at bounding box center [663, 171] width 7 height 7
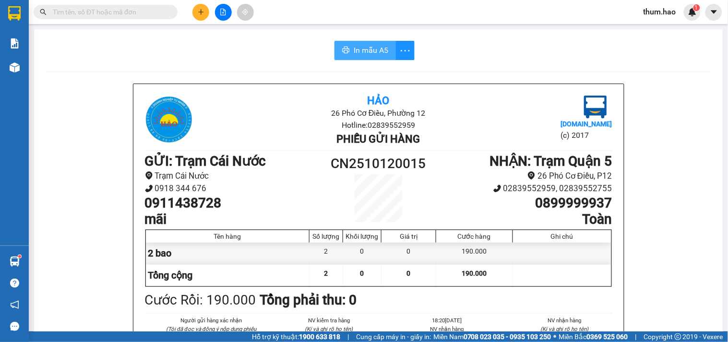
drag, startPoint x: 365, startPoint y: 47, endPoint x: 371, endPoint y: 53, distance: 7.8
click at [370, 52] on span "In mẫu A5" at bounding box center [371, 50] width 35 height 12
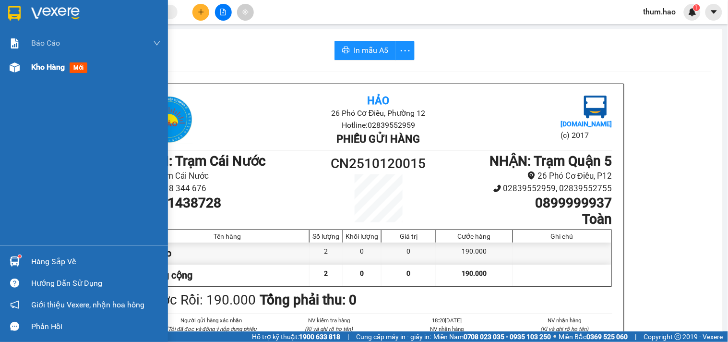
click at [48, 71] on span "Kho hàng" at bounding box center [48, 66] width 34 height 9
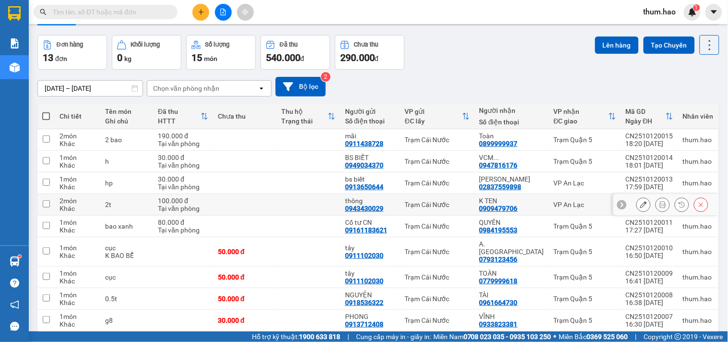
scroll to position [85, 0]
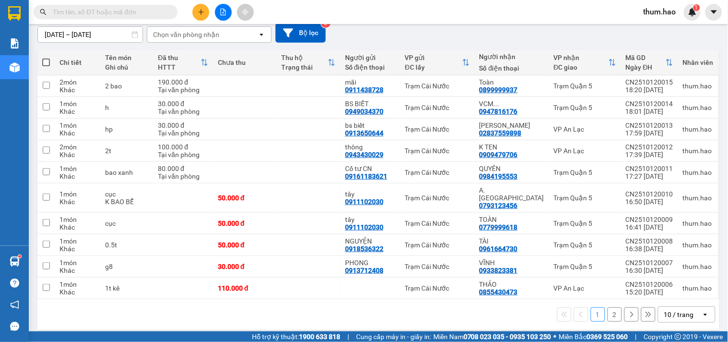
click at [608, 308] on button "2" at bounding box center [615, 314] width 14 height 14
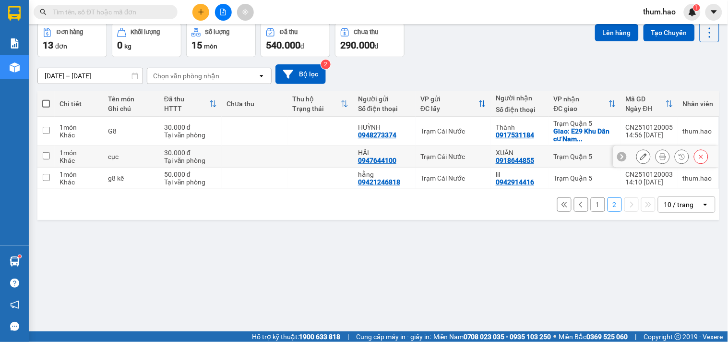
scroll to position [0, 0]
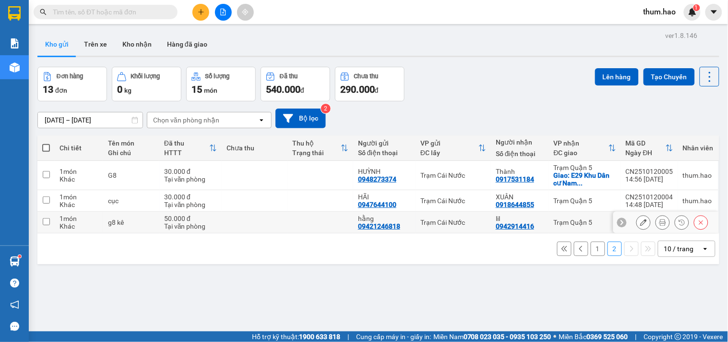
click at [47, 222] on input "checkbox" at bounding box center [46, 221] width 7 height 7
checkbox input "true"
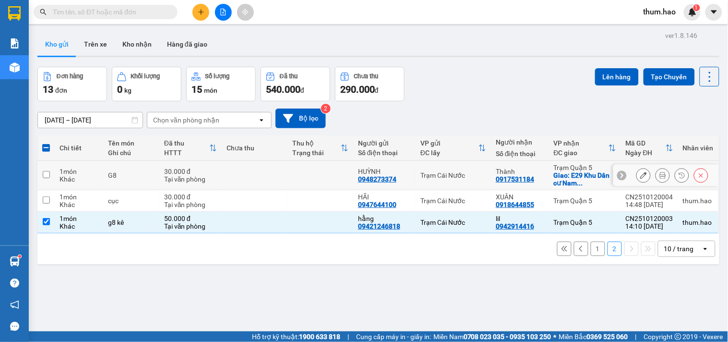
click at [46, 170] on td at bounding box center [45, 175] width 17 height 29
checkbox input "true"
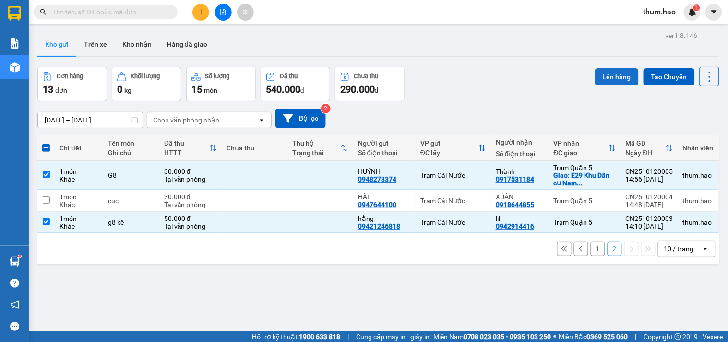
click at [604, 82] on button "Lên hàng" at bounding box center [617, 76] width 44 height 17
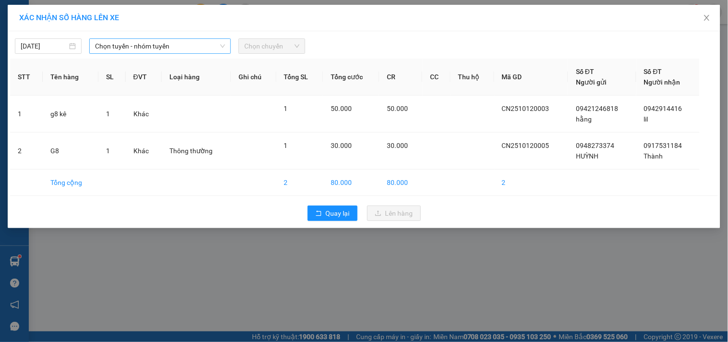
click at [214, 46] on span "Chọn tuyến - nhóm tuyến" at bounding box center [160, 46] width 130 height 14
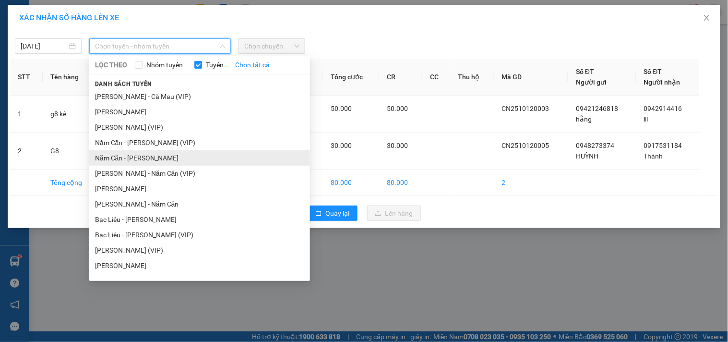
click at [123, 154] on li "Năm Căn - Hồ Chí Minh" at bounding box center [199, 157] width 221 height 15
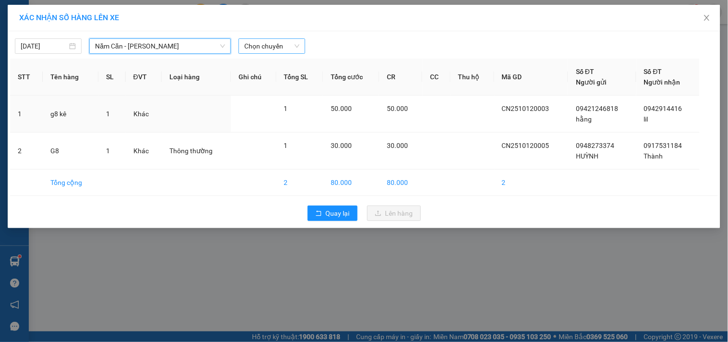
click at [289, 40] on span "Chọn chuyến" at bounding box center [271, 46] width 55 height 14
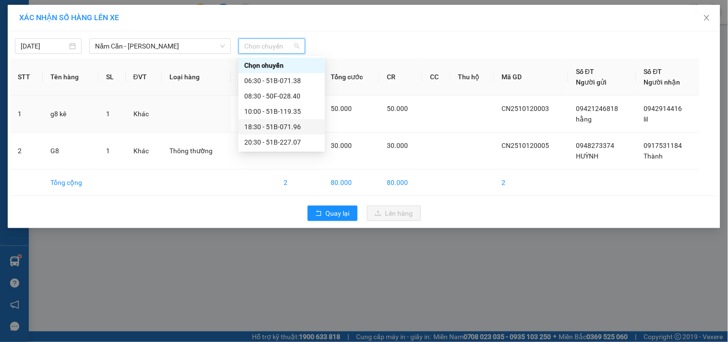
click at [261, 125] on div "18:30 - 51B-071.96" at bounding box center [281, 126] width 75 height 11
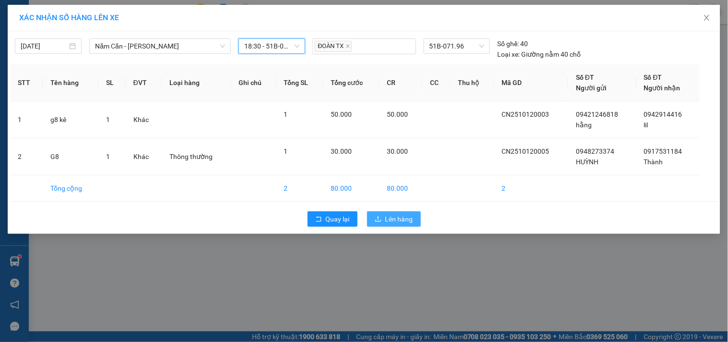
click at [408, 218] on span "Lên hàng" at bounding box center [400, 219] width 28 height 11
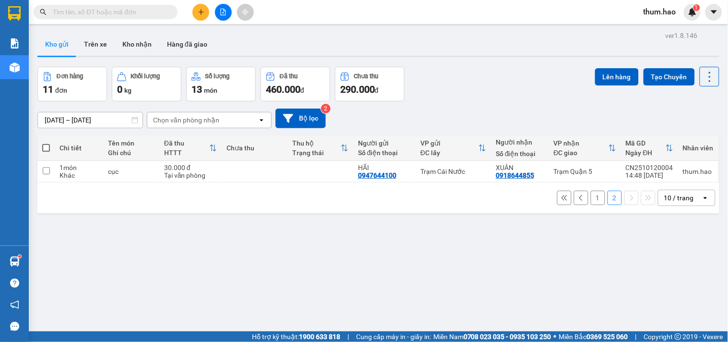
click at [591, 198] on button "1" at bounding box center [598, 198] width 14 height 14
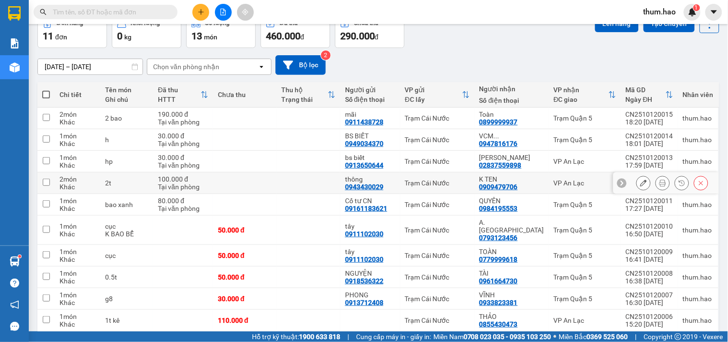
scroll to position [85, 0]
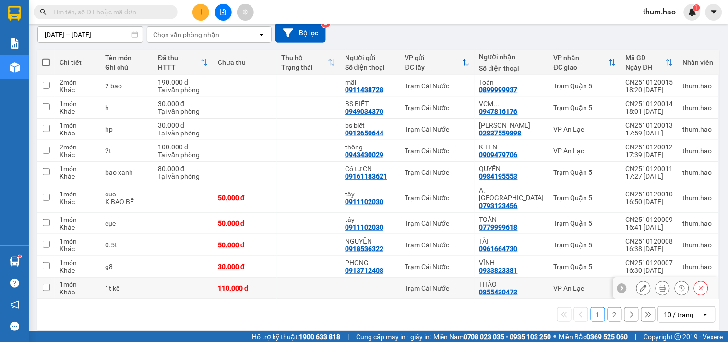
click at [47, 284] on input "checkbox" at bounding box center [46, 287] width 7 height 7
checkbox input "true"
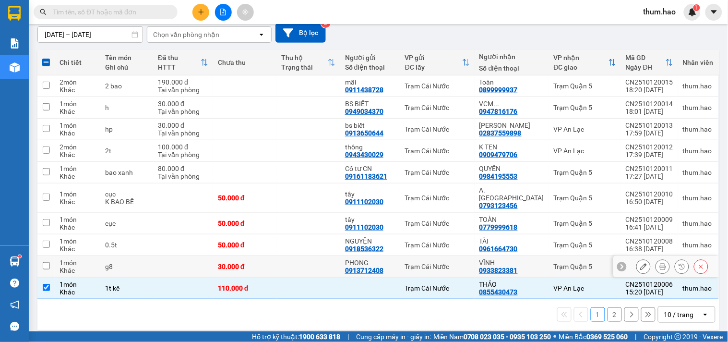
click at [49, 262] on input "checkbox" at bounding box center [46, 265] width 7 height 7
checkbox input "true"
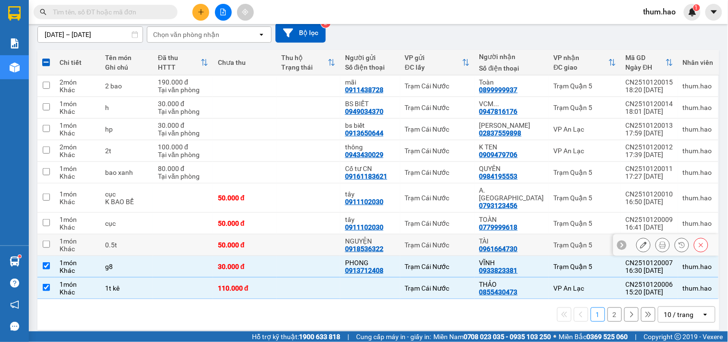
click at [43, 241] on input "checkbox" at bounding box center [46, 244] width 7 height 7
checkbox input "true"
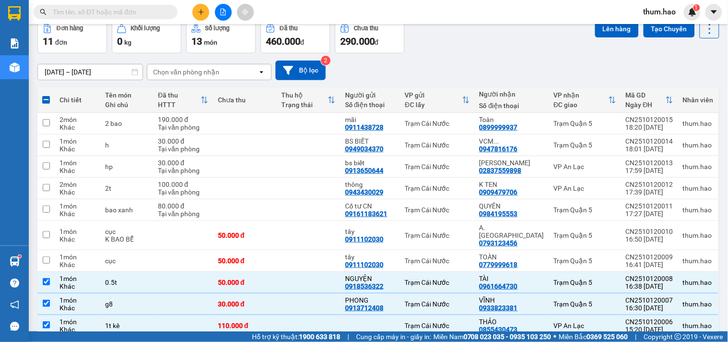
scroll to position [0, 0]
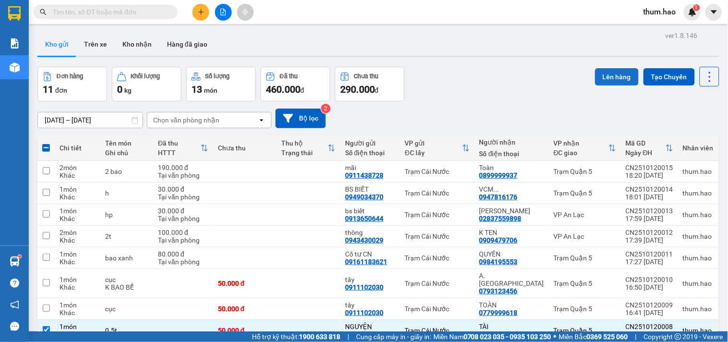
click at [596, 74] on button "Lên hàng" at bounding box center [617, 76] width 44 height 17
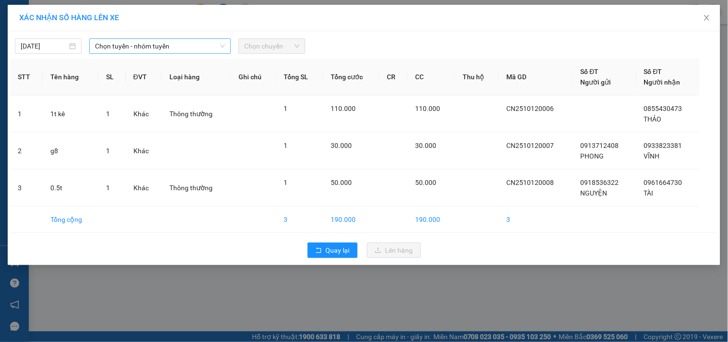
click at [201, 46] on span "Chọn tuyến - nhóm tuyến" at bounding box center [160, 46] width 130 height 14
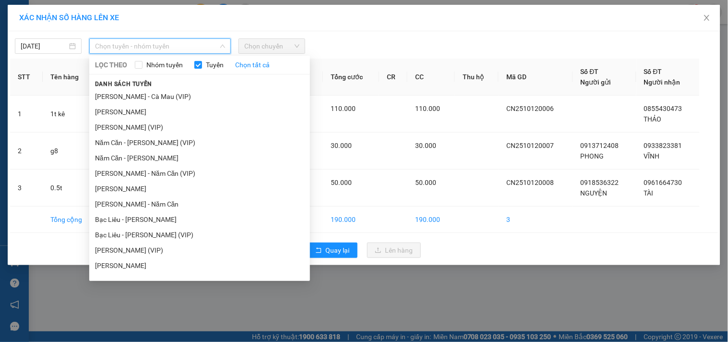
drag, startPoint x: 127, startPoint y: 157, endPoint x: 238, endPoint y: 87, distance: 131.0
click at [127, 155] on li "Năm Căn - Hồ Chí Minh" at bounding box center [199, 157] width 221 height 15
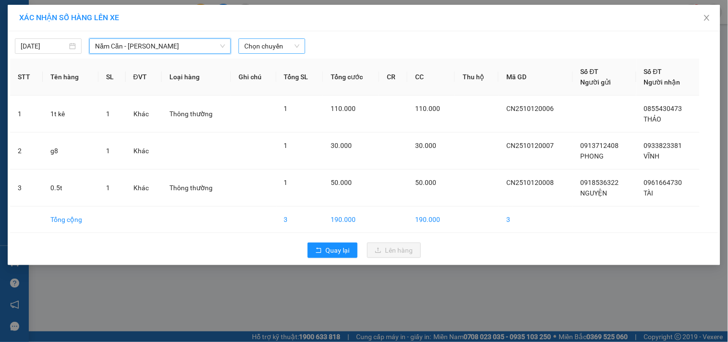
click at [296, 48] on span "Chọn chuyến" at bounding box center [271, 46] width 55 height 14
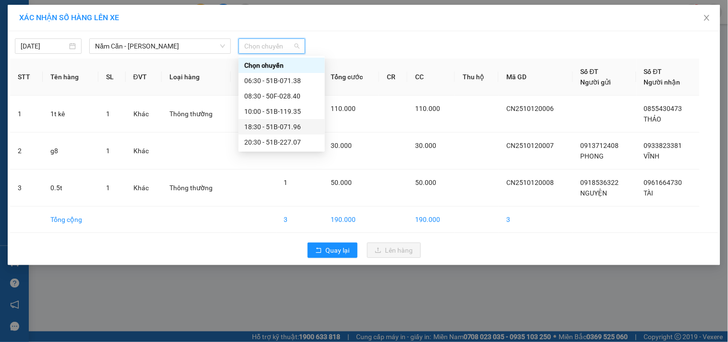
click at [275, 123] on div "18:30 - 51B-071.96" at bounding box center [281, 126] width 75 height 11
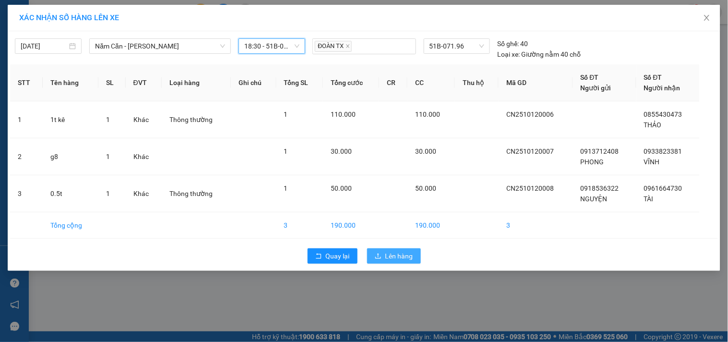
click at [394, 253] on span "Lên hàng" at bounding box center [400, 256] width 28 height 11
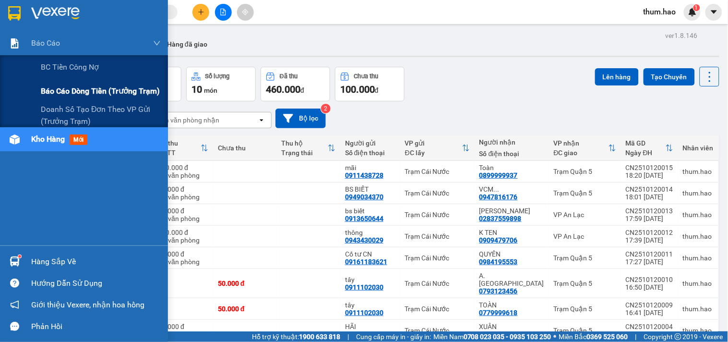
click at [60, 85] on span "Báo cáo dòng tiền (trưởng trạm)" at bounding box center [100, 91] width 119 height 12
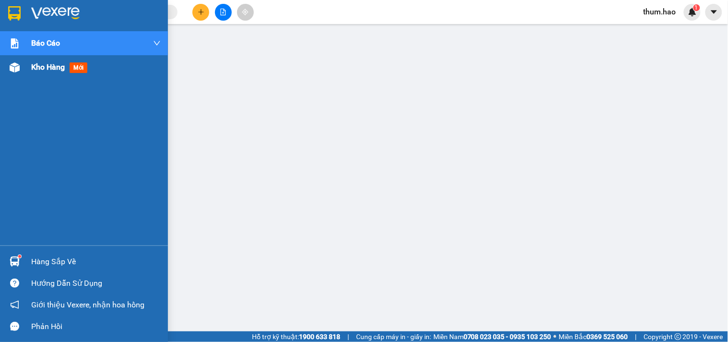
click at [41, 74] on div "Kho hàng mới" at bounding box center [96, 67] width 130 height 24
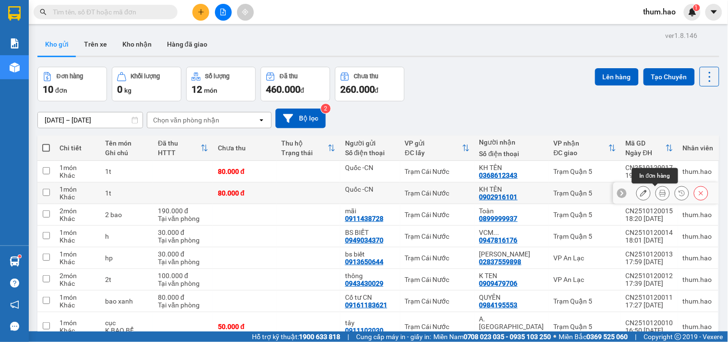
click at [660, 193] on icon at bounding box center [663, 193] width 7 height 7
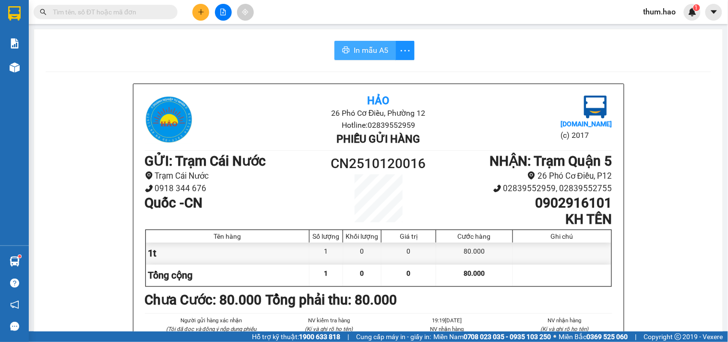
click at [365, 47] on span "In mẫu A5" at bounding box center [371, 50] width 35 height 12
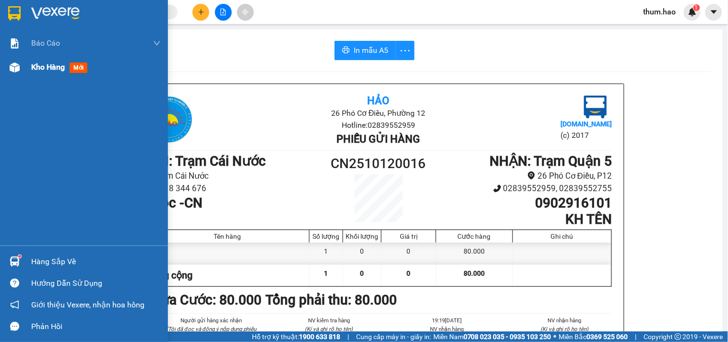
click at [48, 69] on span "Kho hàng" at bounding box center [48, 66] width 34 height 9
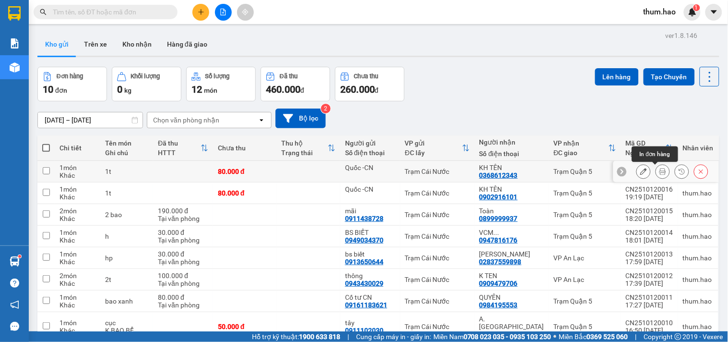
click at [656, 173] on button at bounding box center [662, 171] width 13 height 17
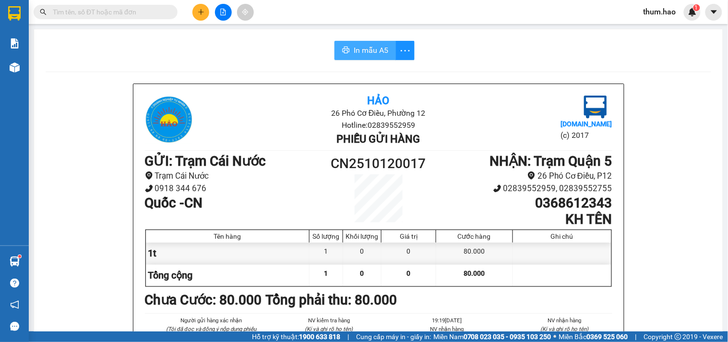
click at [363, 48] on span "In mẫu A5" at bounding box center [371, 50] width 35 height 12
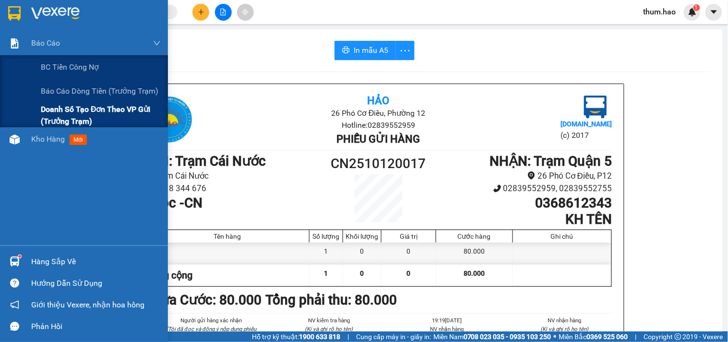
click at [42, 104] on span "Doanh số tạo đơn theo VP gửi (trưởng trạm)" at bounding box center [101, 115] width 120 height 24
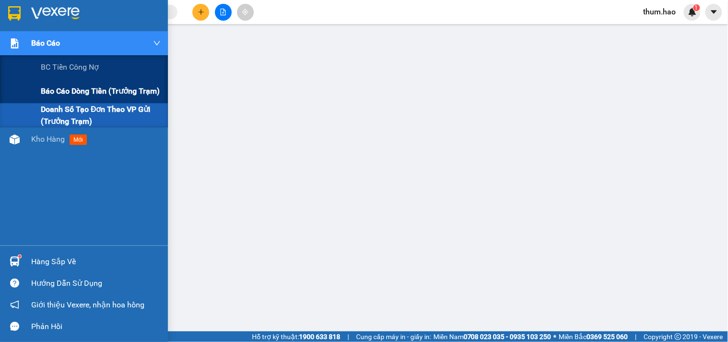
drag, startPoint x: 65, startPoint y: 88, endPoint x: 110, endPoint y: 83, distance: 45.5
click at [64, 87] on span "Báo cáo dòng tiền (trưởng trạm)" at bounding box center [100, 91] width 119 height 12
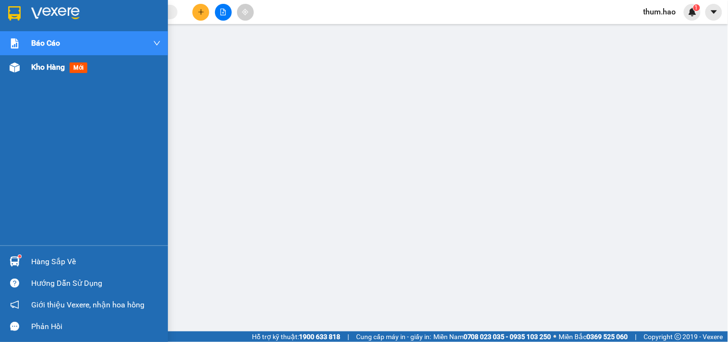
click at [51, 63] on span "Kho hàng" at bounding box center [48, 66] width 34 height 9
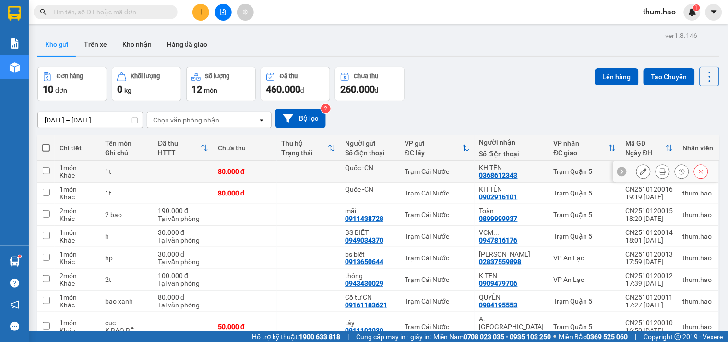
scroll to position [53, 0]
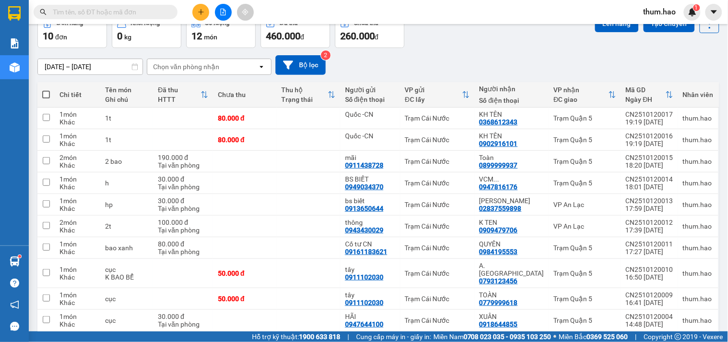
click at [47, 91] on span at bounding box center [46, 95] width 8 height 8
click at [46, 90] on input "checkbox" at bounding box center [46, 90] width 0 height 0
checkbox input "true"
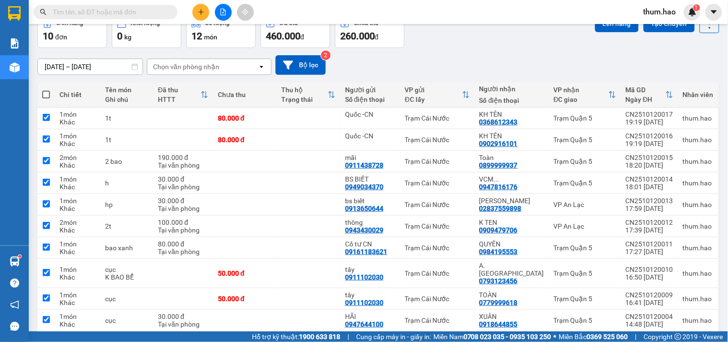
checkbox input "true"
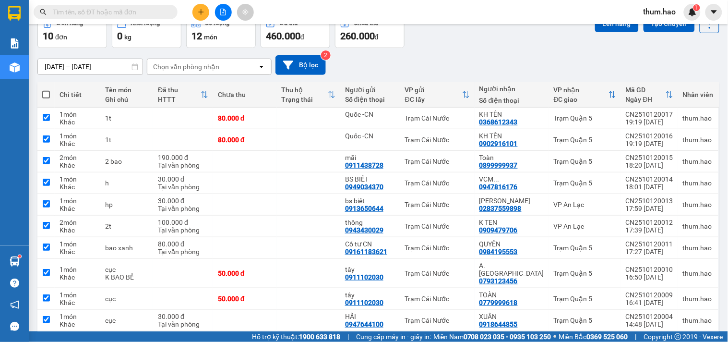
checkbox input "true"
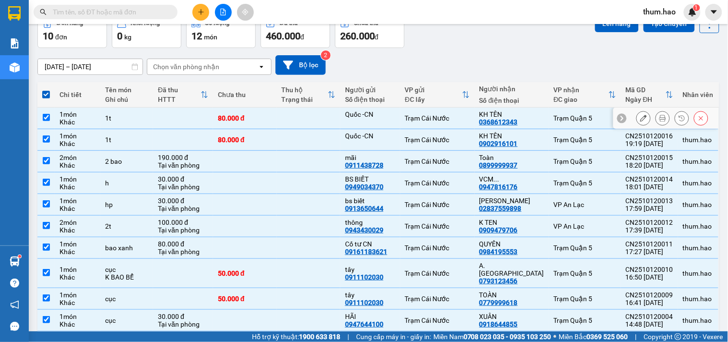
click at [47, 115] on input "checkbox" at bounding box center [46, 117] width 7 height 7
checkbox input "false"
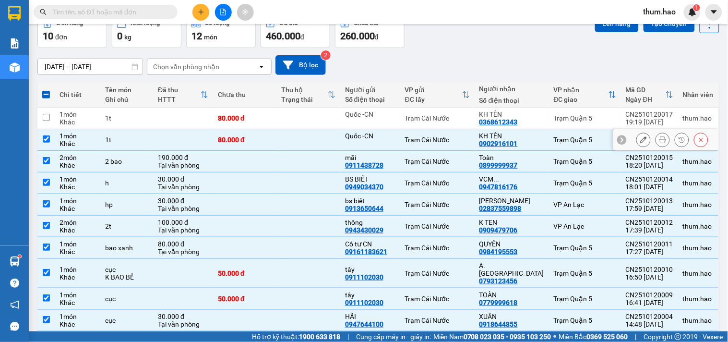
click at [41, 137] on td at bounding box center [45, 140] width 17 height 22
checkbox input "false"
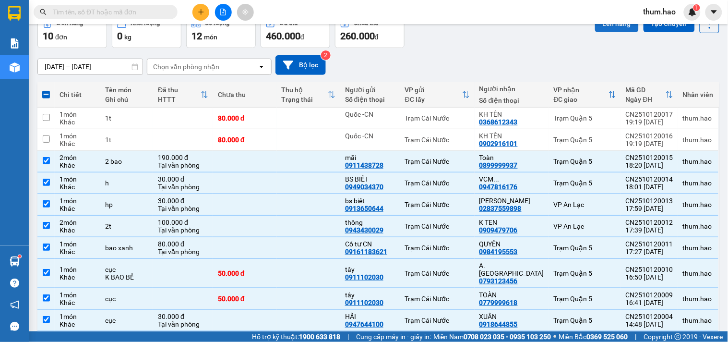
click at [596, 25] on button "Lên hàng" at bounding box center [617, 23] width 44 height 17
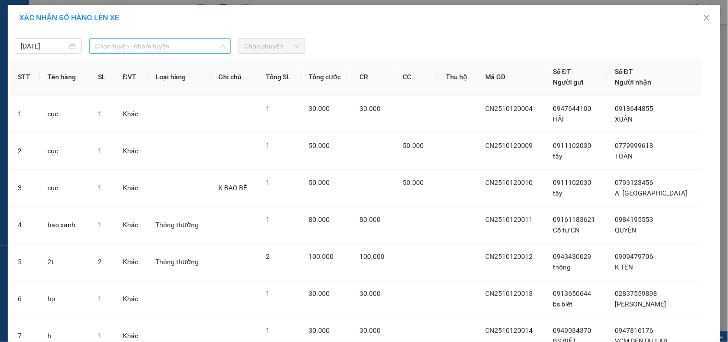
click at [214, 44] on span "Chọn tuyến - nhóm tuyến" at bounding box center [160, 46] width 130 height 14
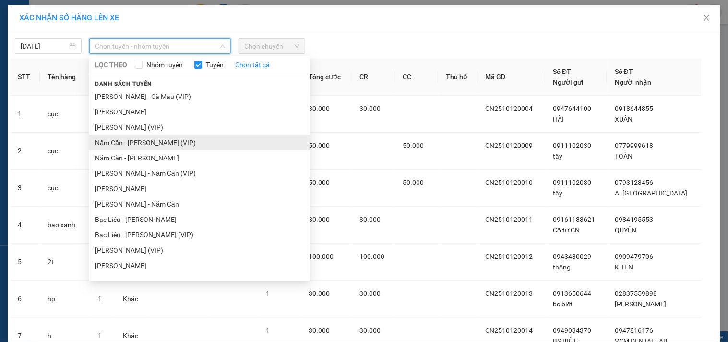
drag, startPoint x: 164, startPoint y: 136, endPoint x: 260, endPoint y: 67, distance: 118.4
click at [165, 135] on li "Năm Căn - Hồ Chí Minh (VIP)" at bounding box center [199, 142] width 221 height 15
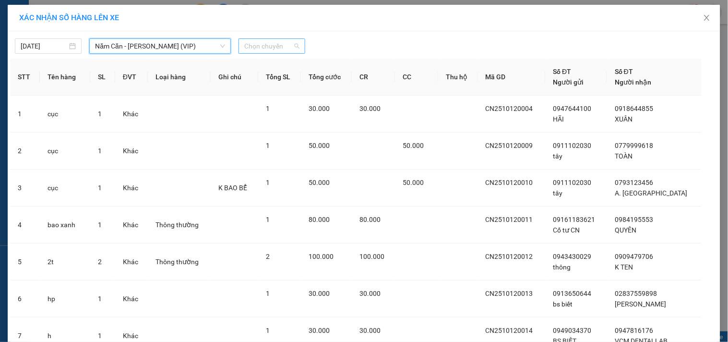
click at [286, 45] on span "Chọn chuyến" at bounding box center [271, 46] width 55 height 14
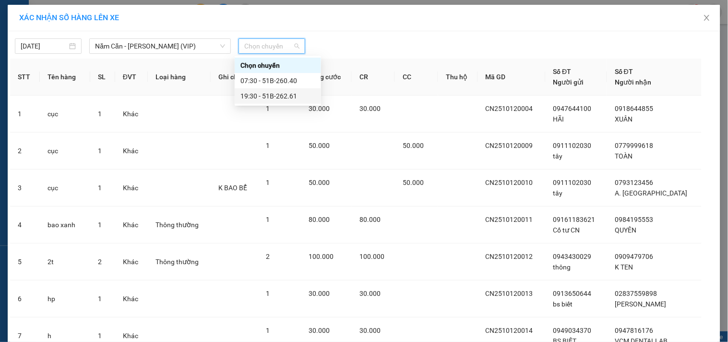
click at [276, 94] on div "19:30 - 51B-262.61" at bounding box center [278, 96] width 75 height 11
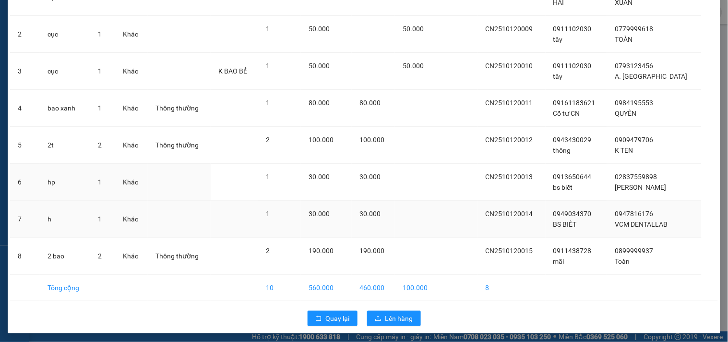
scroll to position [125, 0]
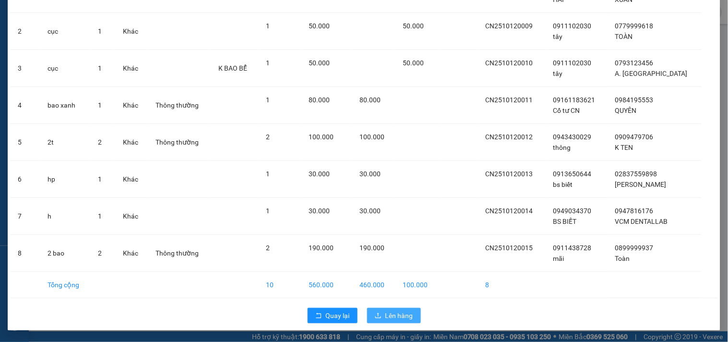
click at [397, 309] on button "Lên hàng" at bounding box center [394, 315] width 54 height 15
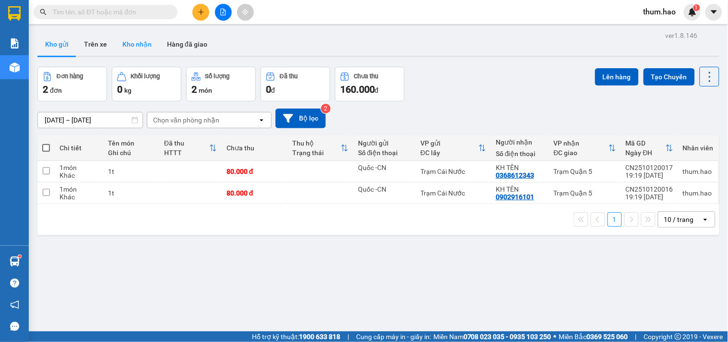
click at [140, 50] on button "Kho nhận" at bounding box center [137, 44] width 45 height 23
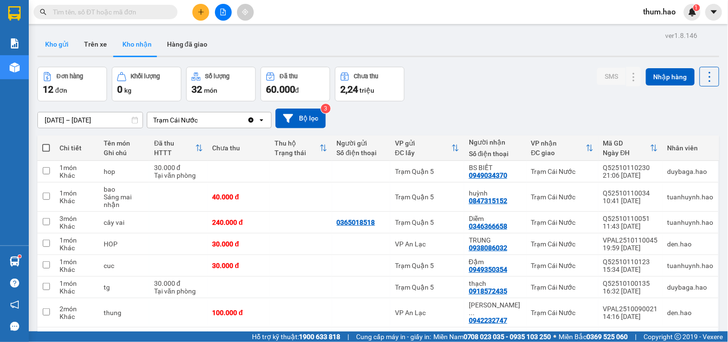
click at [58, 44] on button "Kho gửi" at bounding box center [56, 44] width 39 height 23
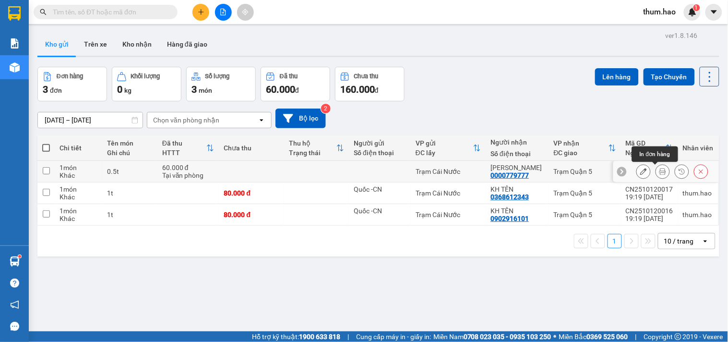
click at [660, 174] on icon at bounding box center [663, 171] width 7 height 7
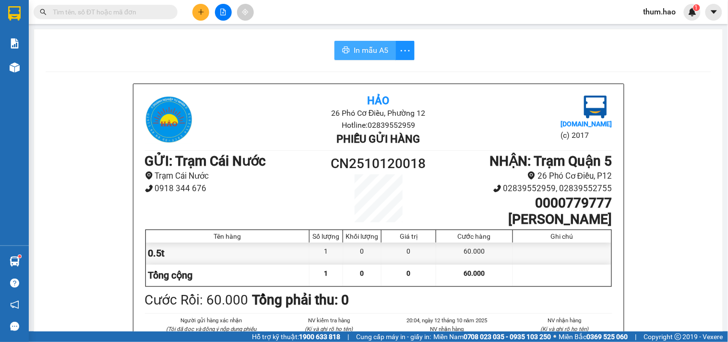
click at [380, 52] on span "In mẫu A5" at bounding box center [371, 50] width 35 height 12
click at [198, 12] on icon "plus" at bounding box center [201, 12] width 7 height 7
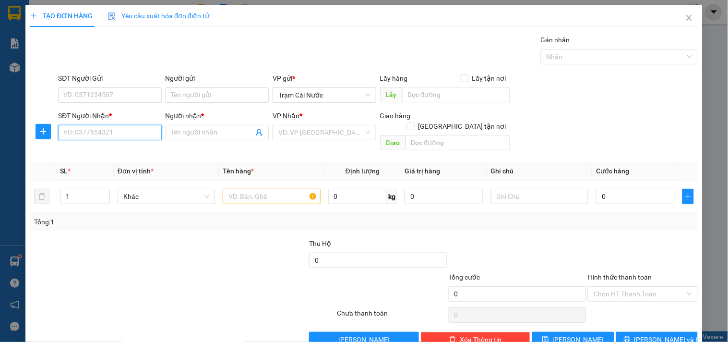
click at [89, 133] on input "SĐT Người Nhận *" at bounding box center [109, 132] width 103 height 15
click at [106, 150] on div "0000161218 - THẾ ANH" at bounding box center [108, 151] width 91 height 11
type input "0000161218"
type input "THẾ ANH"
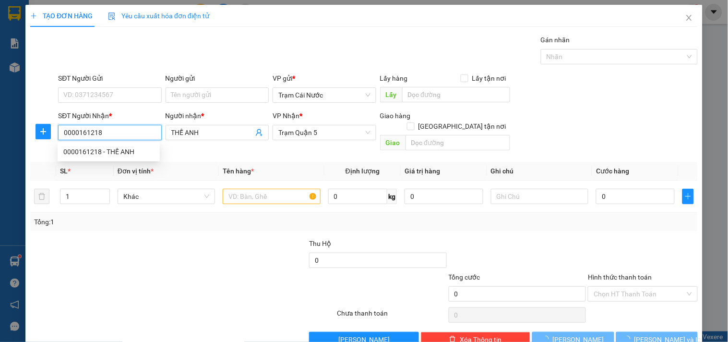
type input "160.000"
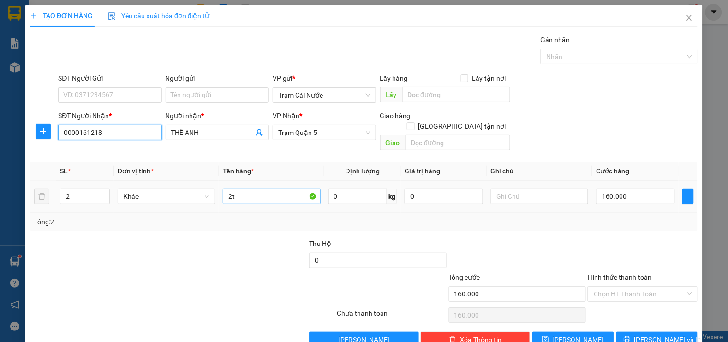
type input "0000161218"
click at [242, 189] on input "2t" at bounding box center [271, 196] width 97 height 15
type input "2"
type input "1T"
type input "1"
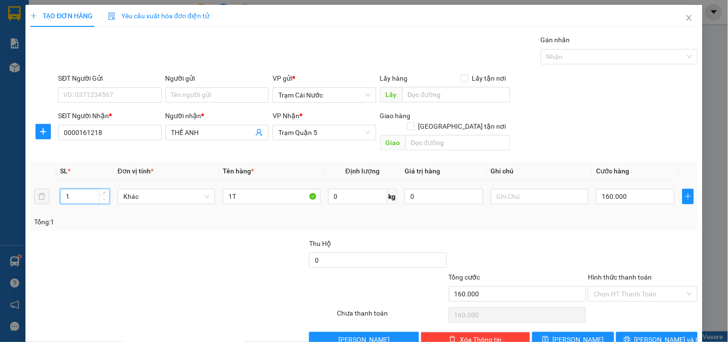
click at [106, 197] on span "down" at bounding box center [105, 200] width 6 height 6
type input "0"
type input "001"
type input "1"
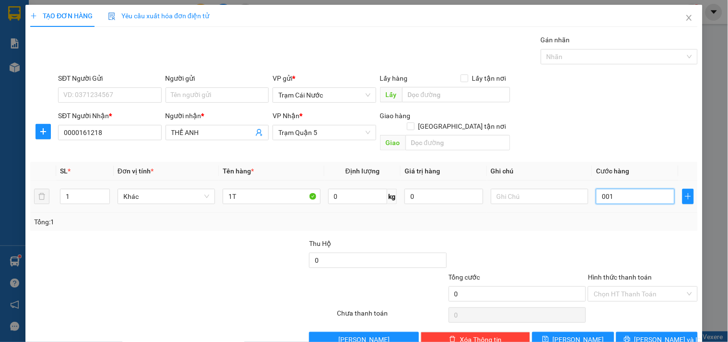
type input "1"
type input "10"
type input "00.100"
type input "100"
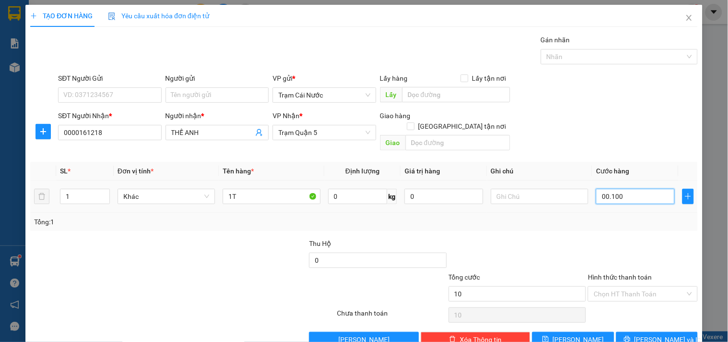
type input "100"
type input "00.100"
click at [634, 216] on div "Tổng: 1" at bounding box center [364, 222] width 668 height 18
type input "100.000"
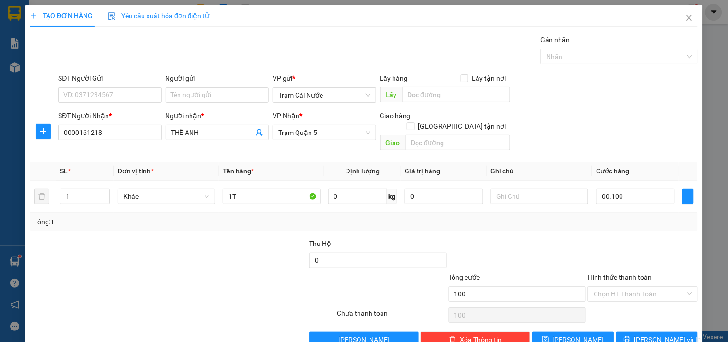
type input "100.000"
click at [623, 287] on input "Hình thức thanh toán" at bounding box center [639, 294] width 91 height 14
click at [607, 305] on div "Tại văn phòng" at bounding box center [637, 302] width 97 height 11
type input "0"
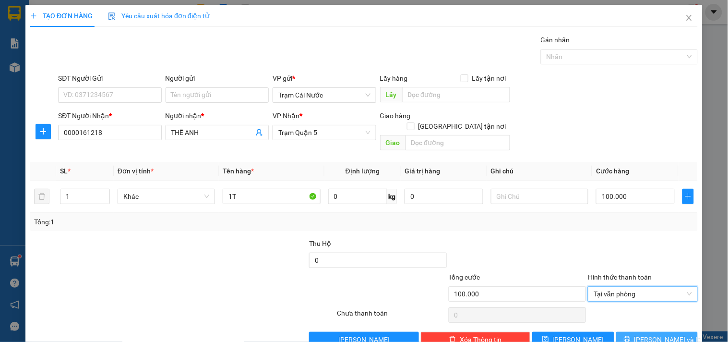
click at [649, 334] on span "[PERSON_NAME] và In" at bounding box center [668, 339] width 67 height 11
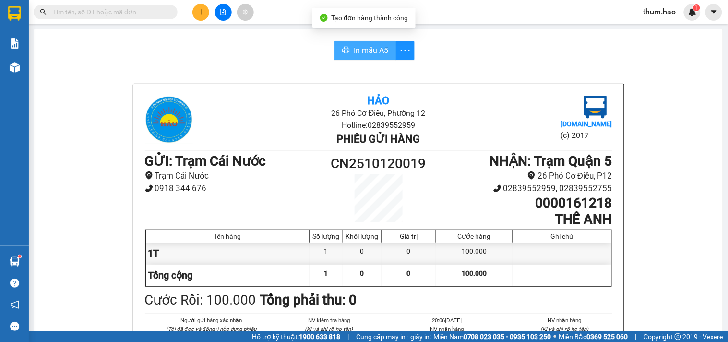
click at [369, 46] on span "In mẫu A5" at bounding box center [371, 50] width 35 height 12
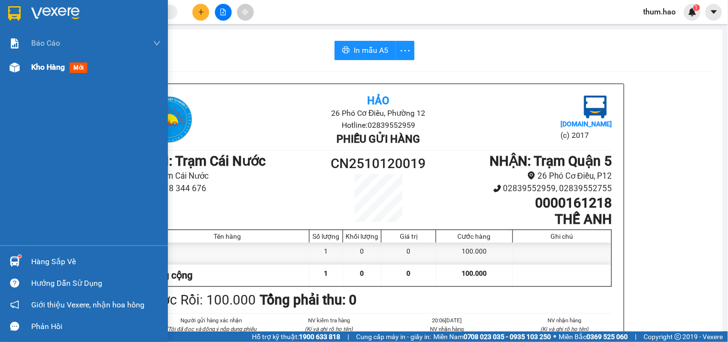
click at [29, 67] on div "Kho hàng mới" at bounding box center [84, 67] width 168 height 24
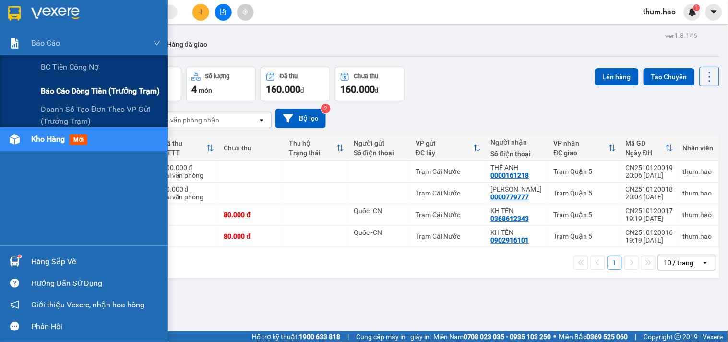
click at [73, 92] on span "Báo cáo dòng tiền (trưởng trạm)" at bounding box center [100, 91] width 119 height 12
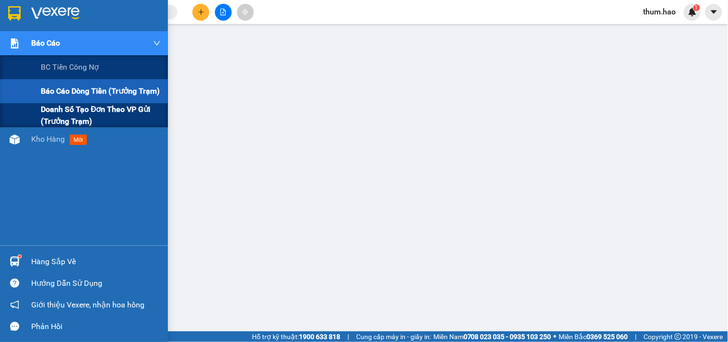
click at [49, 103] on span "Doanh số tạo đơn theo VP gửi (trưởng trạm)" at bounding box center [101, 115] width 120 height 24
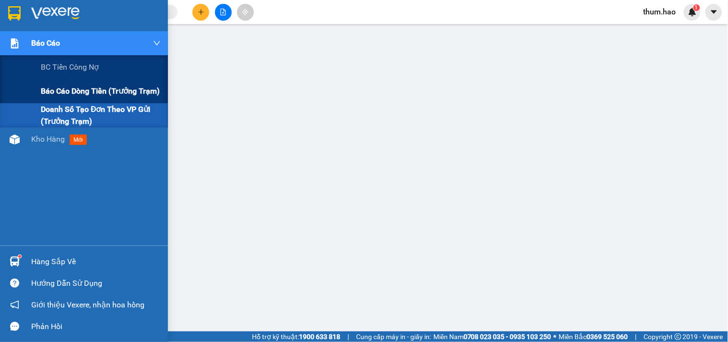
click at [68, 85] on span "Báo cáo dòng tiền (trưởng trạm)" at bounding box center [100, 91] width 119 height 12
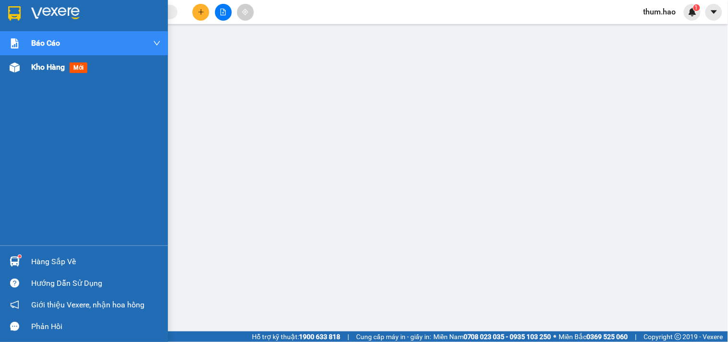
click at [38, 73] on div "Kho hàng mới" at bounding box center [61, 67] width 60 height 12
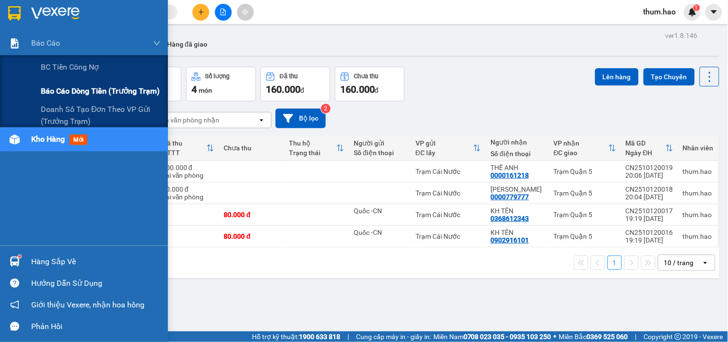
click at [77, 92] on span "Báo cáo dòng tiền (trưởng trạm)" at bounding box center [100, 91] width 119 height 12
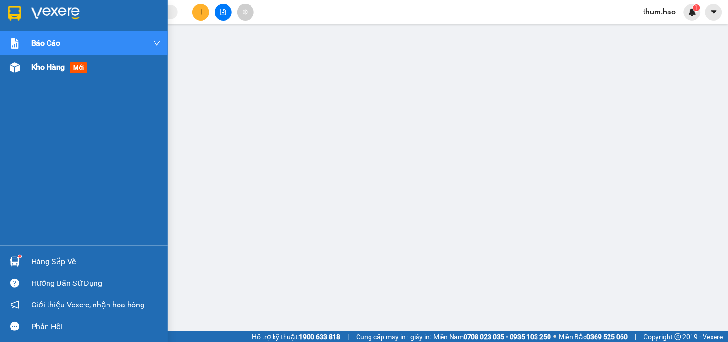
click at [42, 72] on span "Kho hàng" at bounding box center [48, 66] width 34 height 9
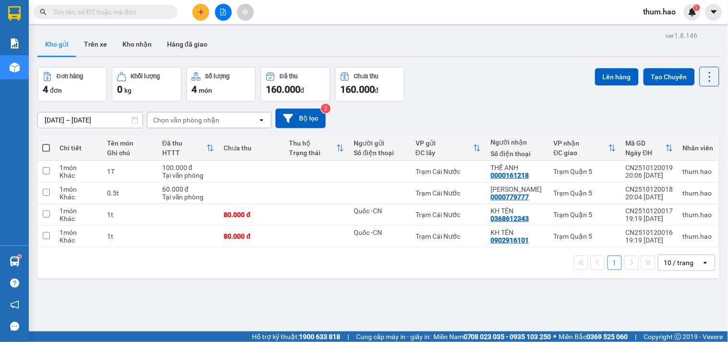
click at [47, 144] on span at bounding box center [46, 148] width 8 height 8
click at [46, 143] on input "checkbox" at bounding box center [46, 143] width 0 height 0
checkbox input "true"
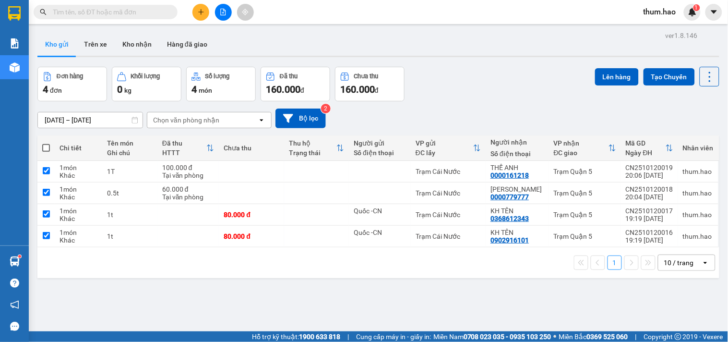
checkbox input "true"
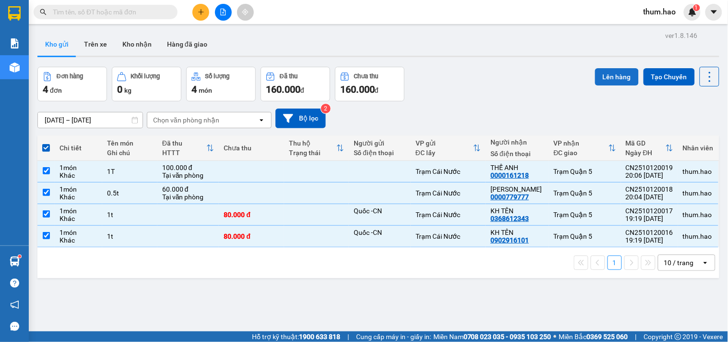
click at [604, 80] on button "Lên hàng" at bounding box center [617, 76] width 44 height 17
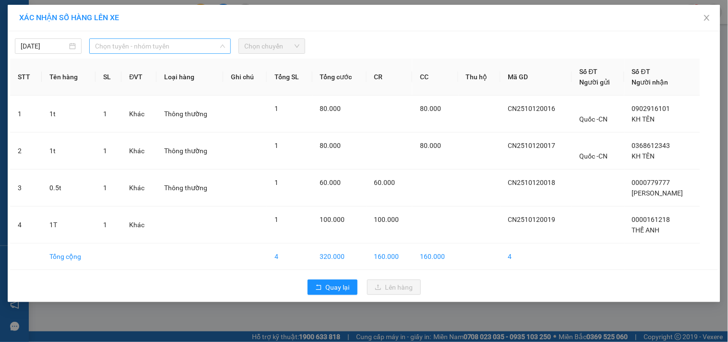
click at [218, 45] on span "Chọn tuyến - nhóm tuyến" at bounding box center [160, 46] width 130 height 14
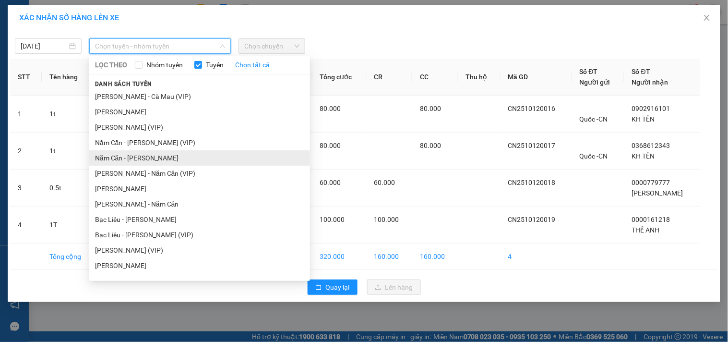
click at [135, 156] on li "Năm Căn - Hồ Chí Minh" at bounding box center [199, 157] width 221 height 15
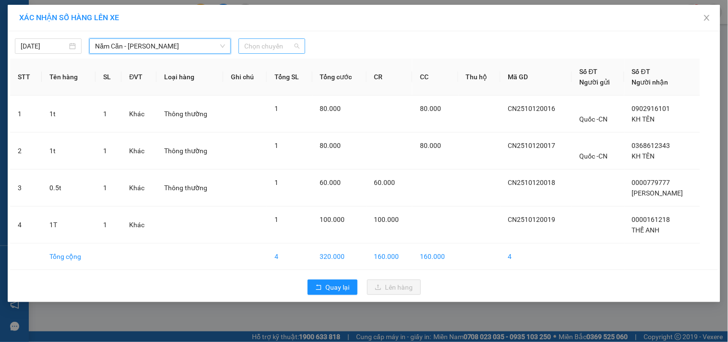
click at [283, 42] on span "Chọn chuyến" at bounding box center [271, 46] width 55 height 14
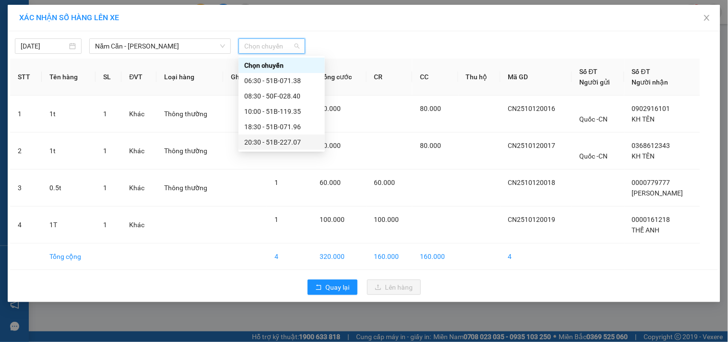
click at [253, 140] on div "20:30 - 51B-227.07" at bounding box center [281, 142] width 75 height 11
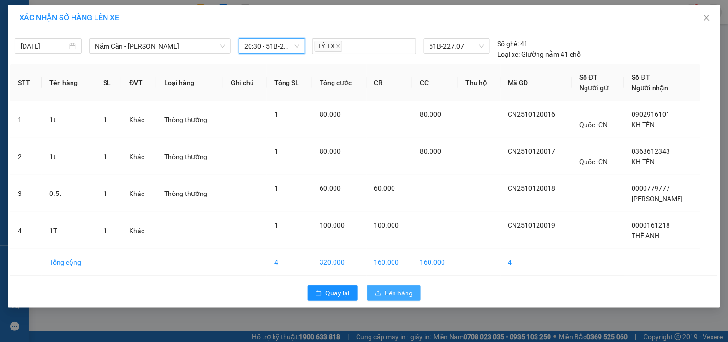
drag, startPoint x: 383, startPoint y: 285, endPoint x: 388, endPoint y: 279, distance: 7.5
click at [388, 281] on div "Quay lại Lên hàng" at bounding box center [364, 292] width 708 height 25
drag, startPoint x: 385, startPoint y: 290, endPoint x: 392, endPoint y: 281, distance: 11.6
click at [385, 290] on button "Lên hàng" at bounding box center [394, 292] width 54 height 15
